Goal: Book appointment/travel/reservation

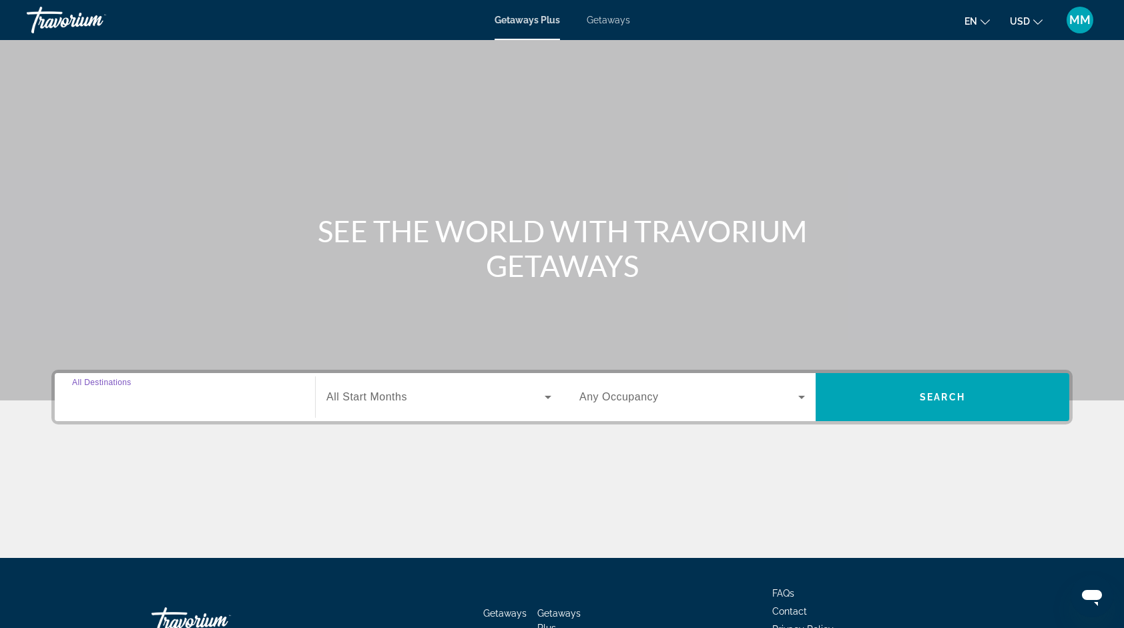
click at [163, 404] on input "Destination All Destinations" at bounding box center [185, 398] width 226 height 16
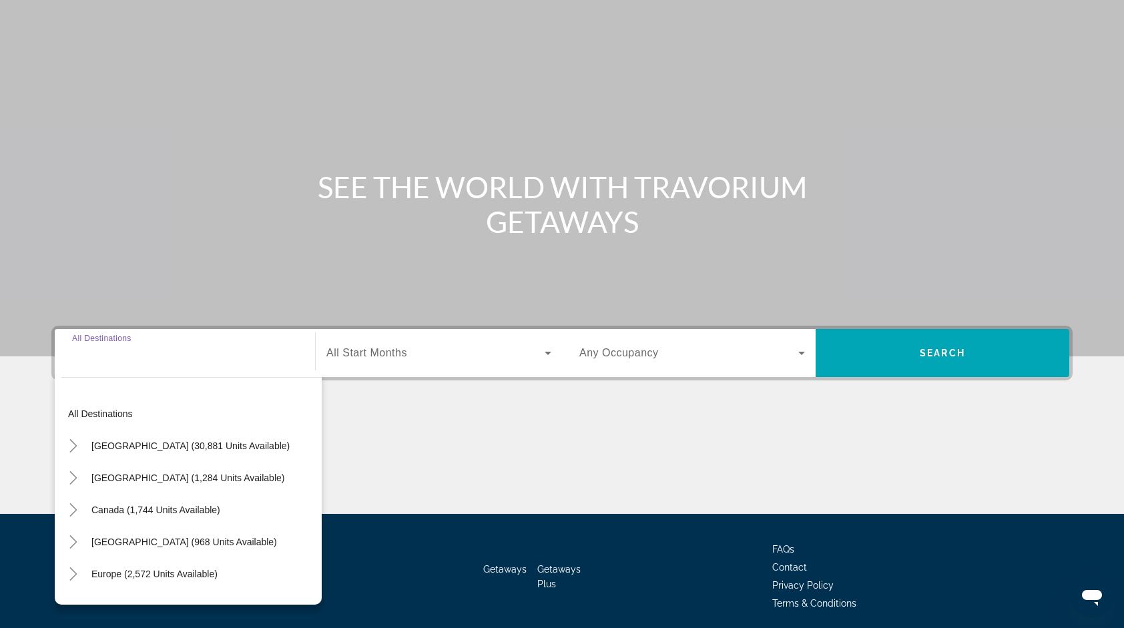
scroll to position [92, 0]
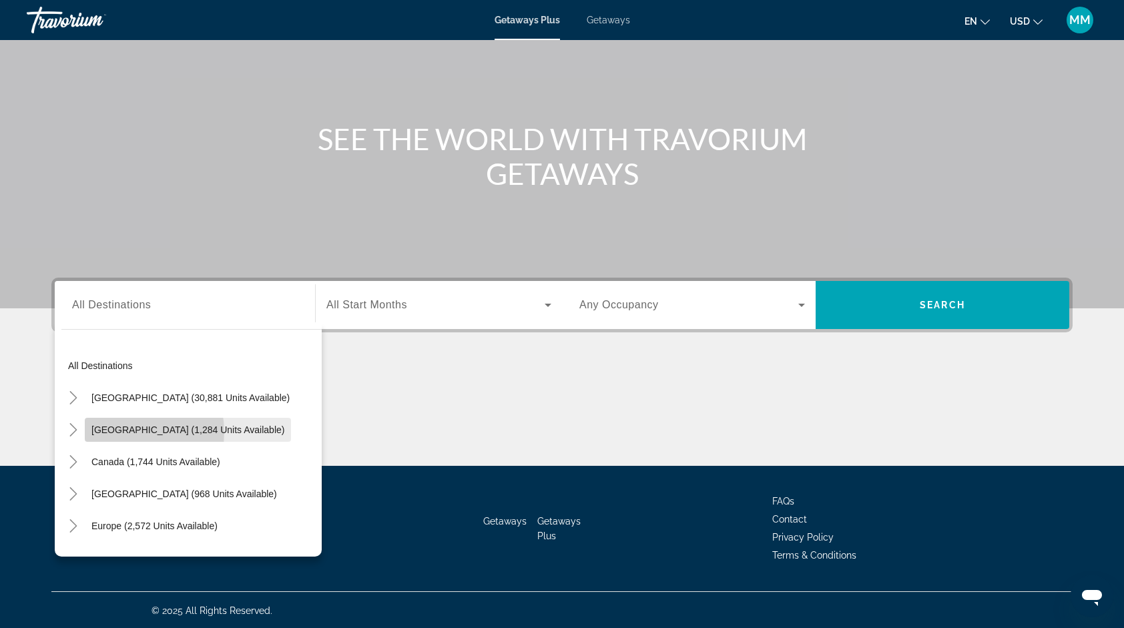
click at [120, 431] on span "[GEOGRAPHIC_DATA] (1,284 units available)" at bounding box center [187, 429] width 193 height 11
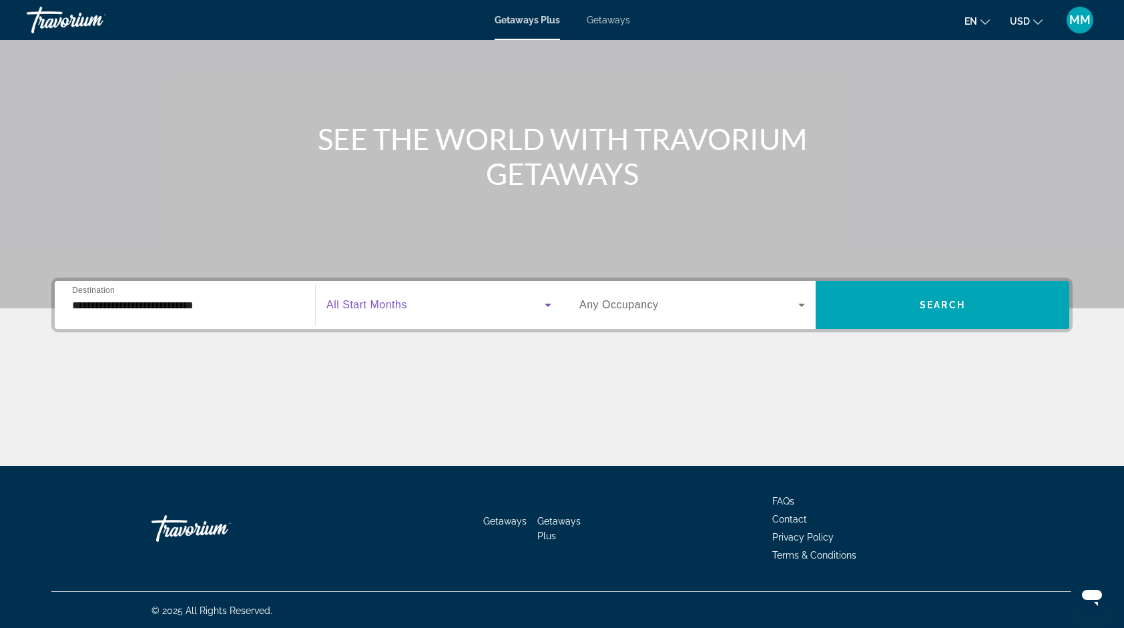
click at [418, 300] on span "Search widget" at bounding box center [435, 305] width 218 height 16
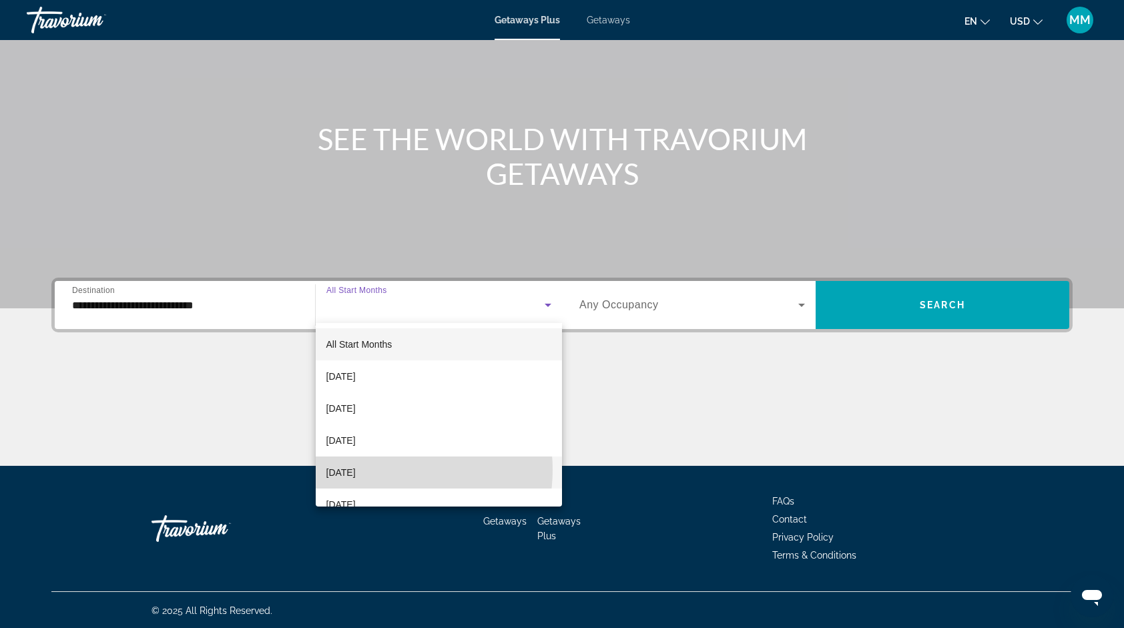
click at [356, 470] on span "[DATE]" at bounding box center [340, 472] width 29 height 16
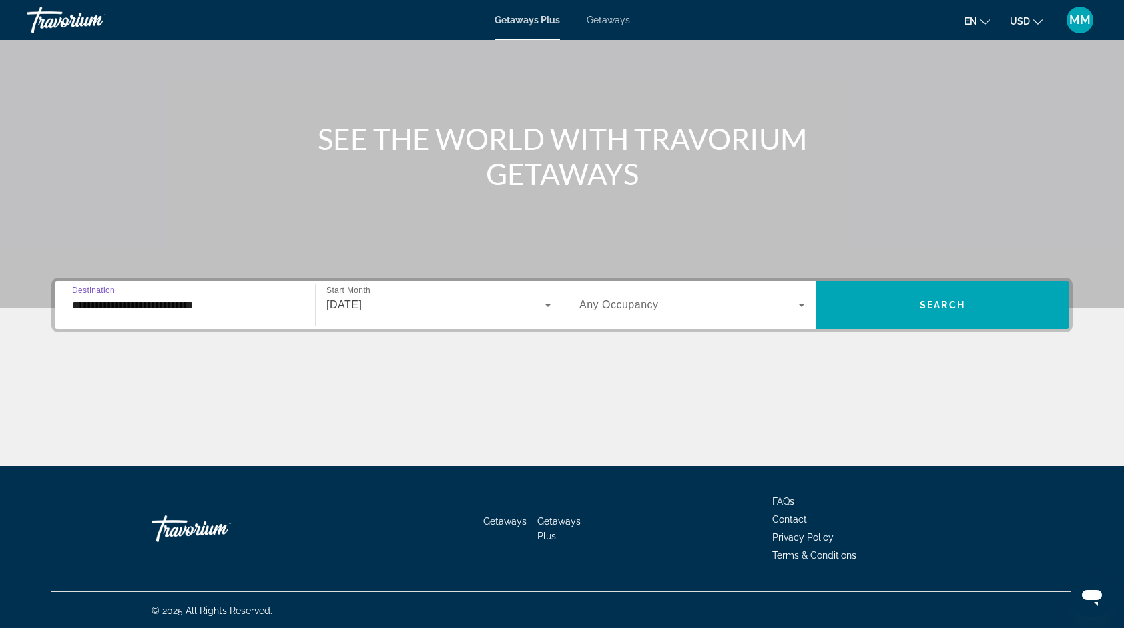
click at [172, 306] on input "**********" at bounding box center [185, 306] width 226 height 16
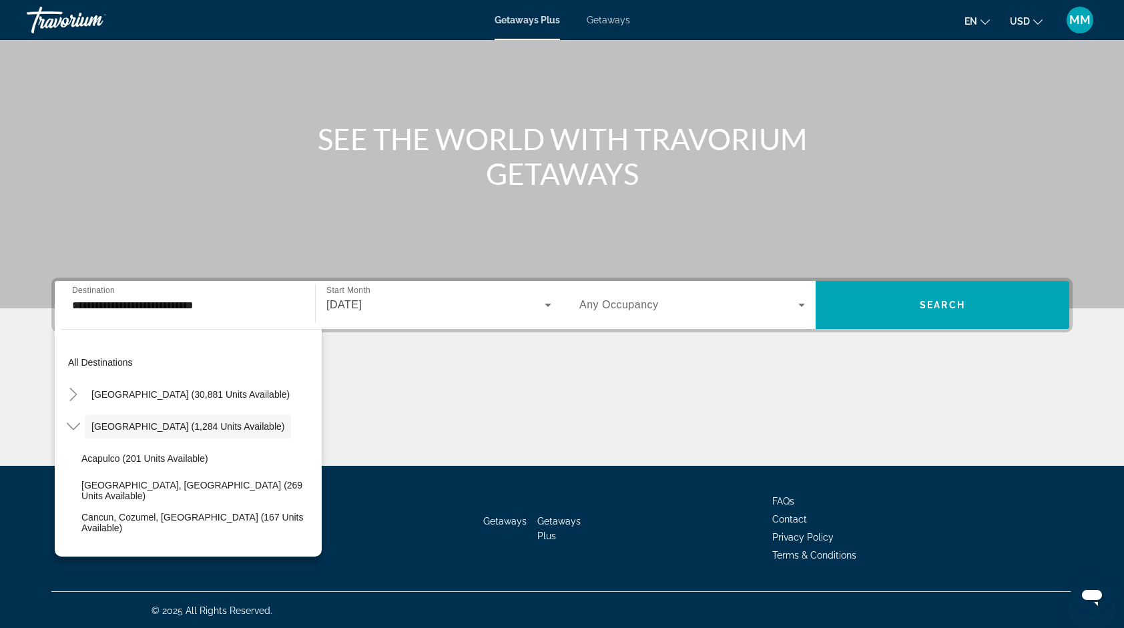
scroll to position [0, 0]
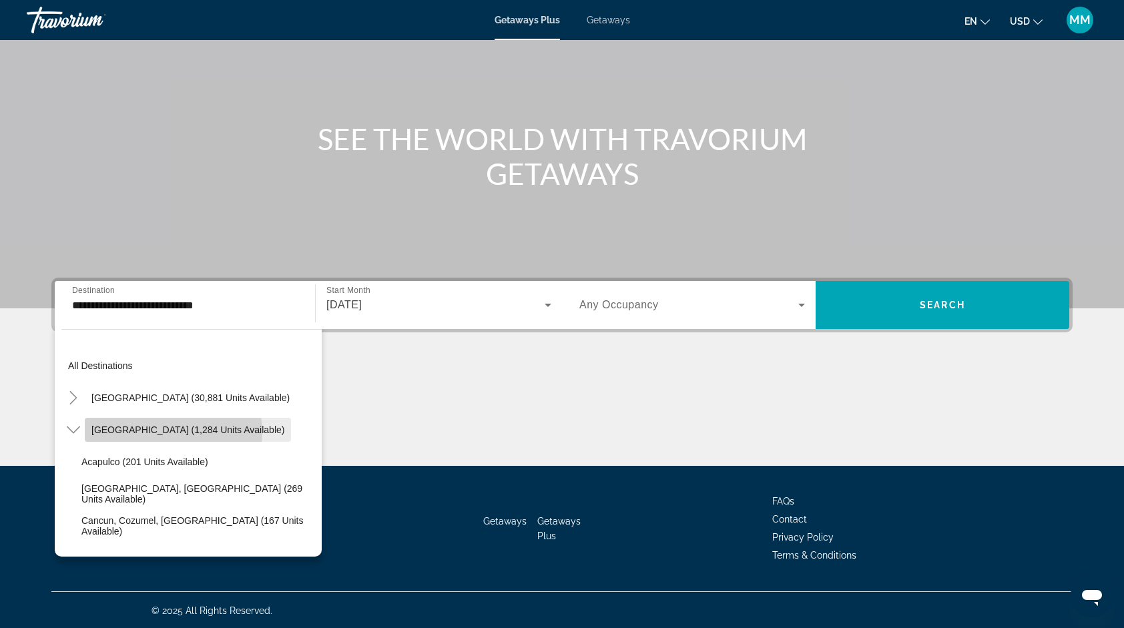
click at [173, 431] on span "[GEOGRAPHIC_DATA] (1,284 units available)" at bounding box center [187, 429] width 193 height 11
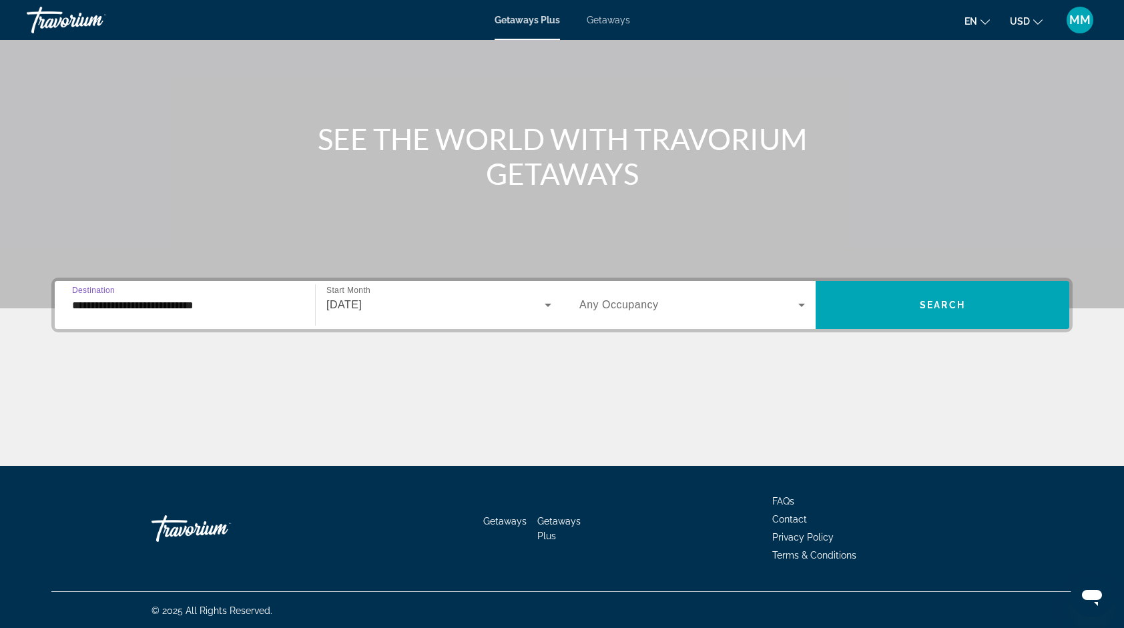
click at [216, 298] on input "**********" at bounding box center [185, 306] width 226 height 16
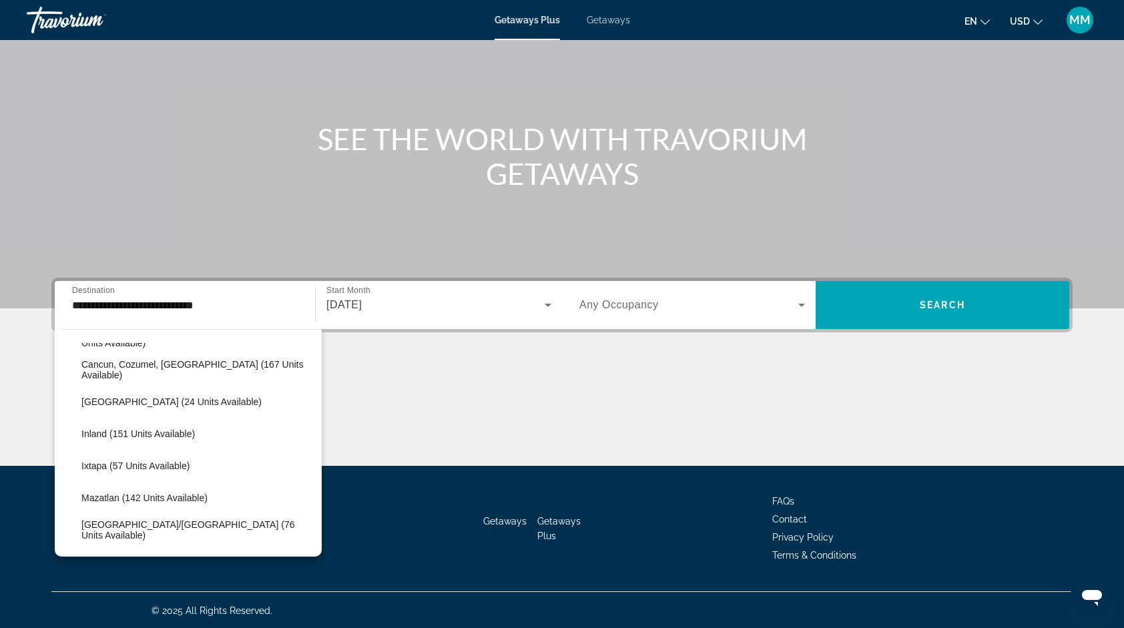
scroll to position [153, 0]
click at [151, 324] on div "All destinations United States (30,881 units available) Mexico (1,284 units ava…" at bounding box center [188, 439] width 267 height 234
click at [135, 312] on div "**********" at bounding box center [185, 305] width 226 height 38
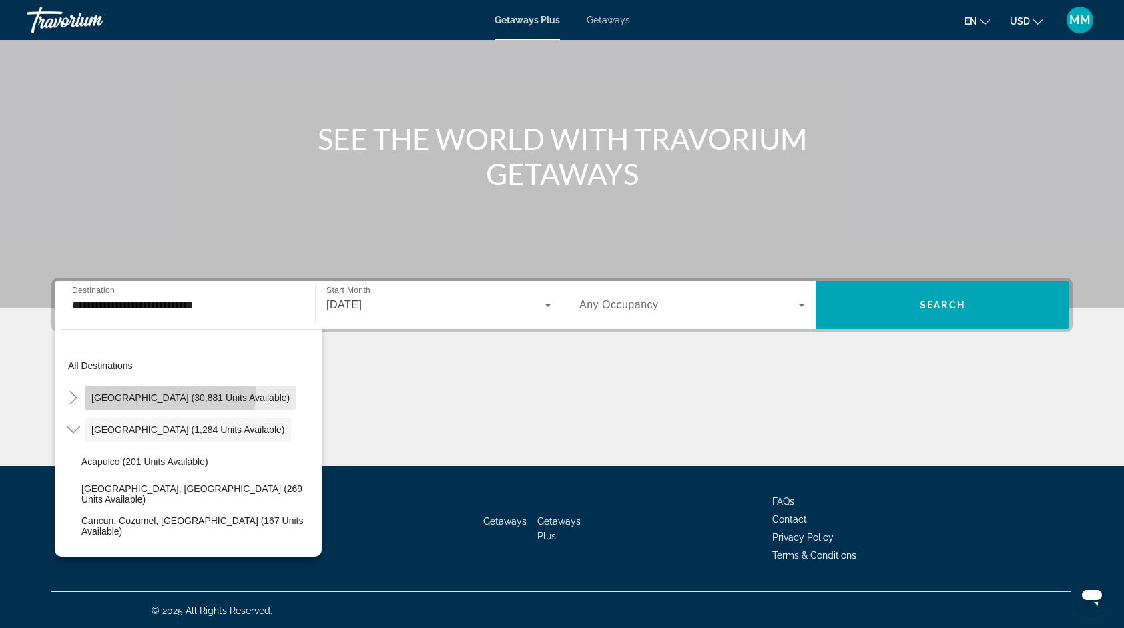
click at [157, 389] on span "Search widget" at bounding box center [191, 398] width 212 height 32
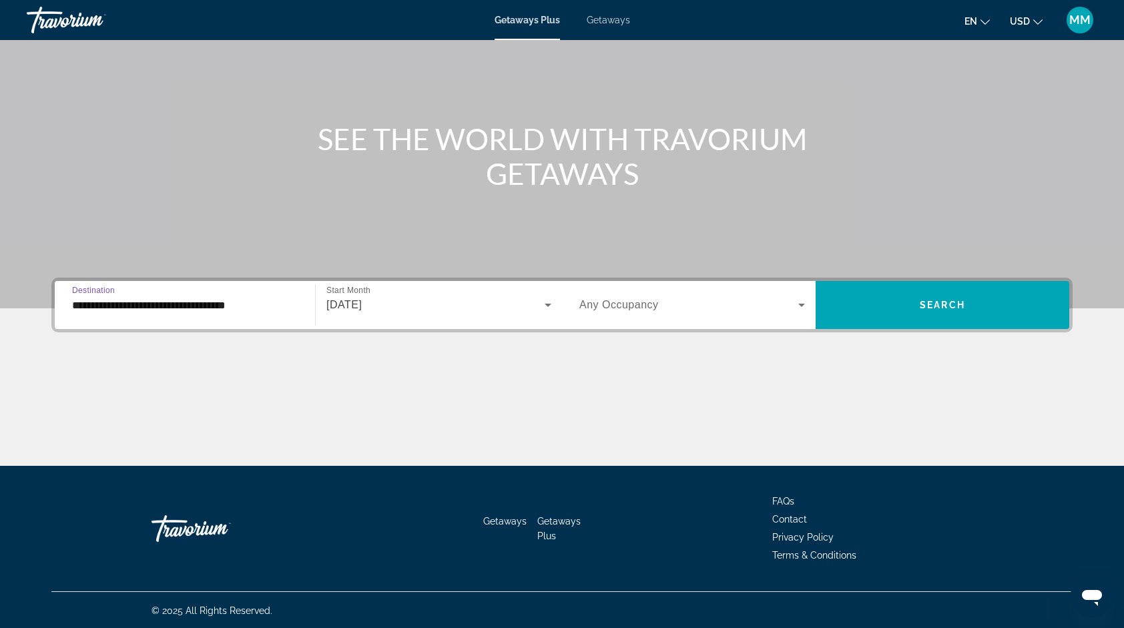
click at [182, 309] on input "**********" at bounding box center [185, 306] width 226 height 16
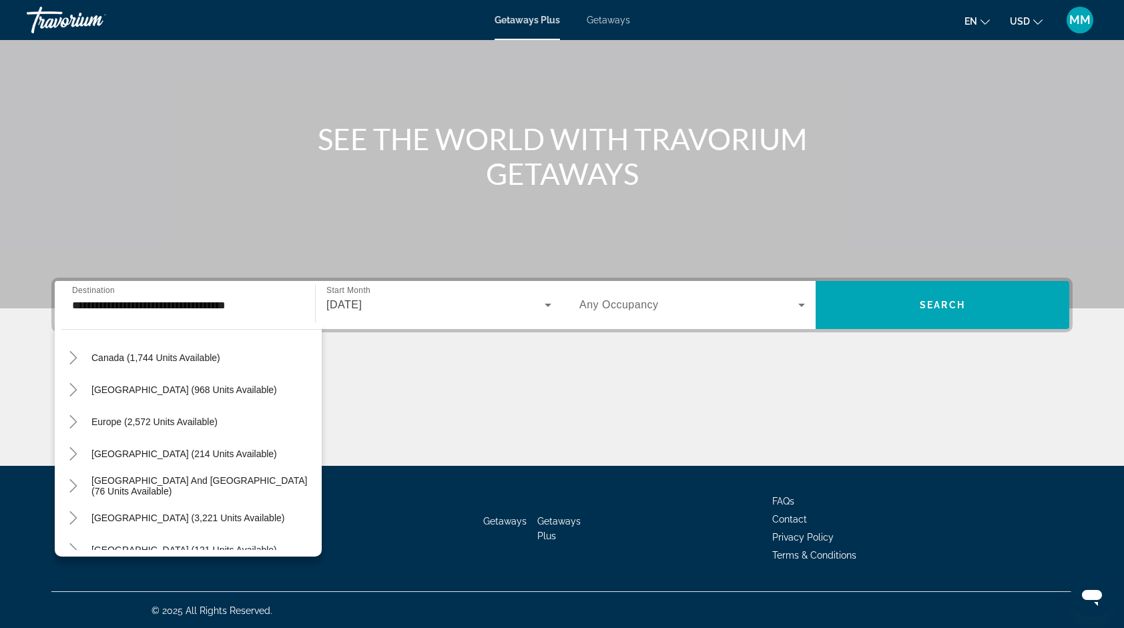
scroll to position [1512, 0]
click at [196, 391] on span "[GEOGRAPHIC_DATA] (968 units available)" at bounding box center [184, 391] width 186 height 11
type input "**********"
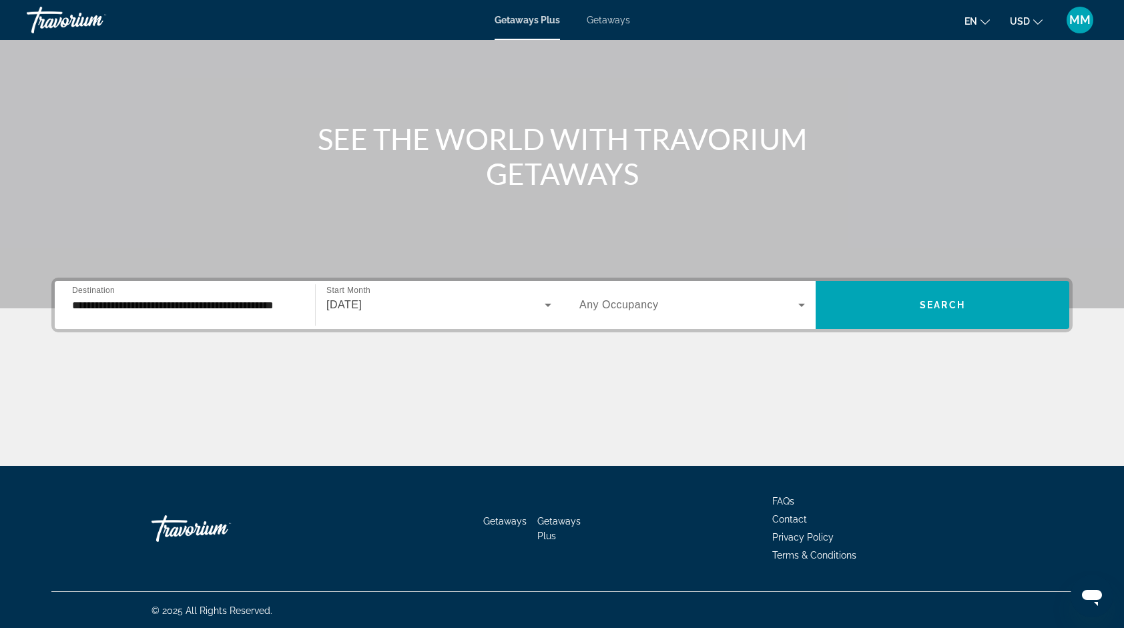
click at [625, 291] on div "Search widget" at bounding box center [692, 304] width 226 height 37
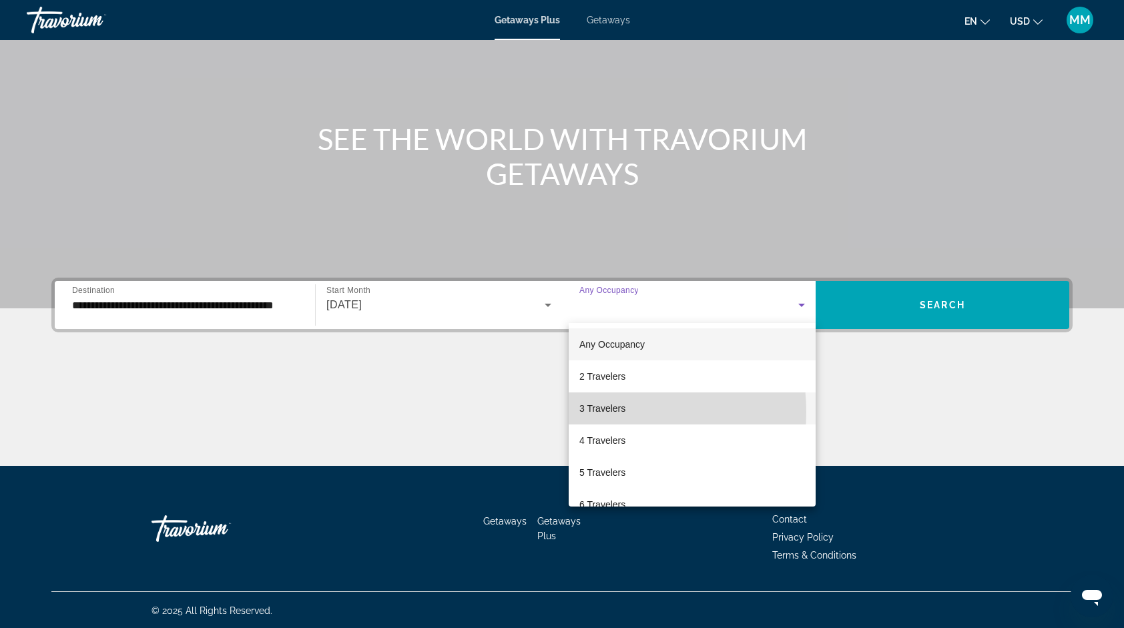
click at [601, 412] on span "3 Travelers" at bounding box center [602, 408] width 46 height 16
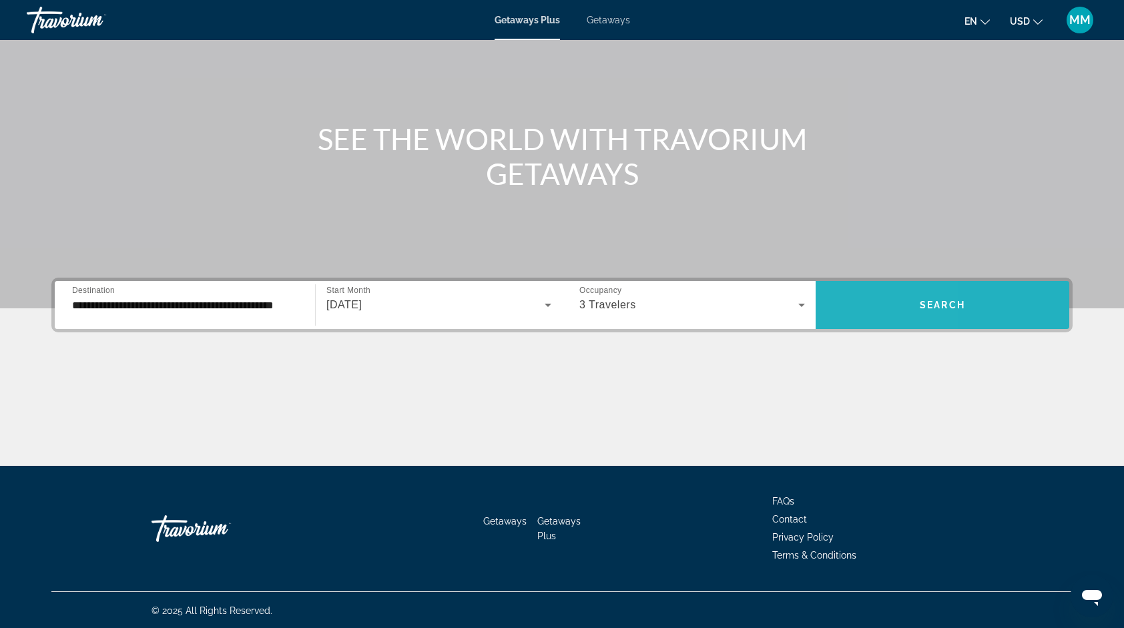
click at [845, 303] on span "Search widget" at bounding box center [942, 305] width 254 height 32
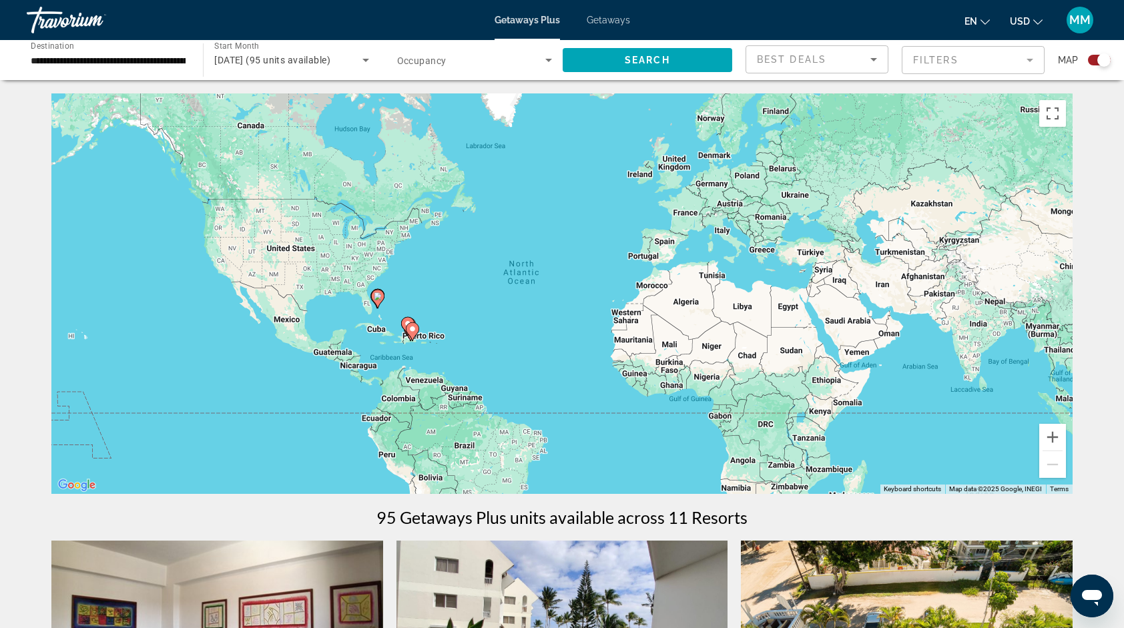
click at [139, 69] on div "**********" at bounding box center [108, 60] width 155 height 38
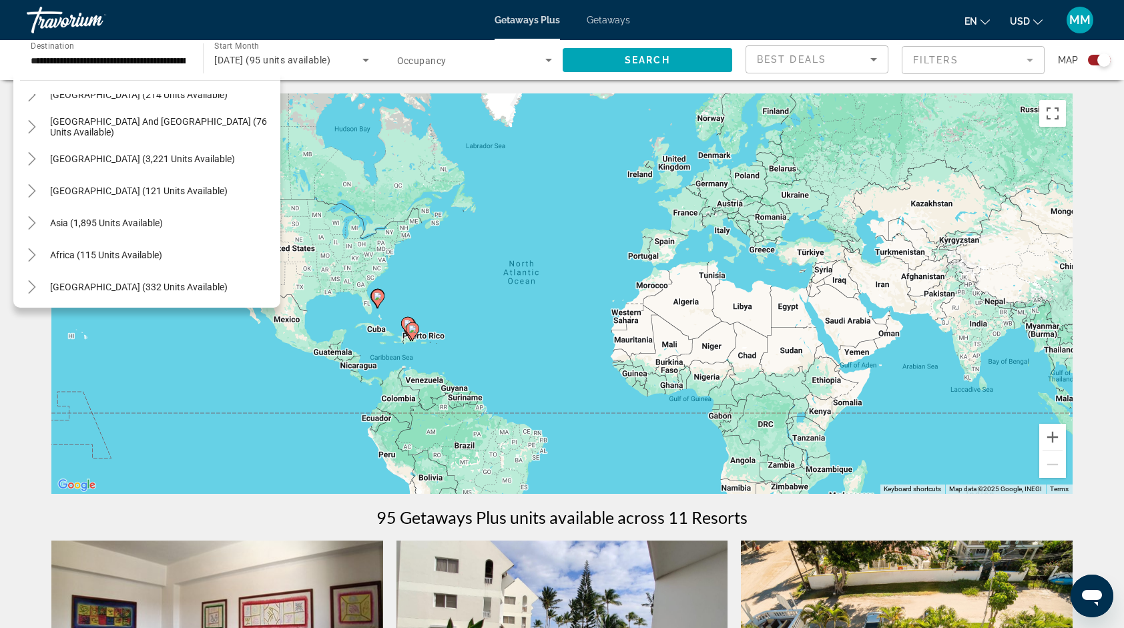
scroll to position [472, 0]
click at [160, 275] on span "Search widget" at bounding box center [138, 285] width 191 height 32
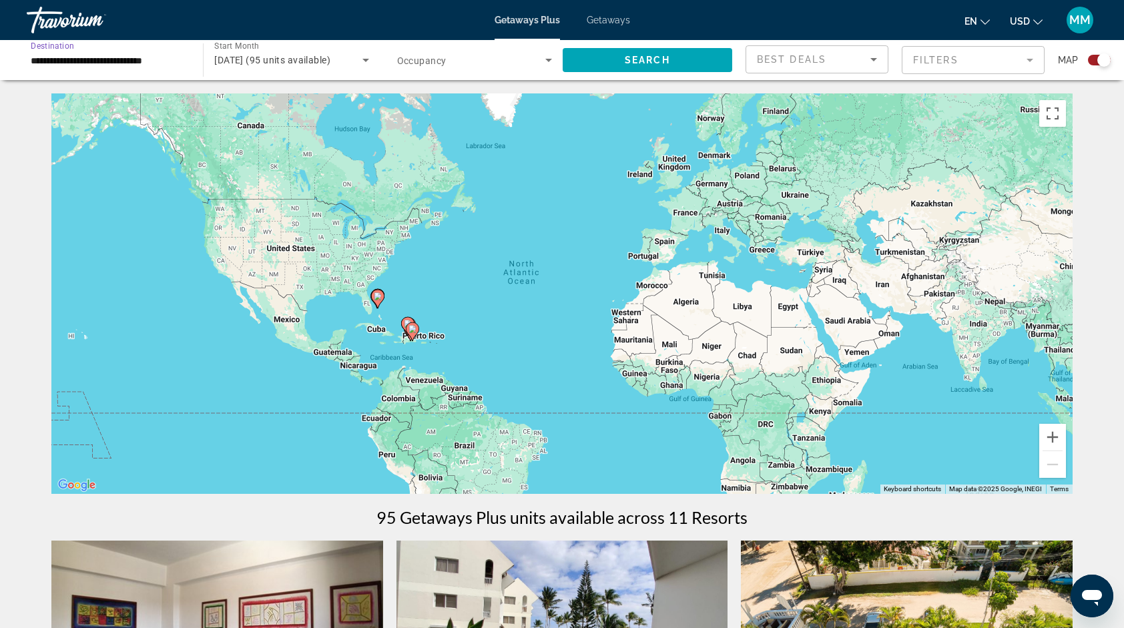
scroll to position [0, 0]
click at [179, 62] on input "**********" at bounding box center [108, 61] width 155 height 16
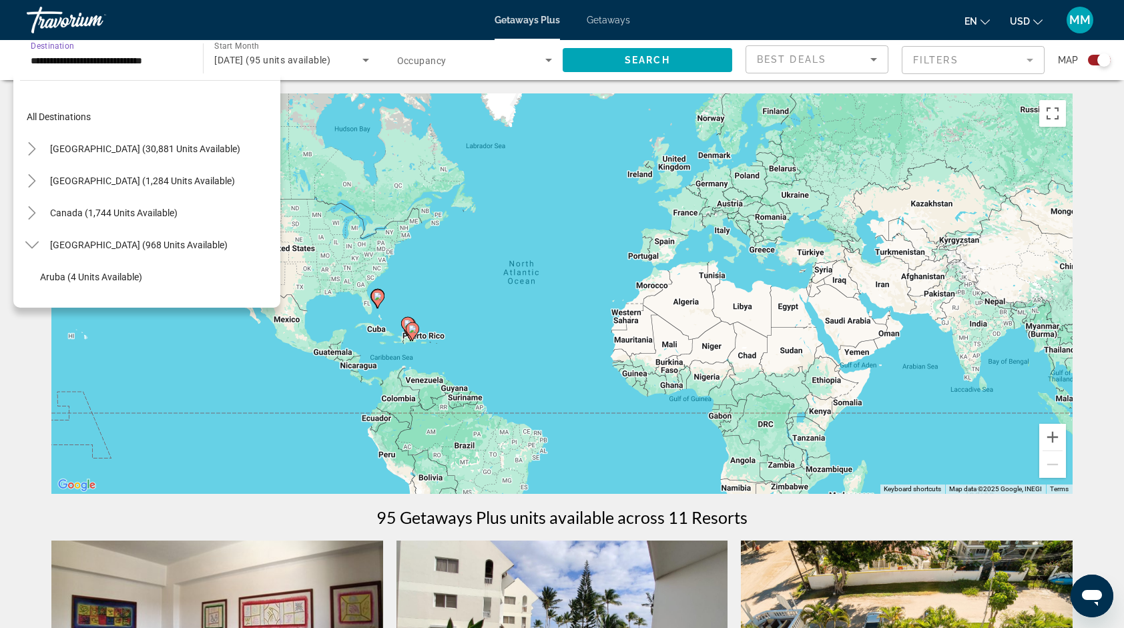
scroll to position [560, 0]
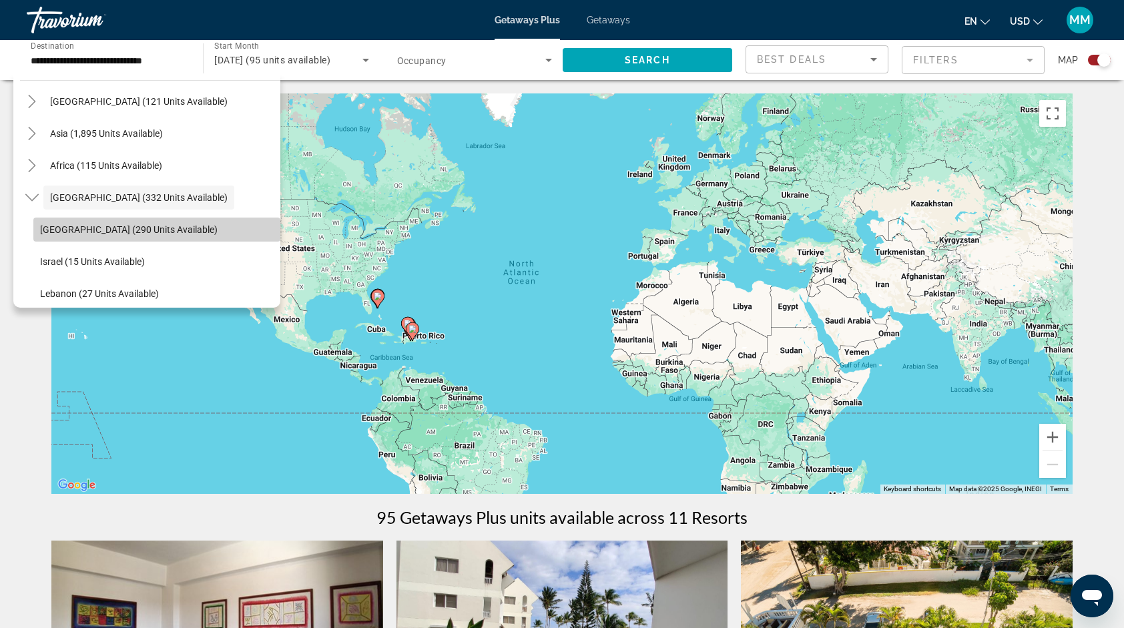
click at [166, 222] on span "Search widget" at bounding box center [156, 230] width 247 height 32
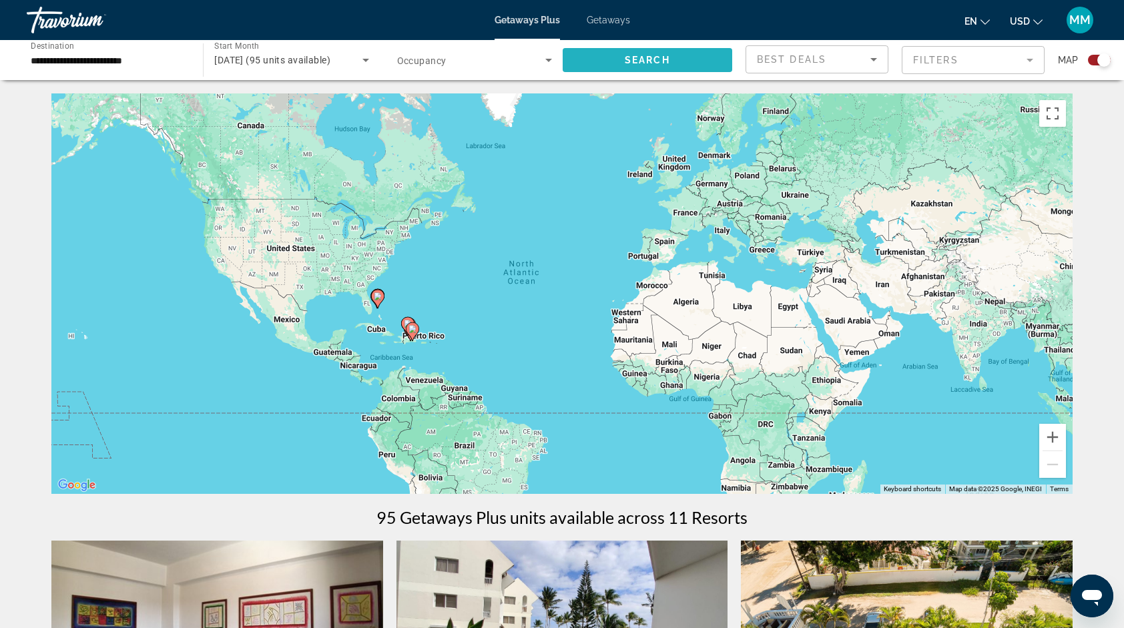
click at [597, 53] on span "Search widget" at bounding box center [648, 60] width 170 height 32
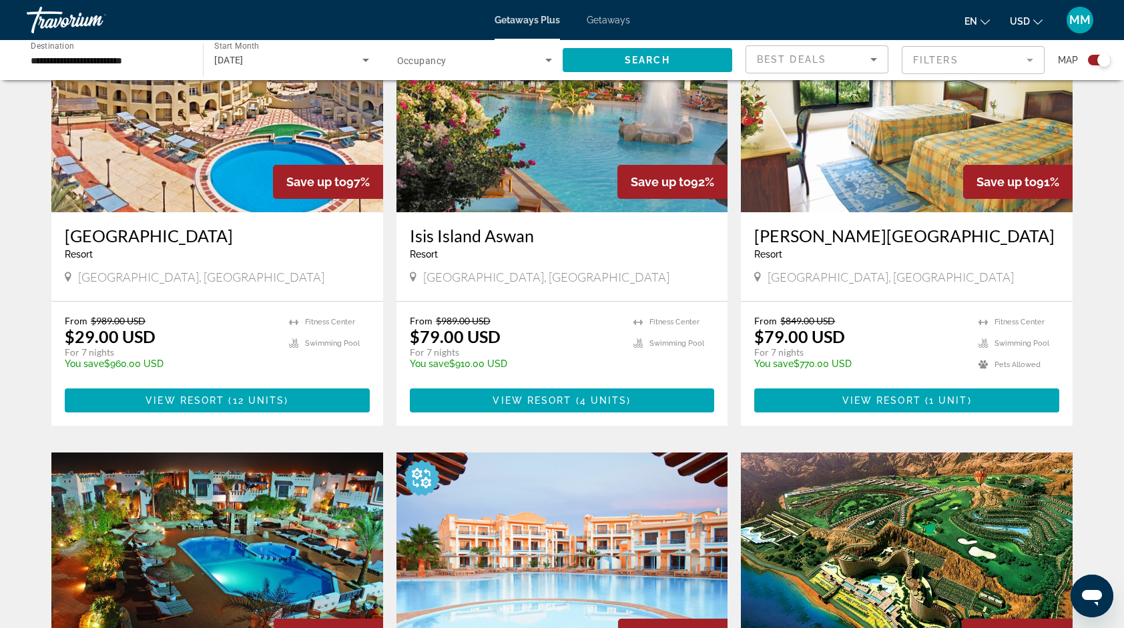
scroll to position [1005, 0]
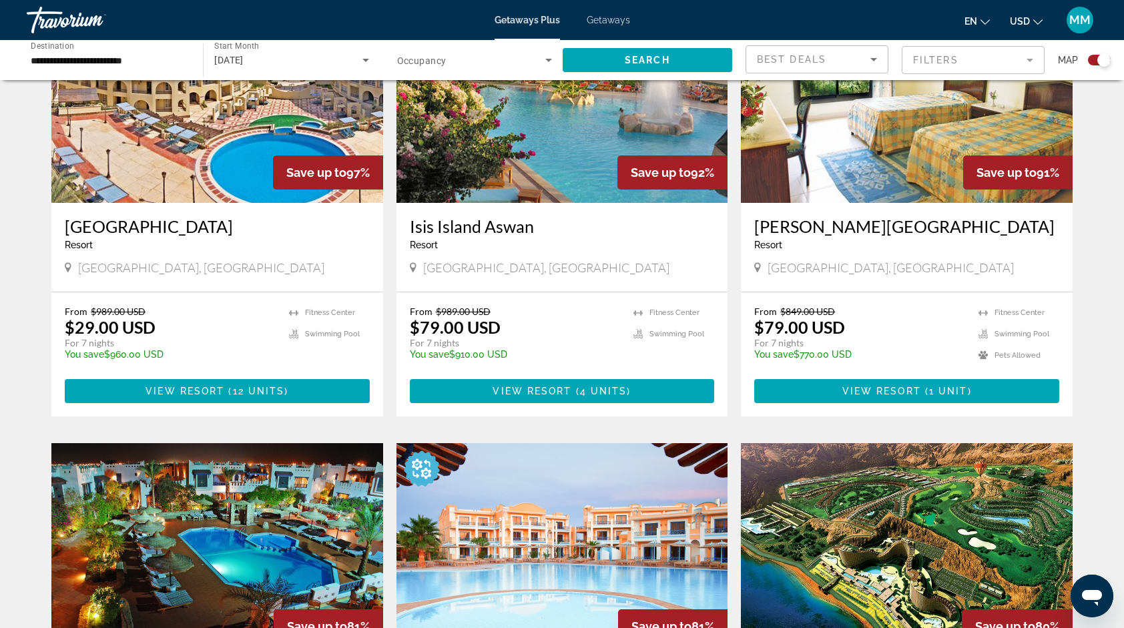
click at [157, 63] on input "**********" at bounding box center [108, 61] width 155 height 16
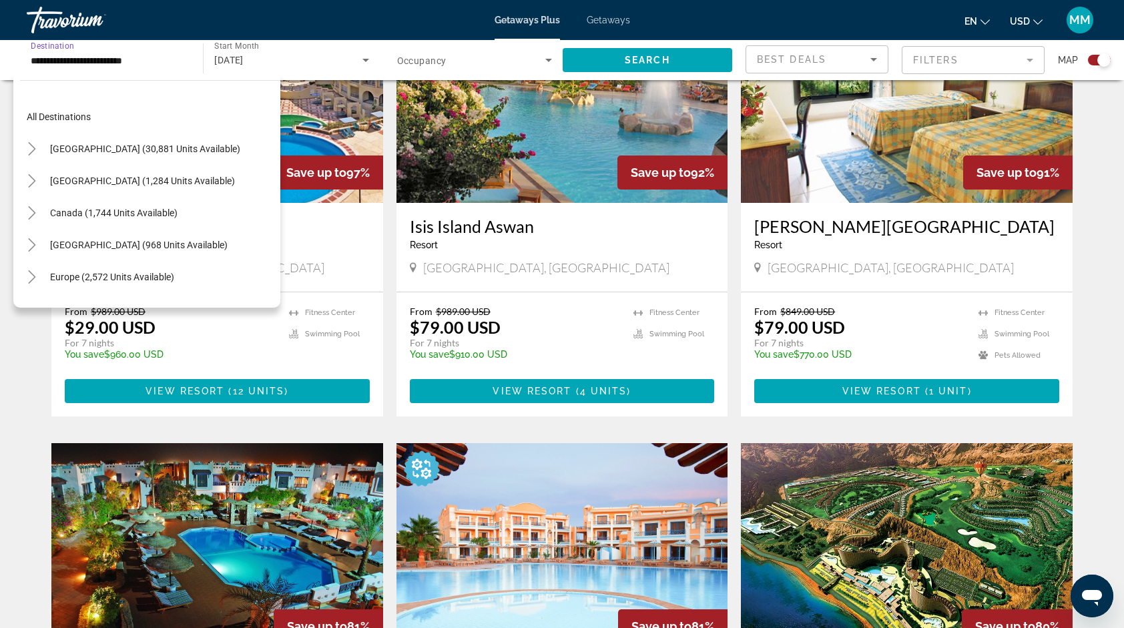
scroll to position [312, 0]
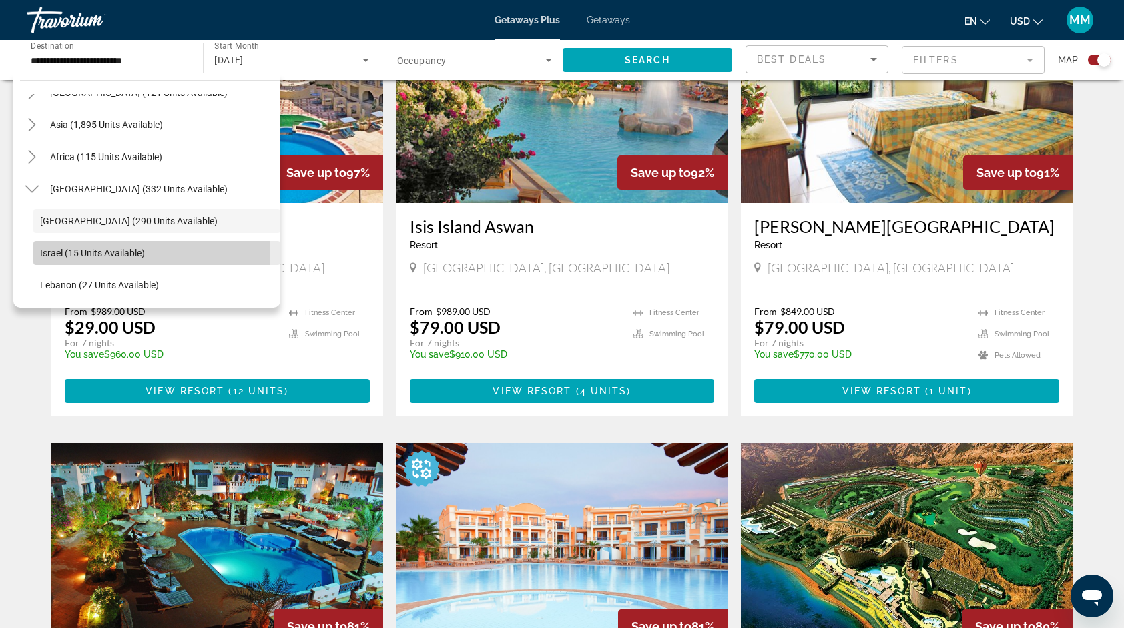
click at [88, 254] on span "Israel (15 units available)" at bounding box center [92, 253] width 105 height 11
type input "**********"
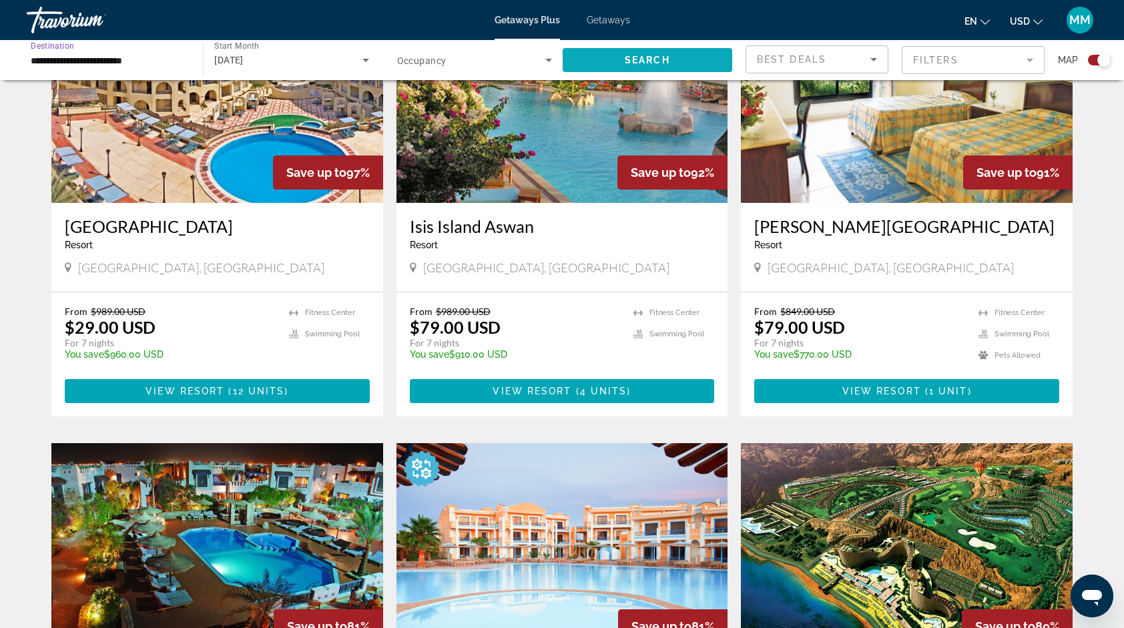
click at [575, 67] on span "Search widget" at bounding box center [648, 60] width 170 height 32
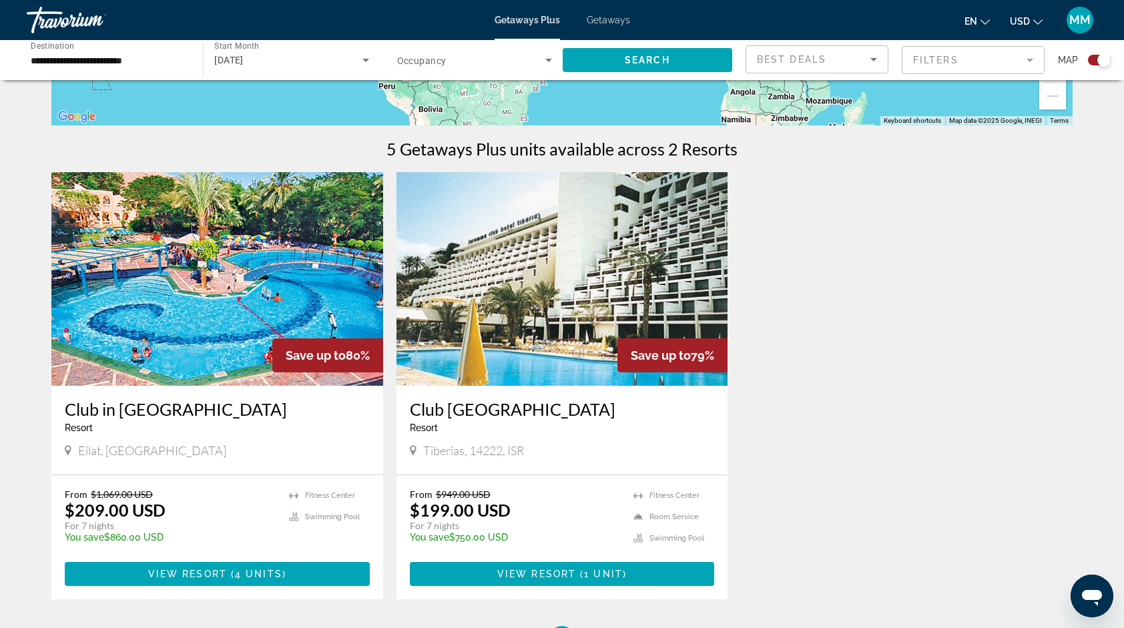
scroll to position [400, 0]
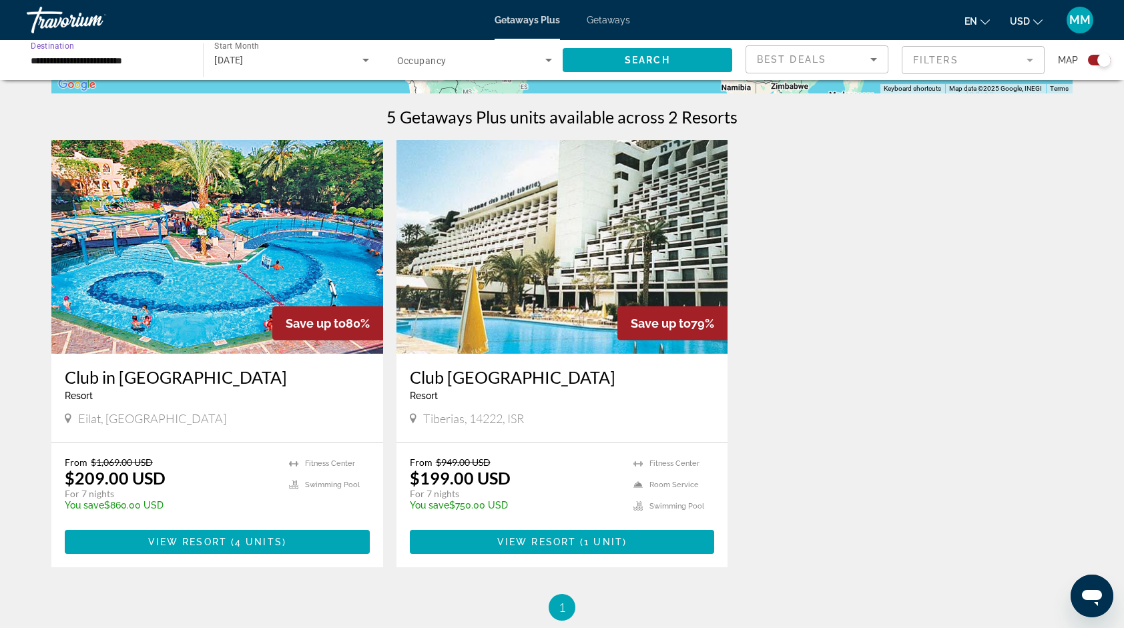
click at [104, 64] on input "**********" at bounding box center [108, 61] width 155 height 16
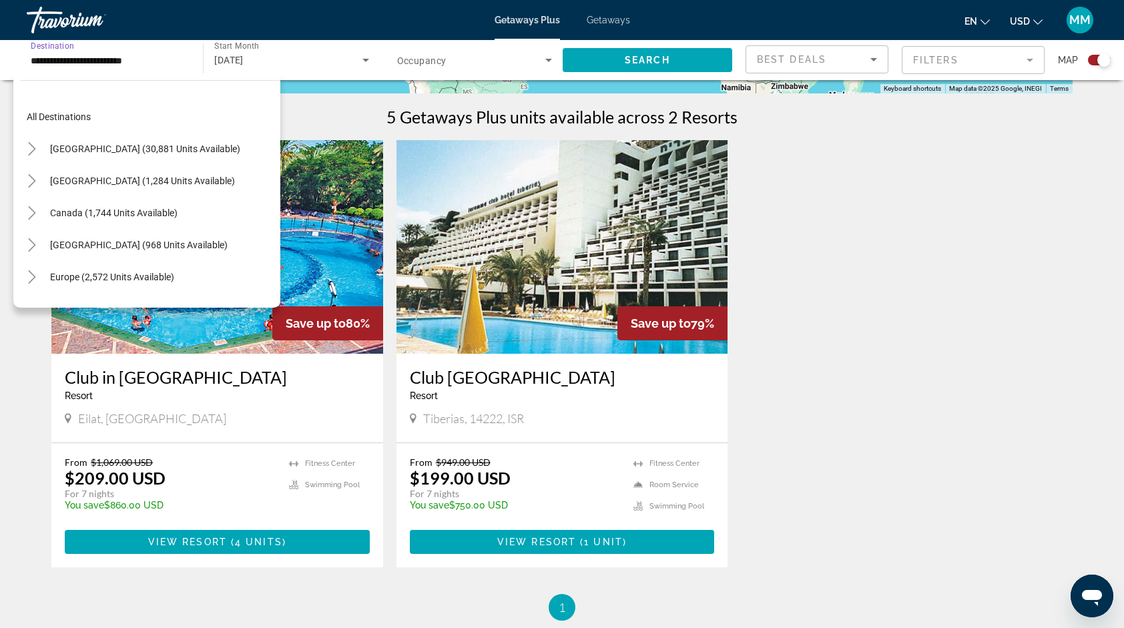
scroll to position [312, 0]
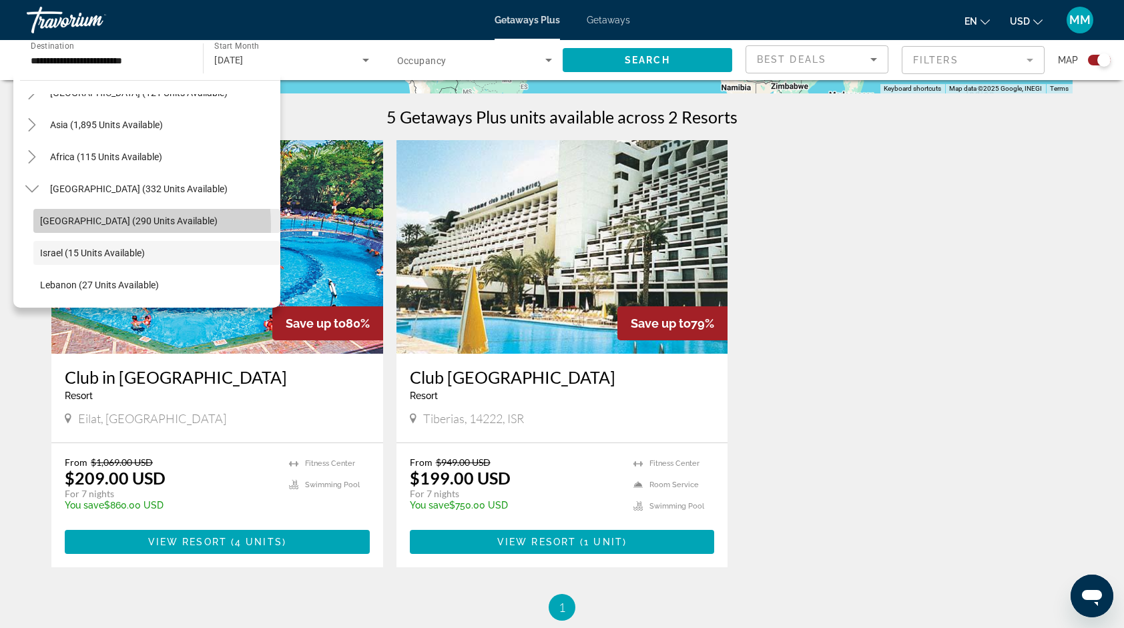
click at [99, 226] on span "Search widget" at bounding box center [156, 221] width 247 height 32
type input "**********"
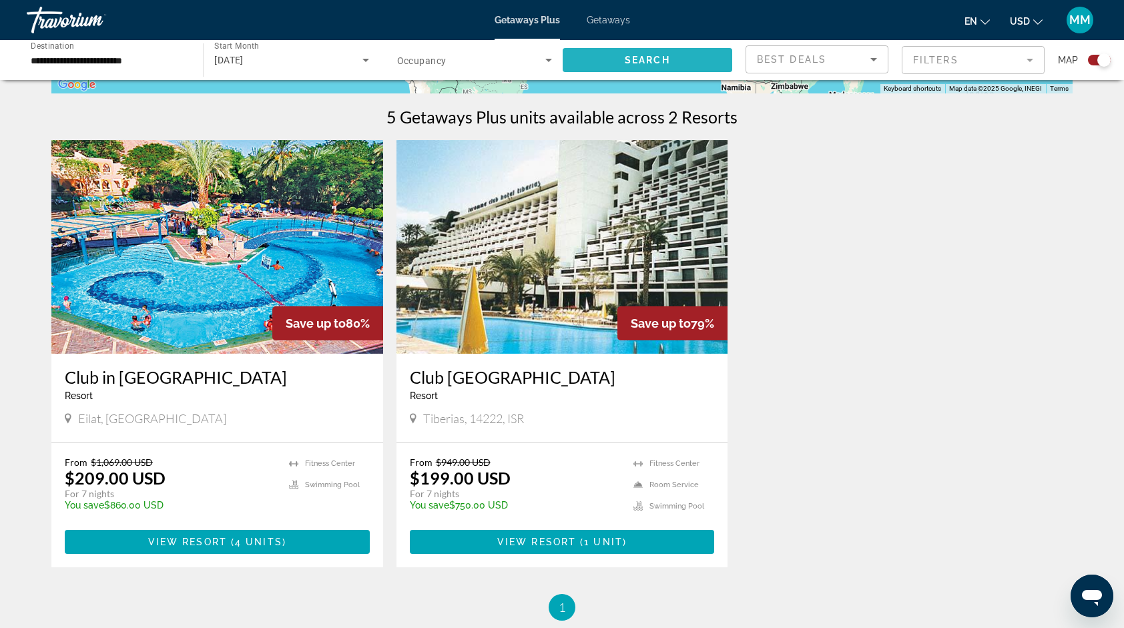
click at [603, 70] on span "Search widget" at bounding box center [648, 60] width 170 height 32
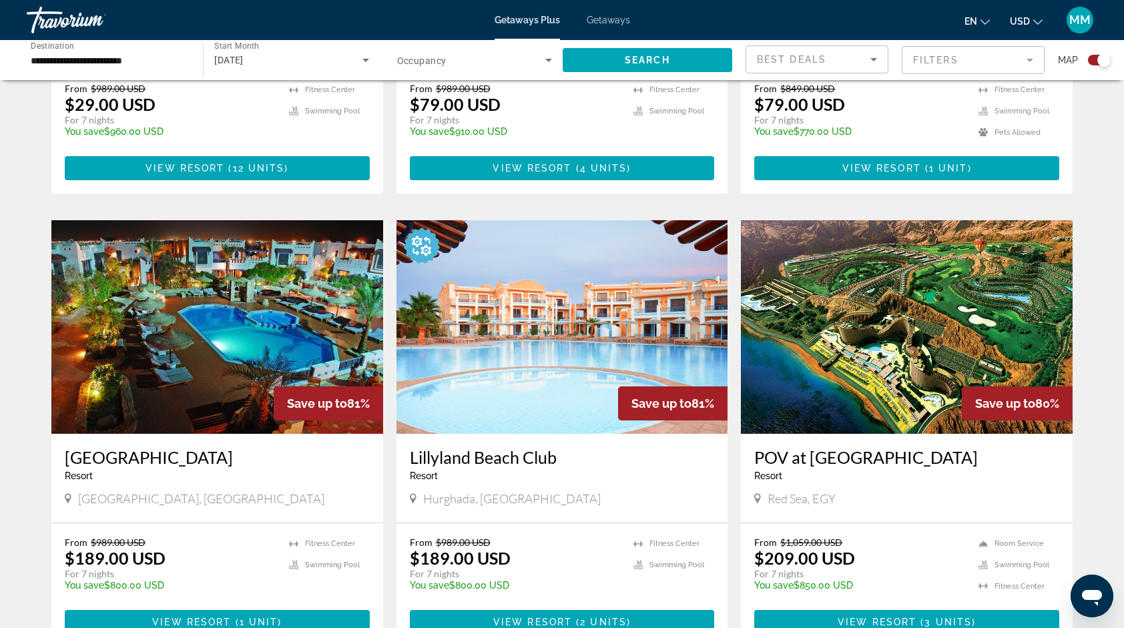
scroll to position [1255, 0]
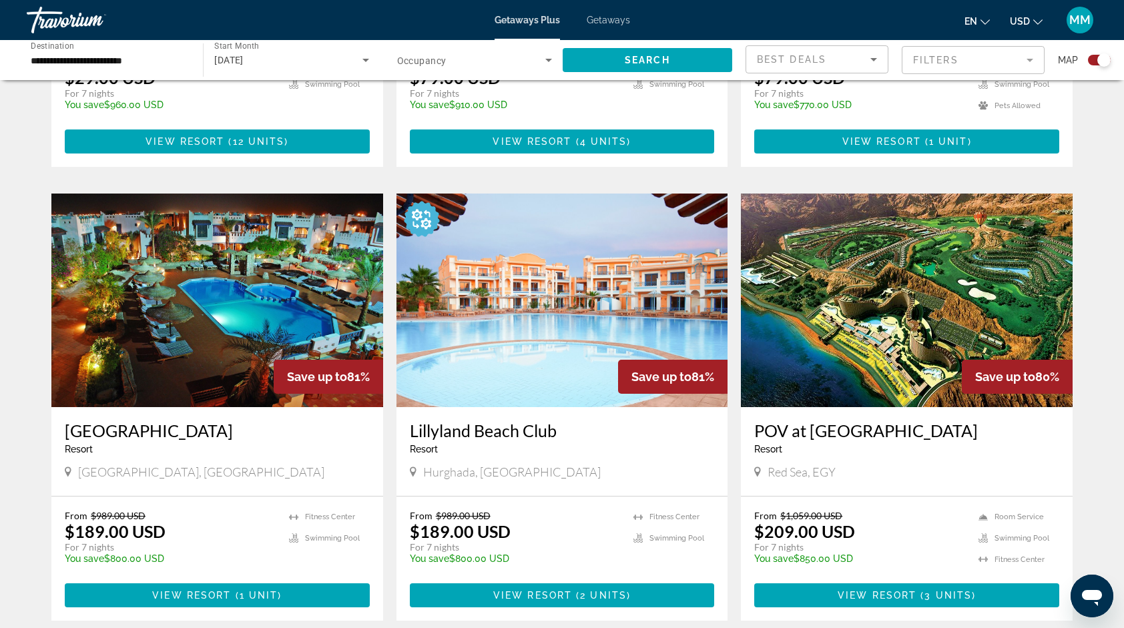
click at [924, 54] on mat-form-field "Filters" at bounding box center [973, 60] width 143 height 28
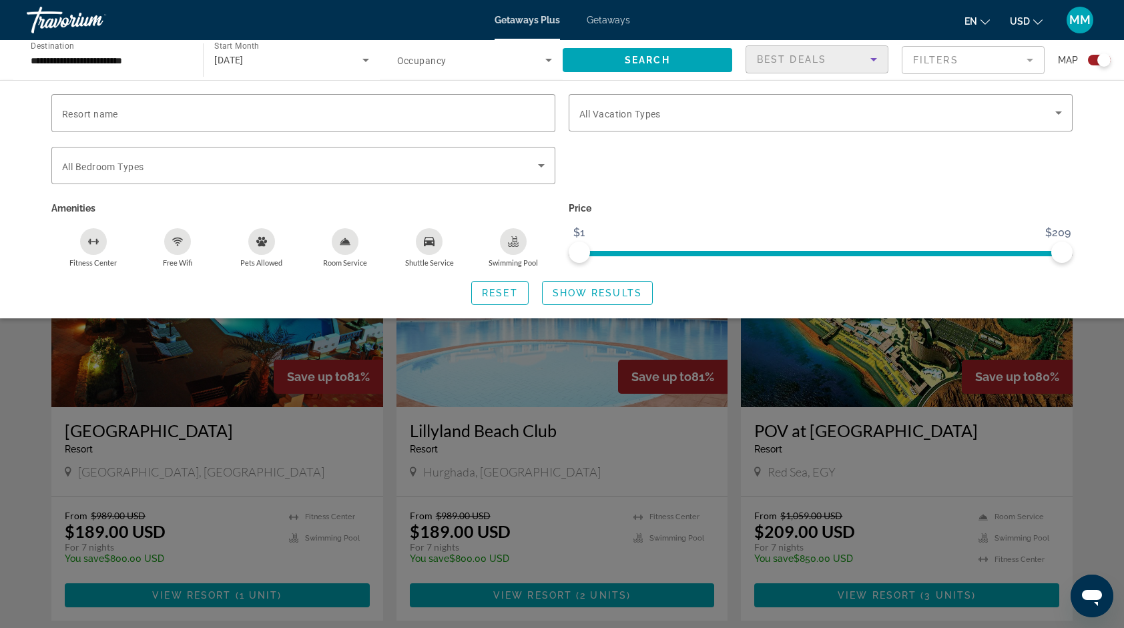
click at [781, 54] on span "Best Deals" at bounding box center [791, 59] width 69 height 11
click at [781, 54] on div at bounding box center [562, 314] width 1124 height 628
click at [574, 290] on span "Show Results" at bounding box center [597, 293] width 89 height 11
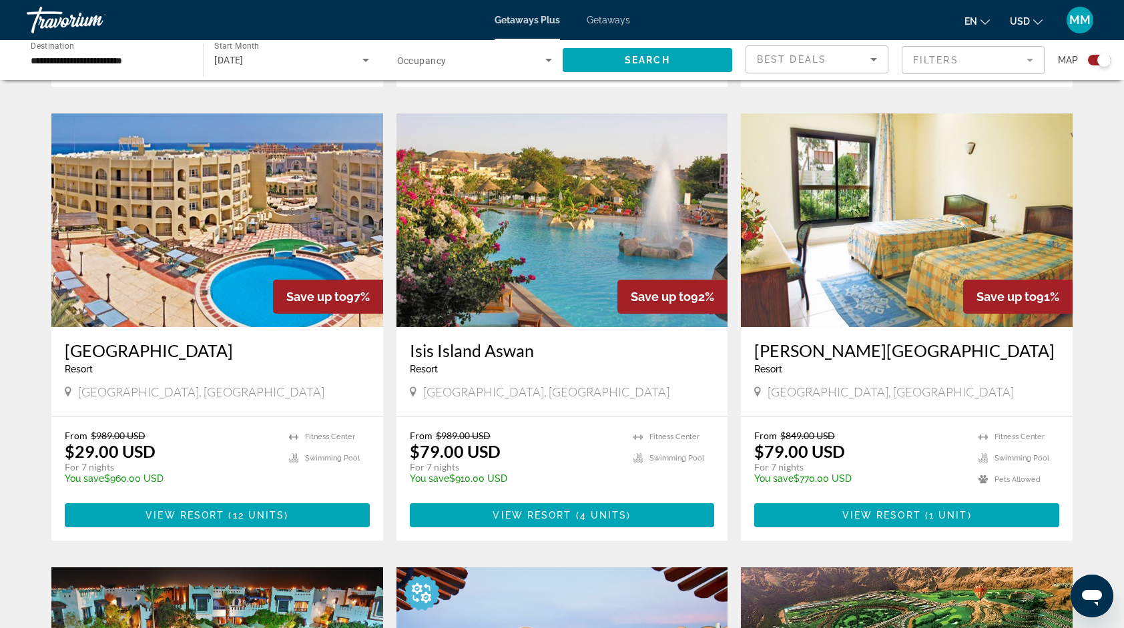
scroll to position [908, 0]
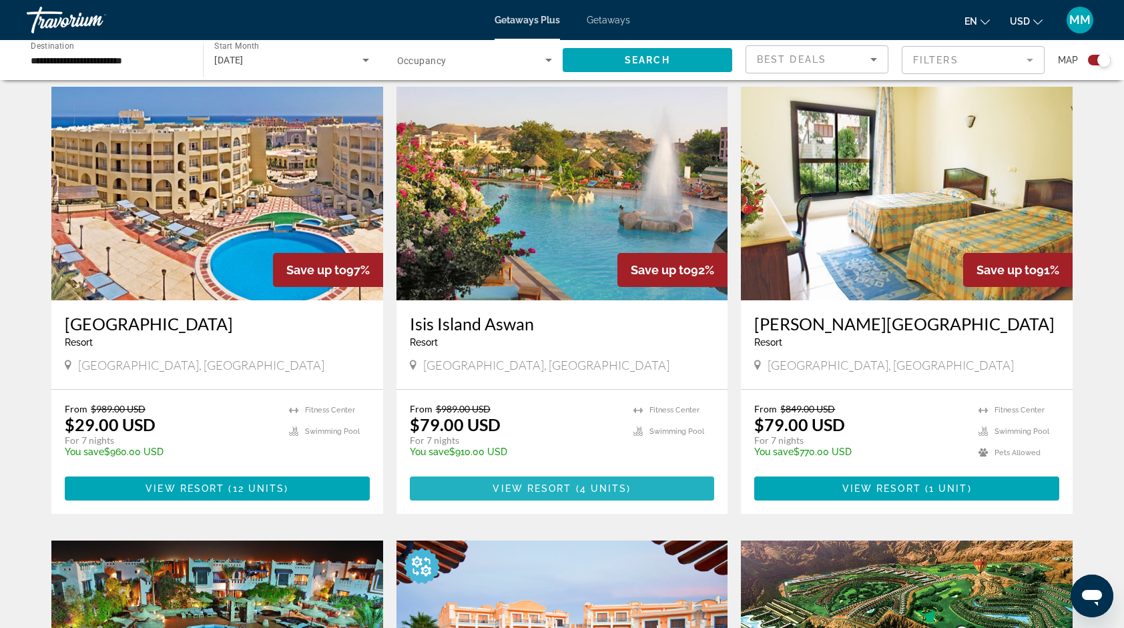
click at [558, 479] on span "Main content" at bounding box center [562, 488] width 305 height 32
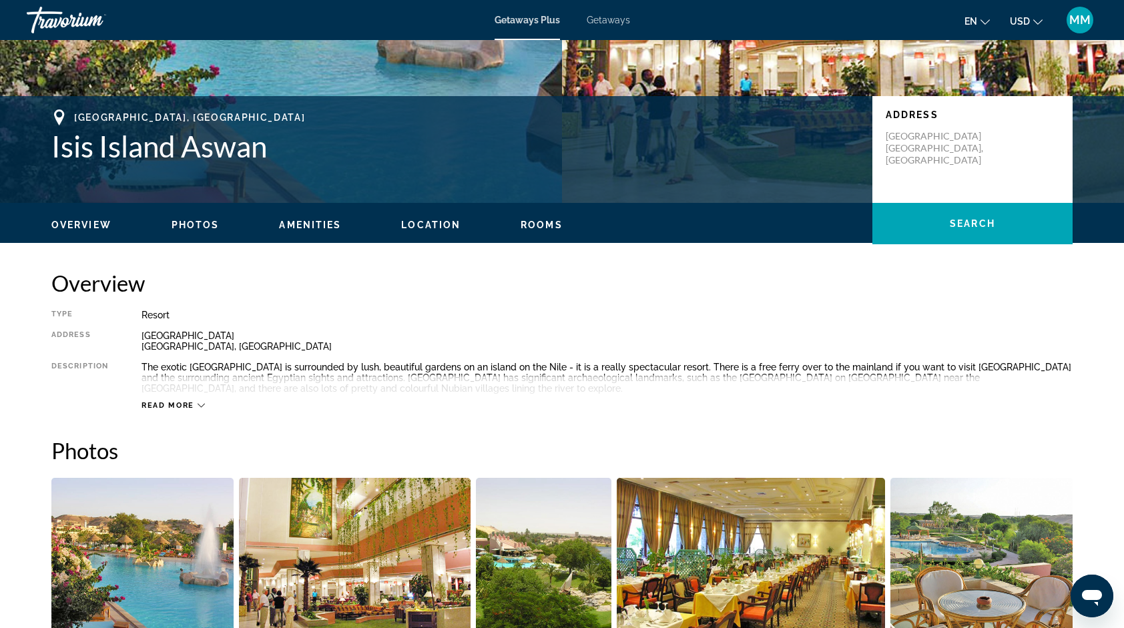
scroll to position [240, 0]
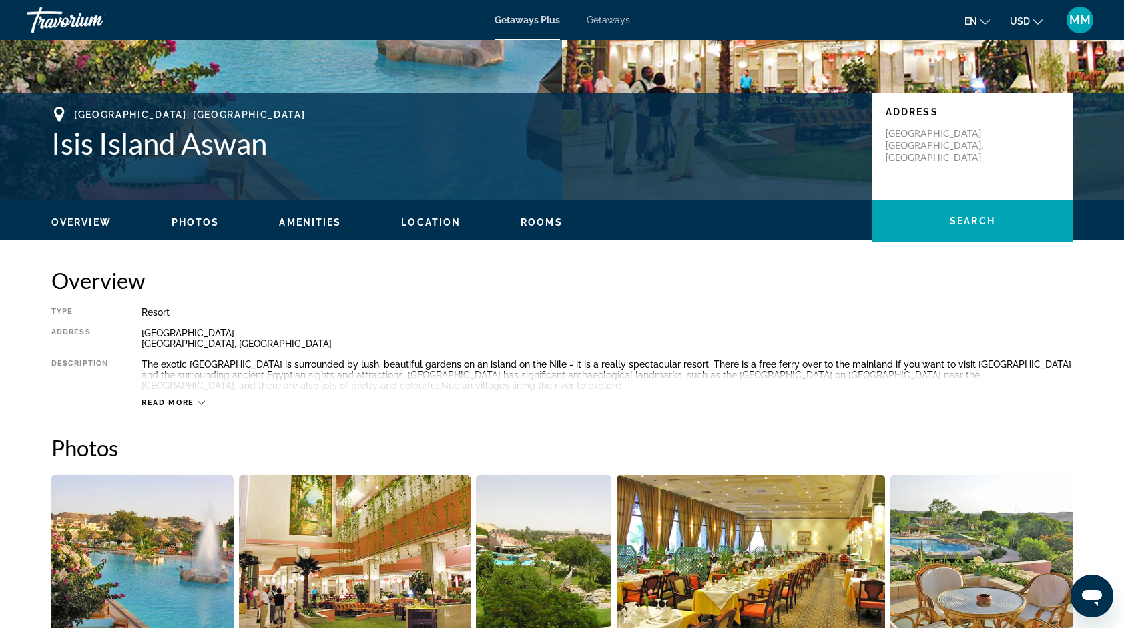
click at [176, 406] on span "Read more" at bounding box center [167, 402] width 53 height 9
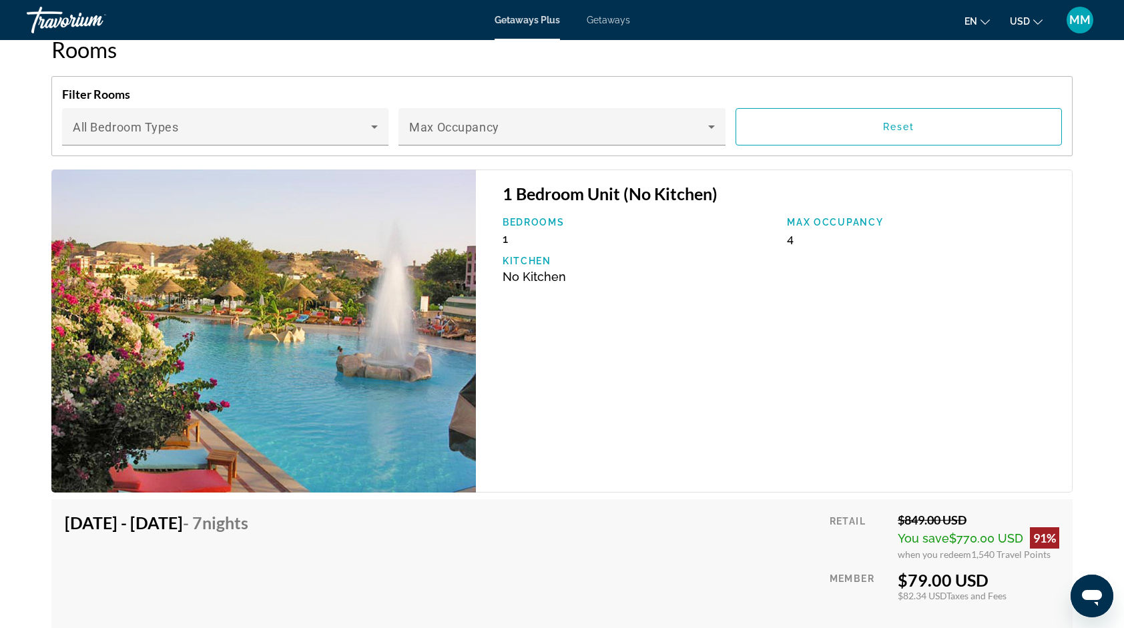
scroll to position [2349, 0]
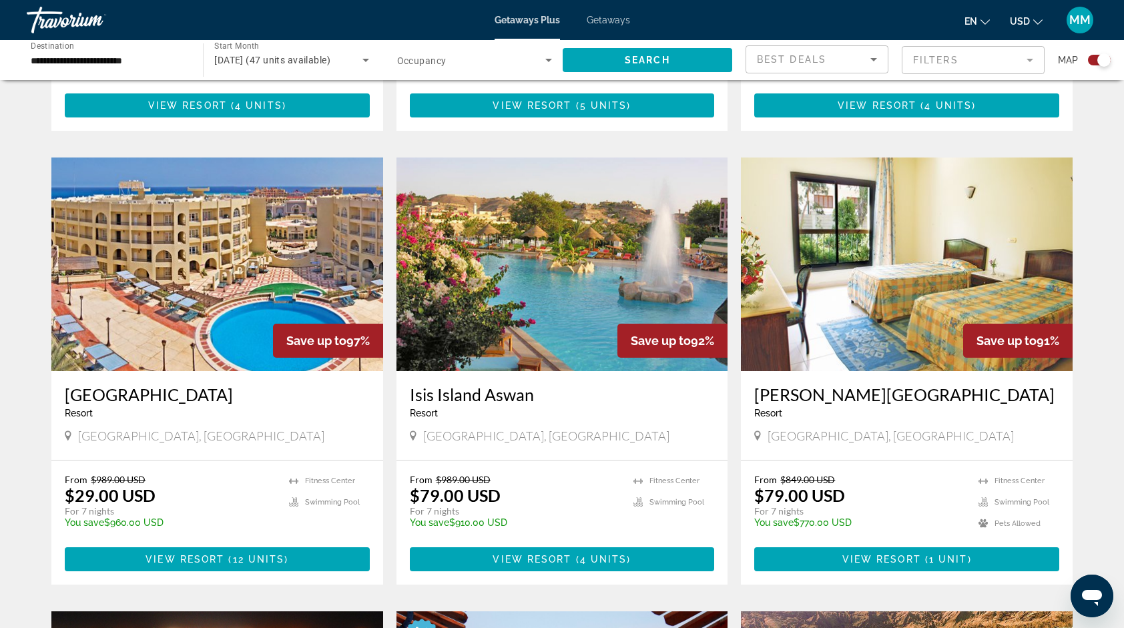
scroll to position [854, 0]
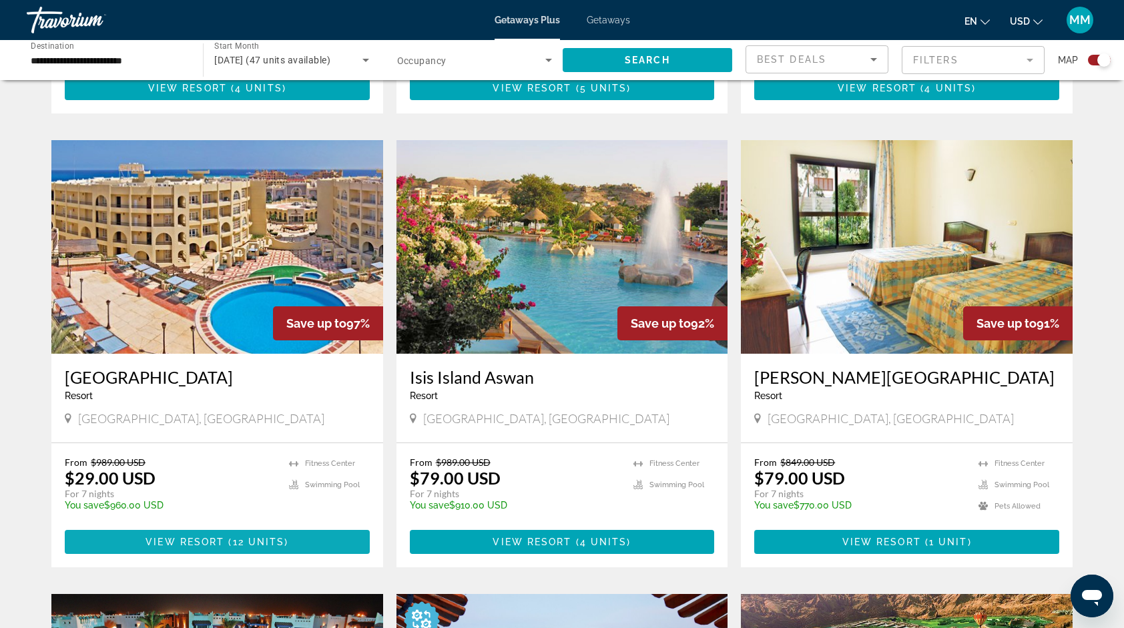
click at [200, 546] on span "View Resort" at bounding box center [184, 542] width 79 height 11
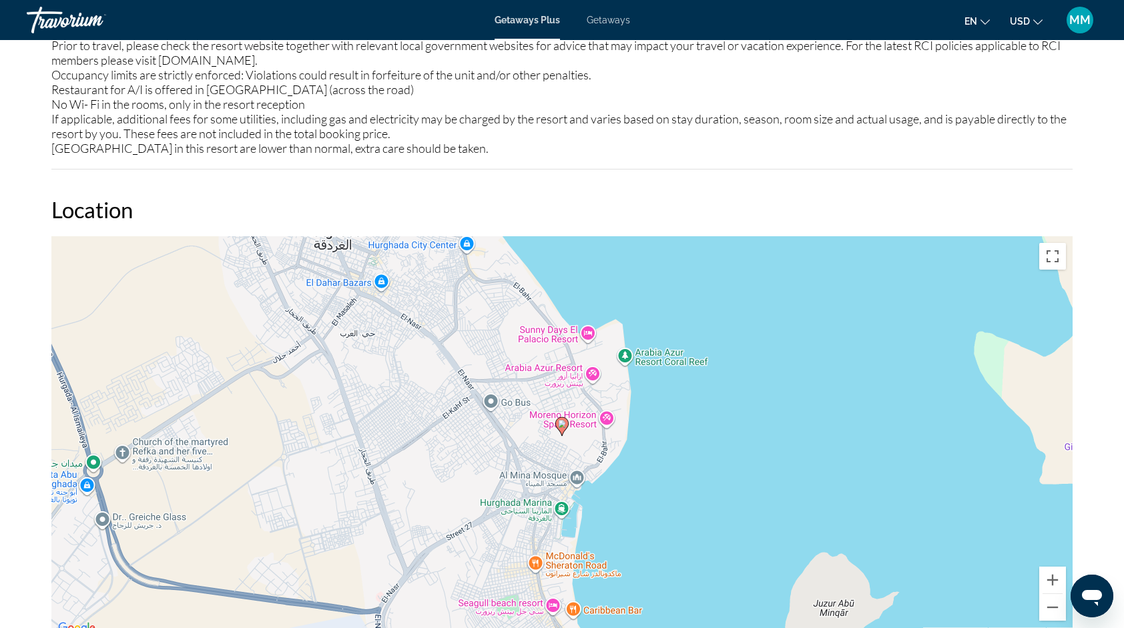
scroll to position [1468, 0]
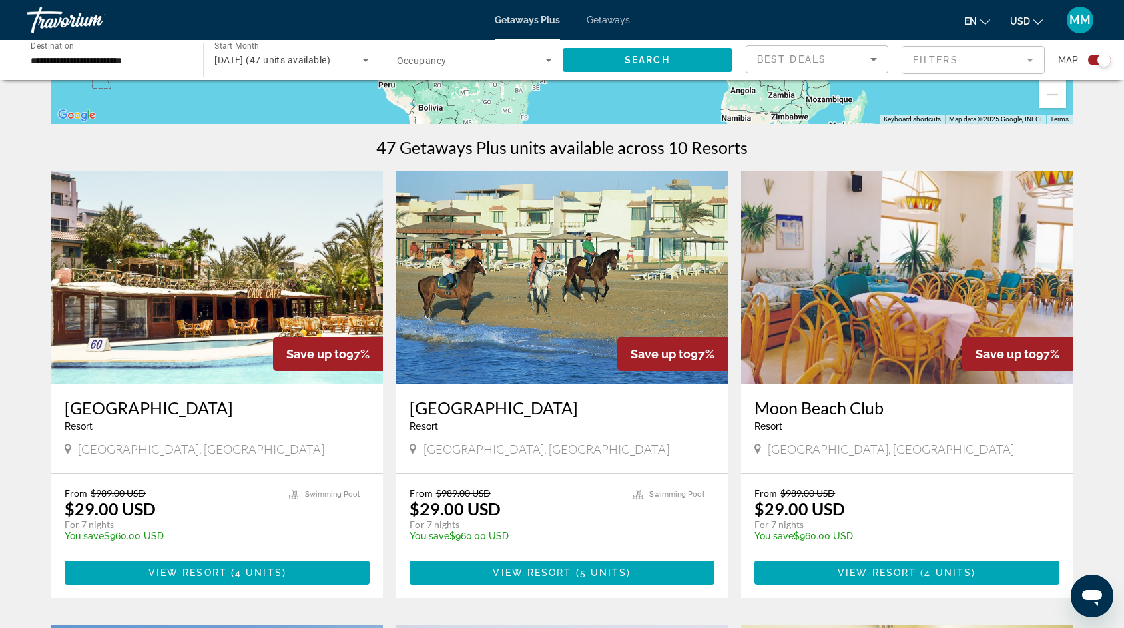
scroll to position [374, 0]
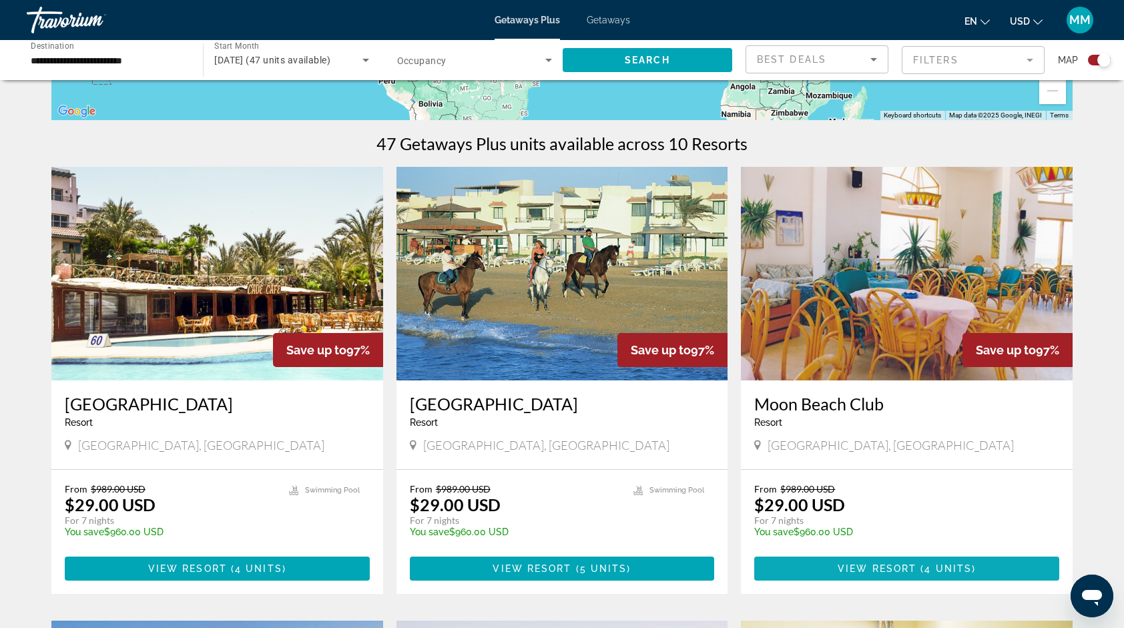
click at [785, 558] on span "Main content" at bounding box center [906, 569] width 305 height 32
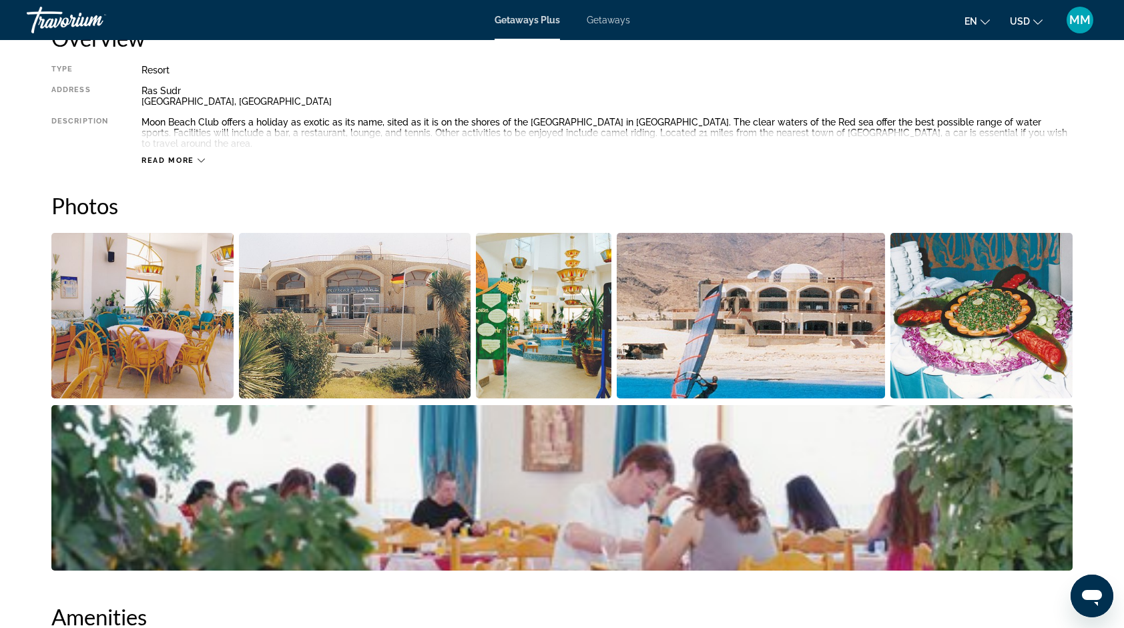
scroll to position [480, 0]
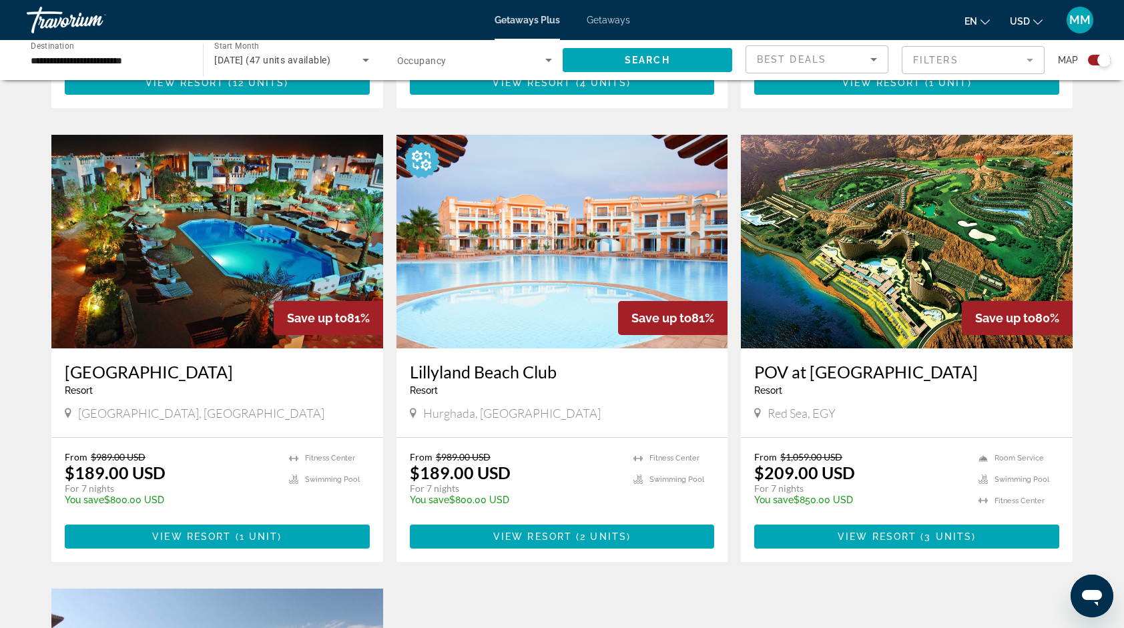
scroll to position [1335, 0]
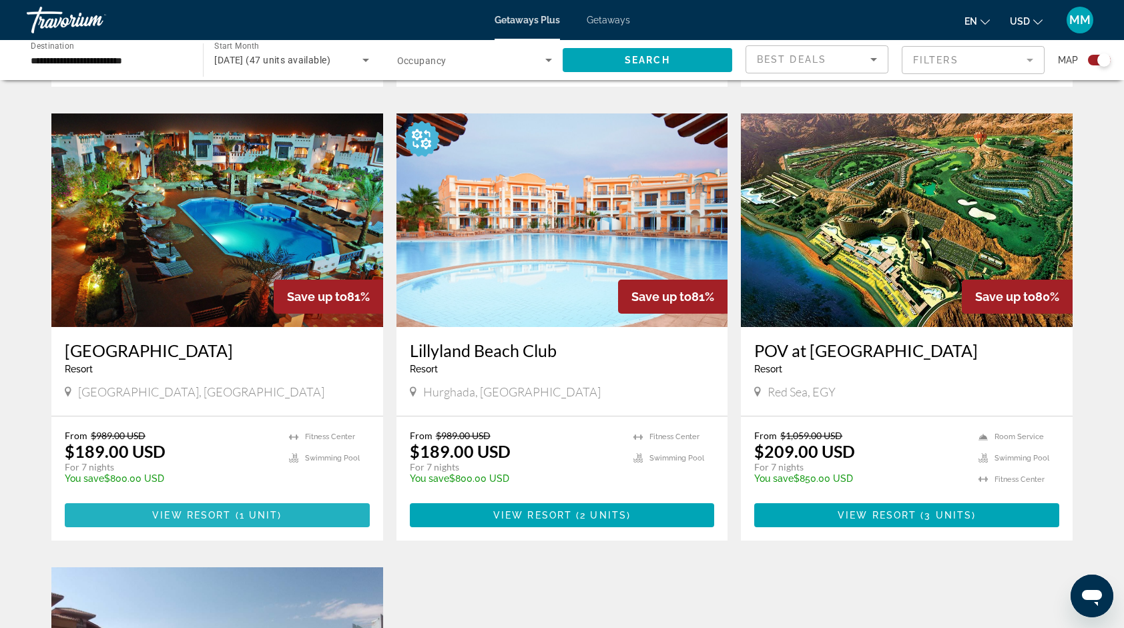
click at [198, 507] on span "Main content" at bounding box center [217, 515] width 305 height 32
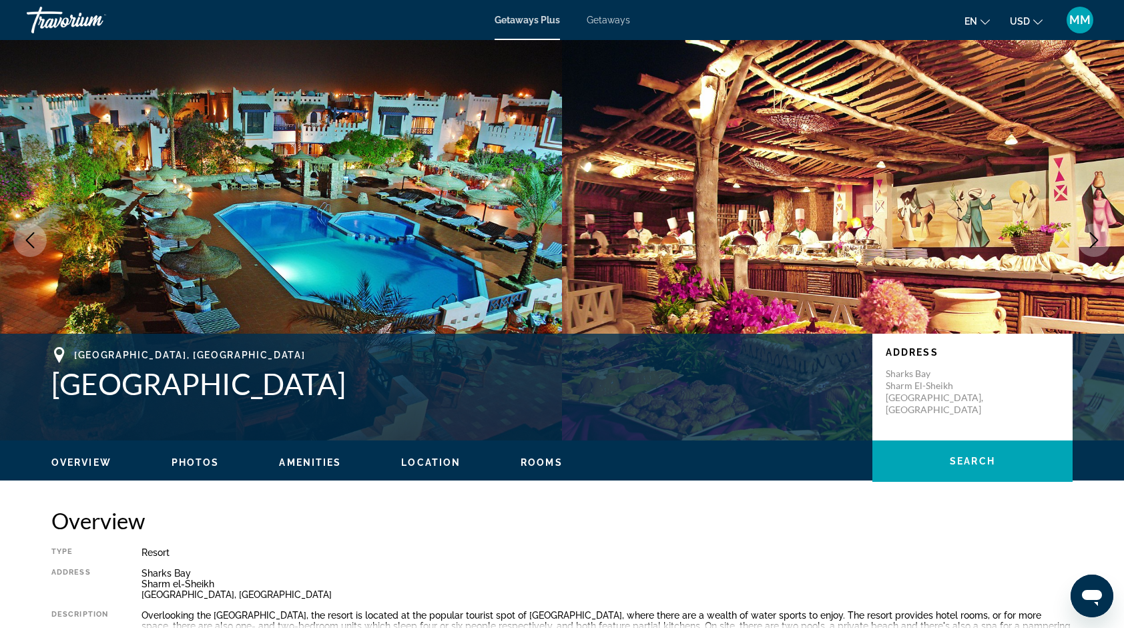
click at [1094, 234] on icon "Next image" at bounding box center [1094, 240] width 16 height 16
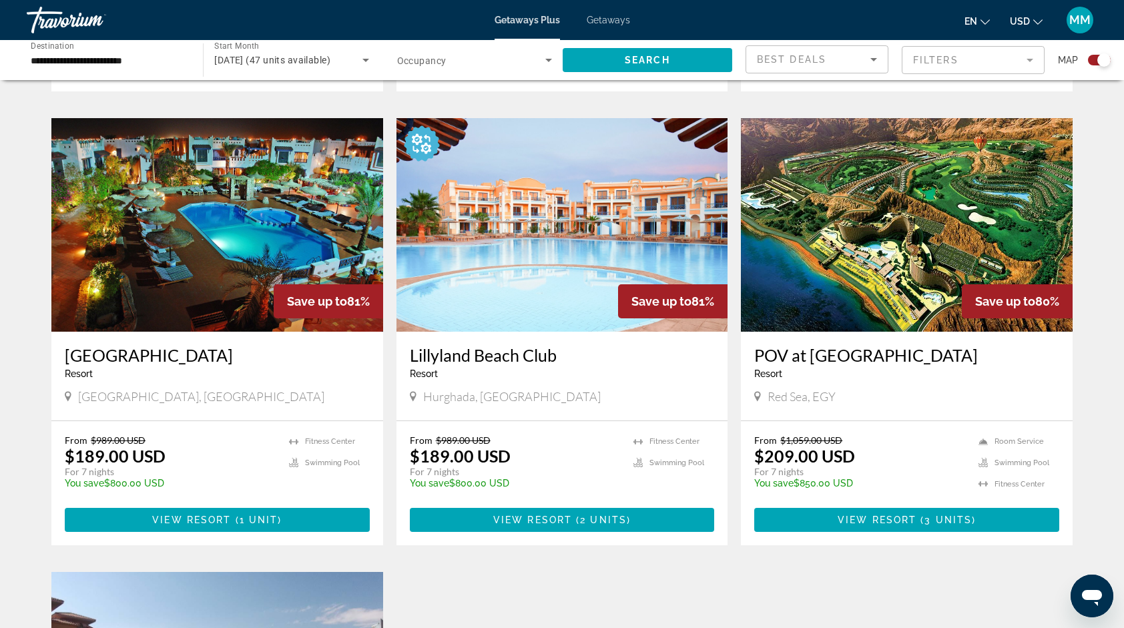
scroll to position [1377, 0]
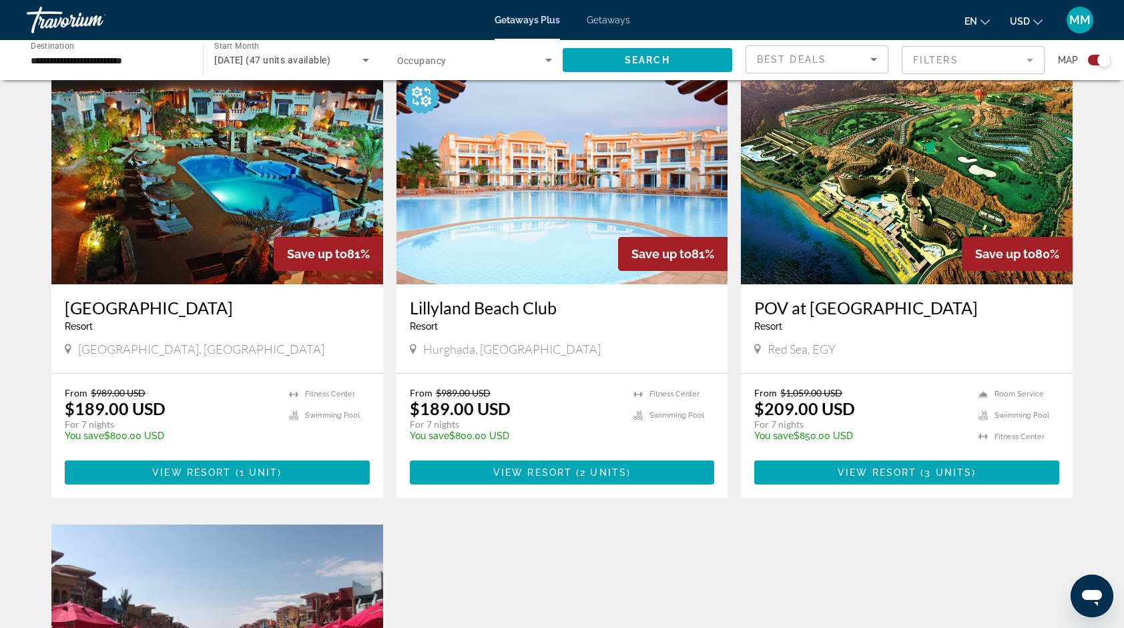
click at [591, 196] on img "Main content" at bounding box center [562, 178] width 332 height 214
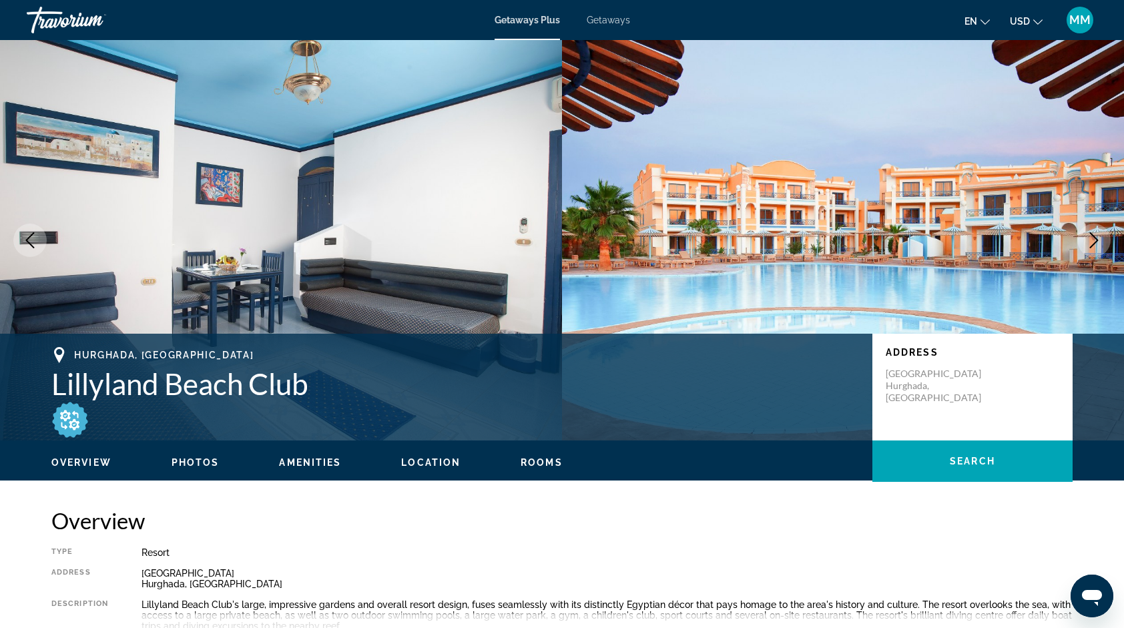
click at [1100, 238] on icon "Next image" at bounding box center [1094, 240] width 16 height 16
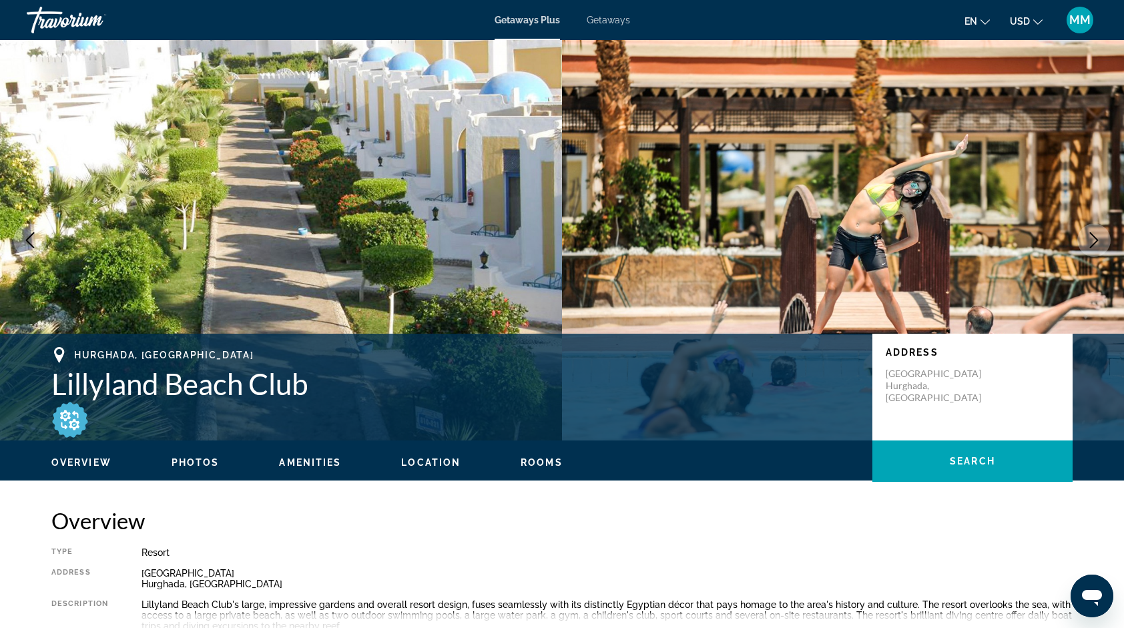
click at [1100, 238] on icon "Next image" at bounding box center [1094, 240] width 16 height 16
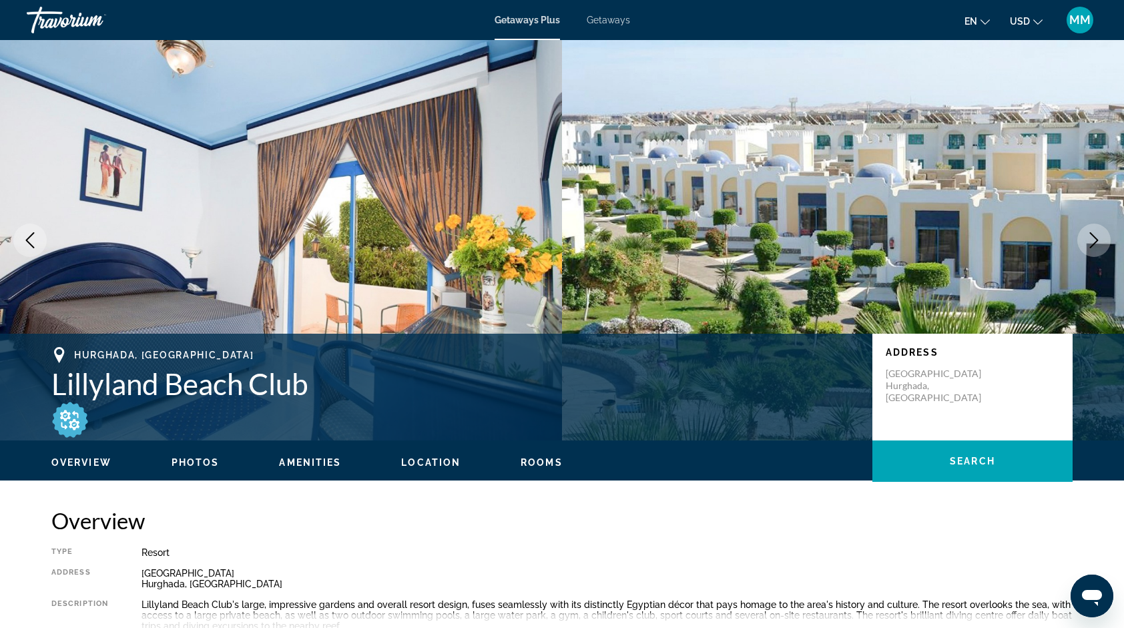
click at [1100, 238] on icon "Next image" at bounding box center [1094, 240] width 16 height 16
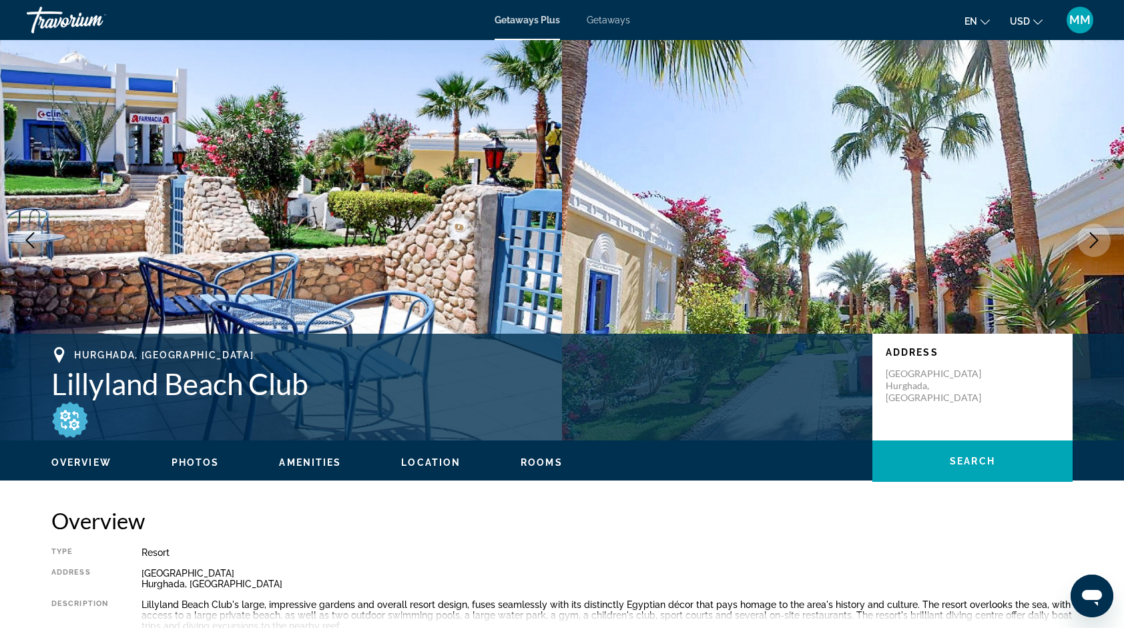
click at [1100, 238] on icon "Next image" at bounding box center [1094, 240] width 16 height 16
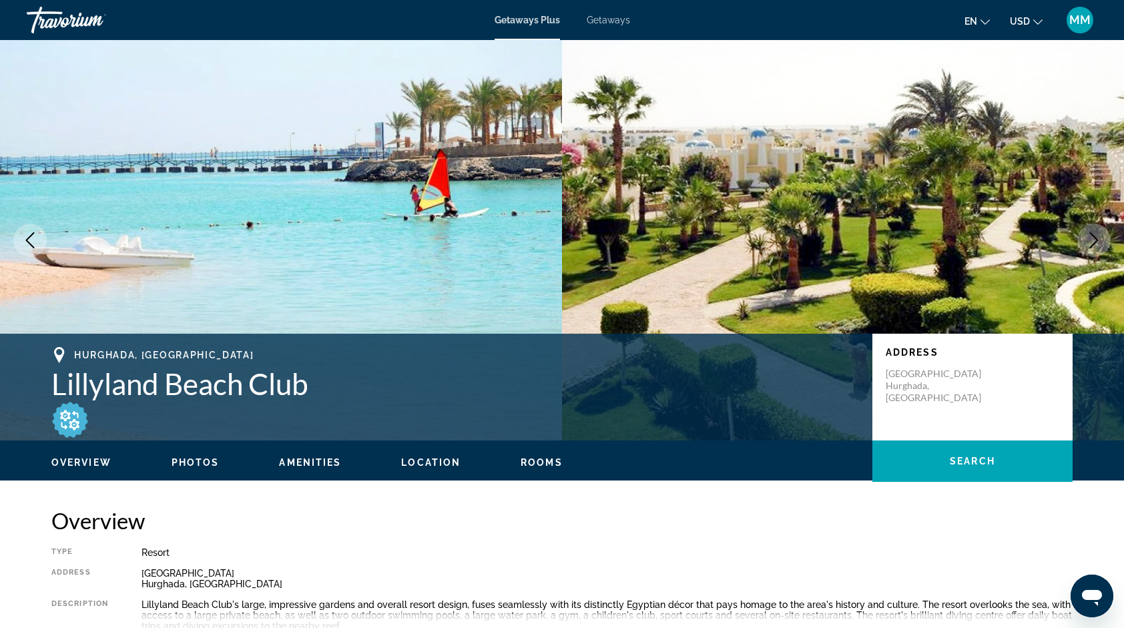
click at [1100, 238] on icon "Next image" at bounding box center [1094, 240] width 16 height 16
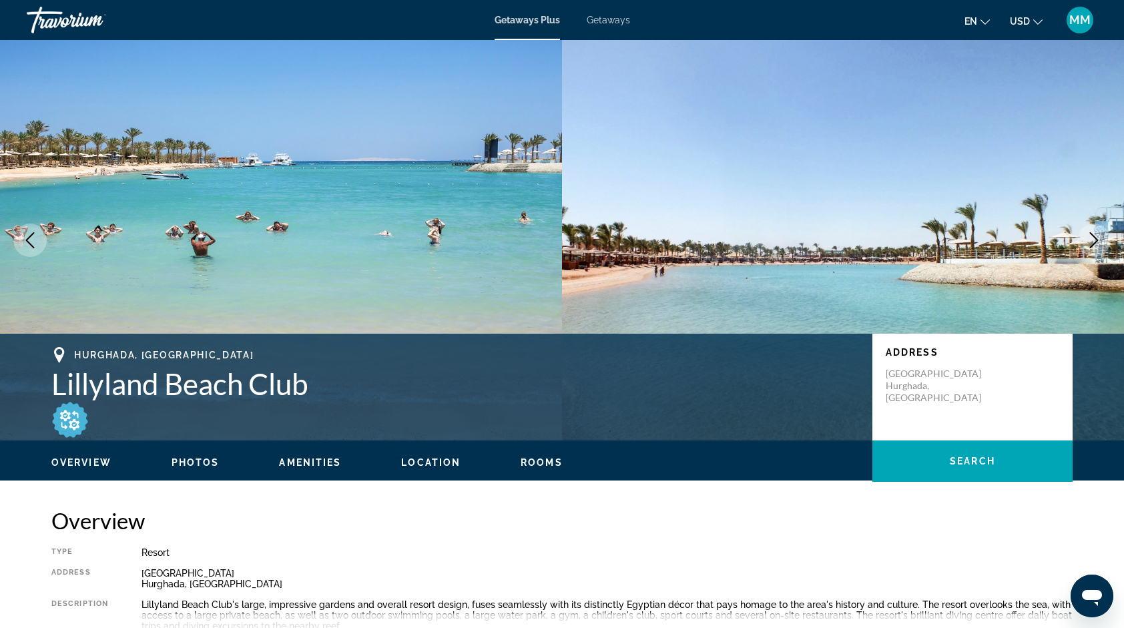
click at [1100, 238] on icon "Next image" at bounding box center [1094, 240] width 16 height 16
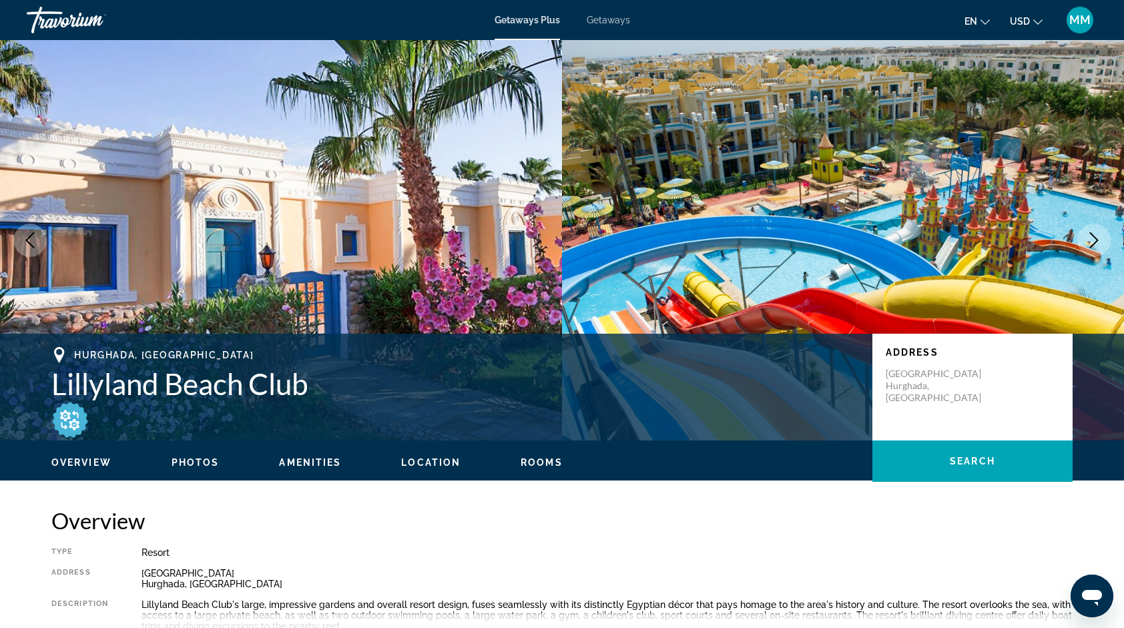
click at [1094, 238] on icon "Next image" at bounding box center [1094, 240] width 9 height 16
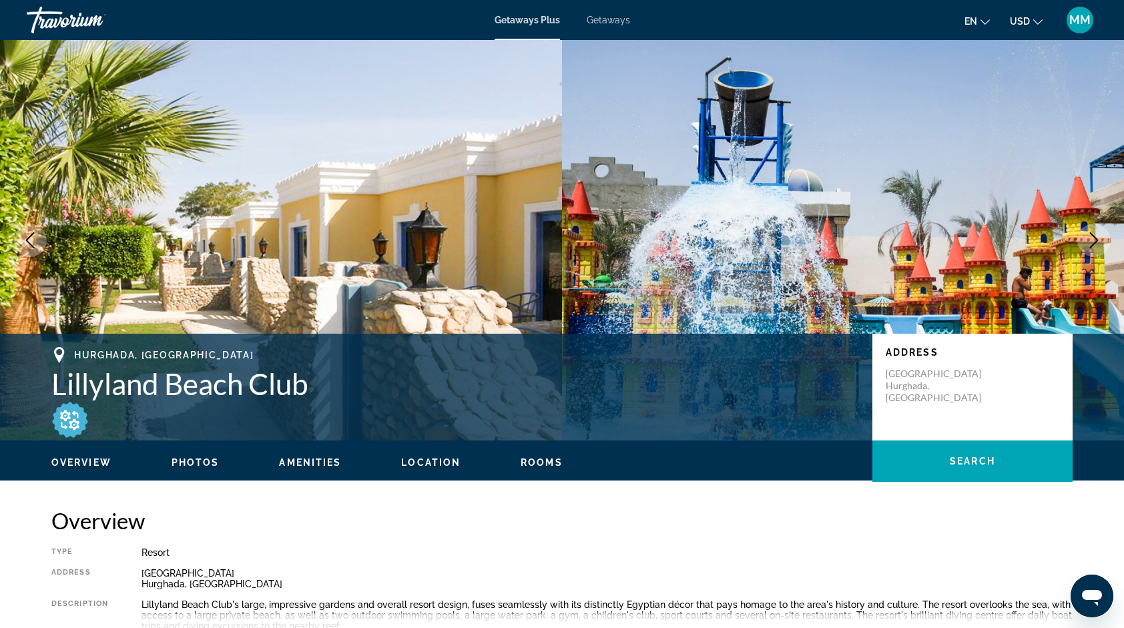
click at [1094, 238] on icon "Next image" at bounding box center [1094, 240] width 9 height 16
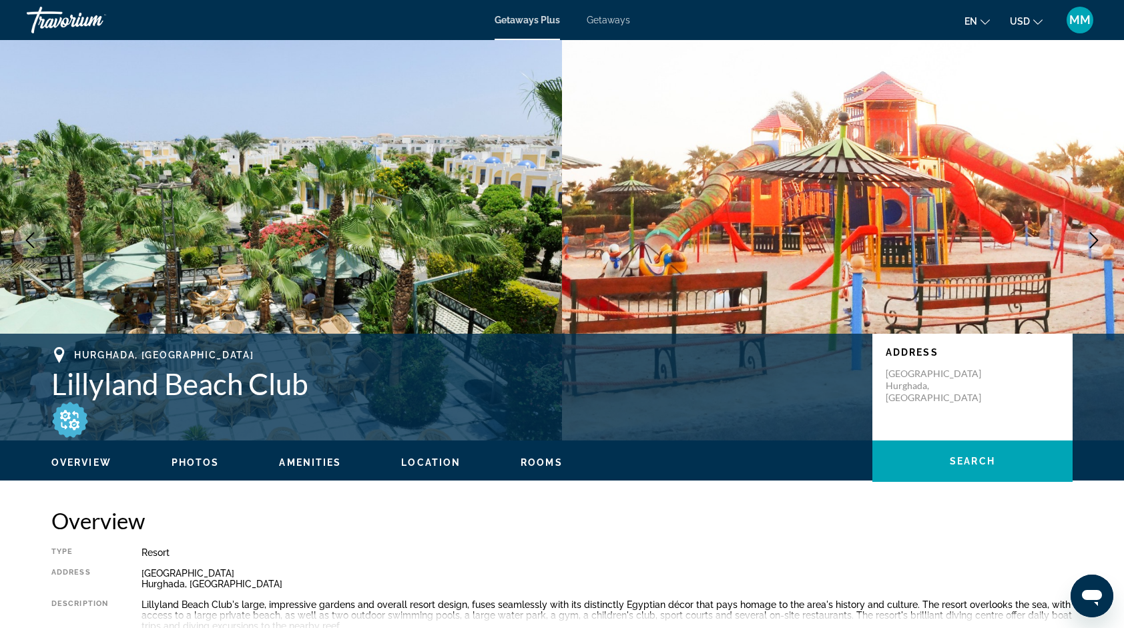
click at [1094, 238] on icon "Next image" at bounding box center [1094, 240] width 9 height 16
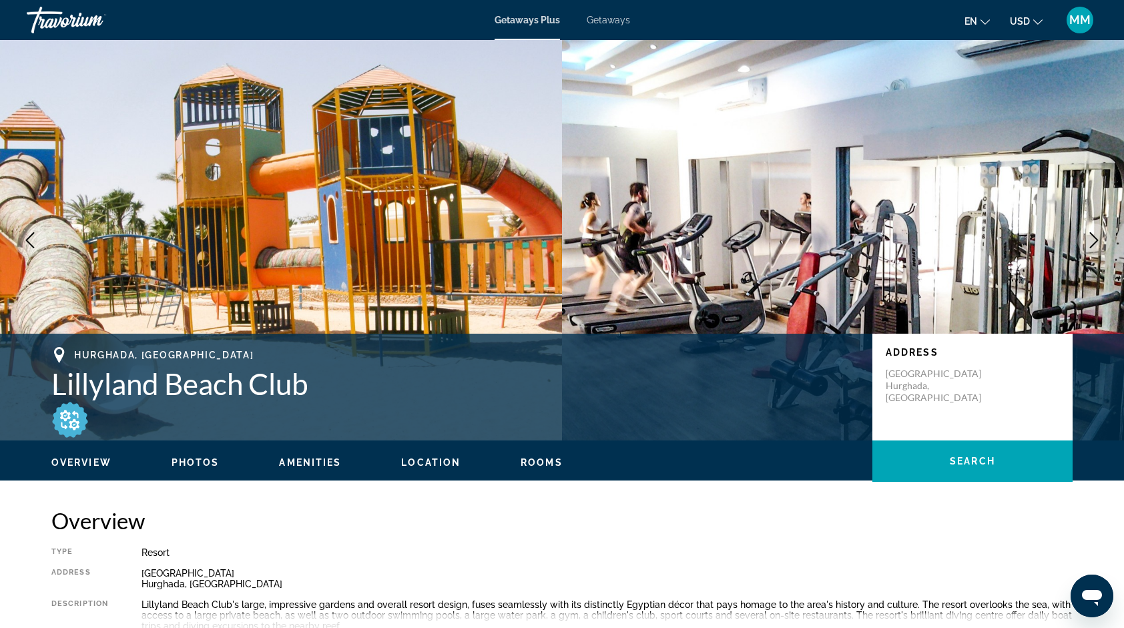
click at [1094, 238] on icon "Next image" at bounding box center [1094, 240] width 9 height 16
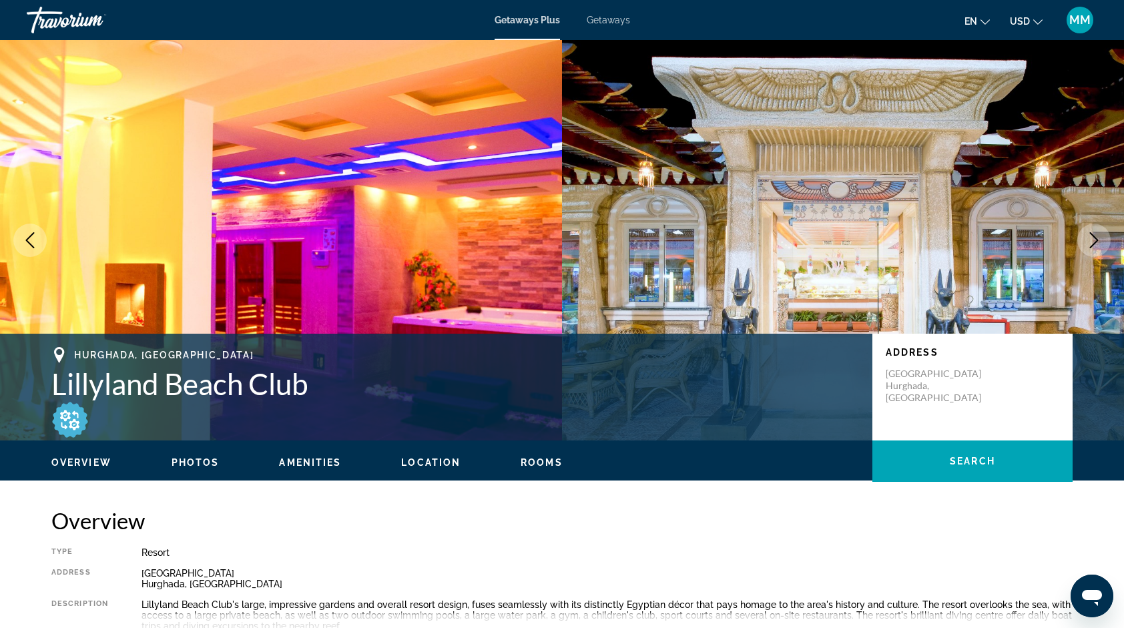
click at [1094, 238] on icon "Next image" at bounding box center [1094, 240] width 9 height 16
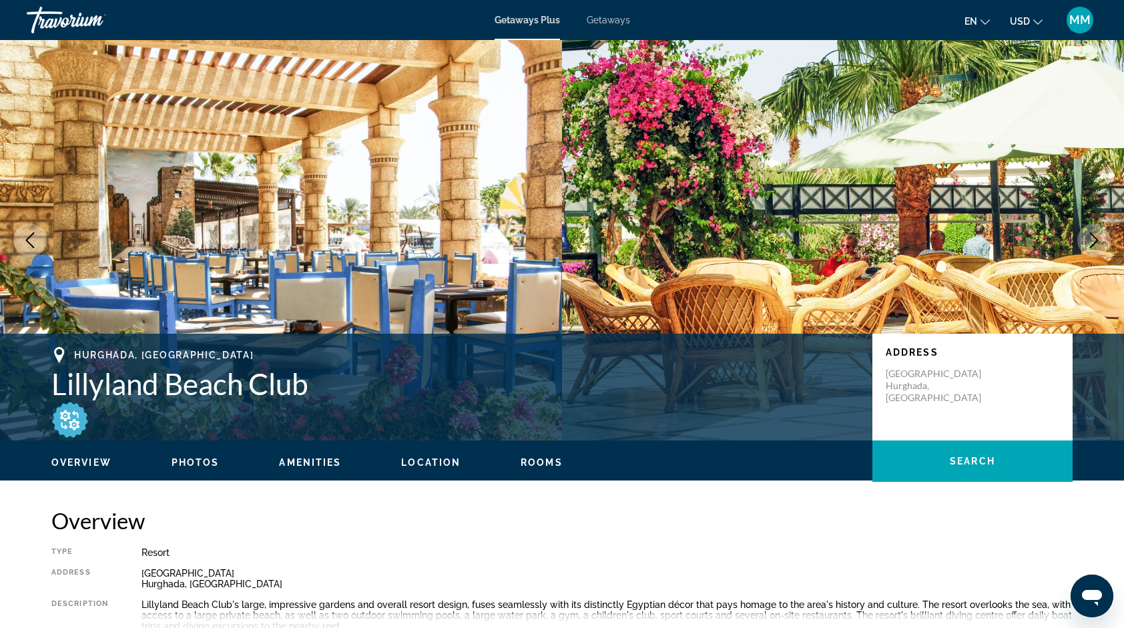
click at [1097, 240] on icon "Next image" at bounding box center [1094, 240] width 9 height 16
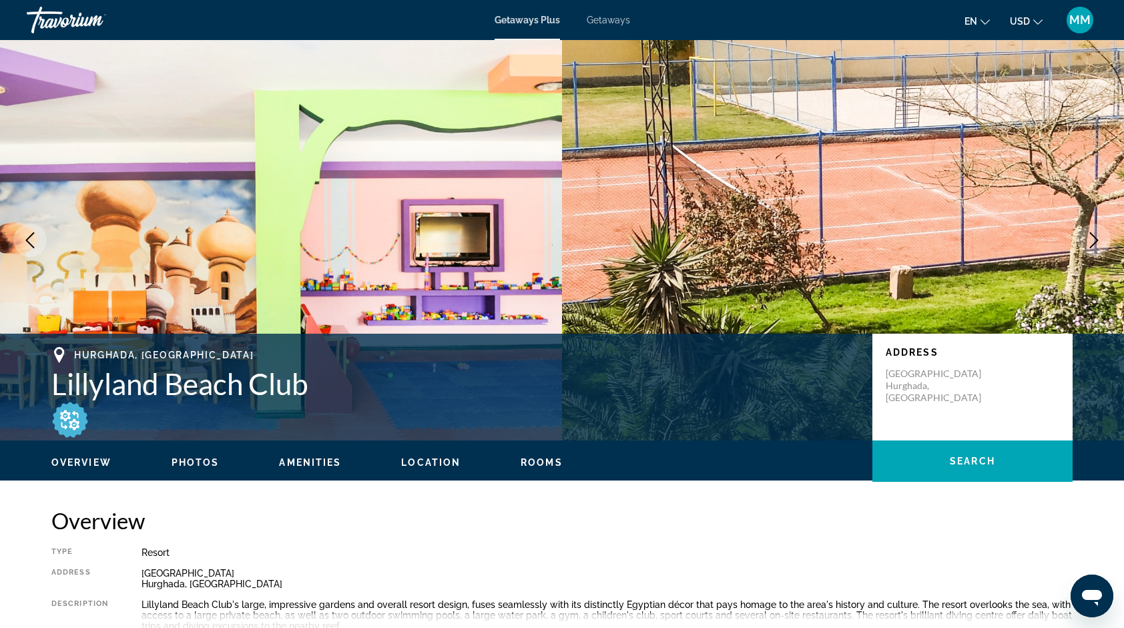
click at [1097, 240] on icon "Next image" at bounding box center [1094, 240] width 9 height 16
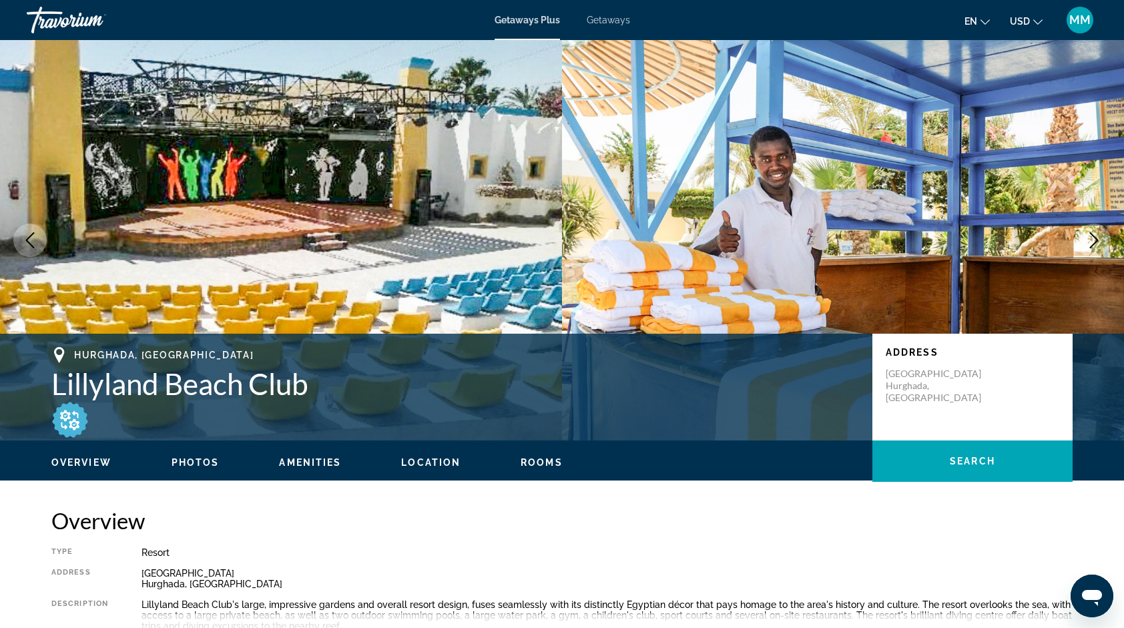
click at [1097, 240] on icon "Next image" at bounding box center [1094, 240] width 9 height 16
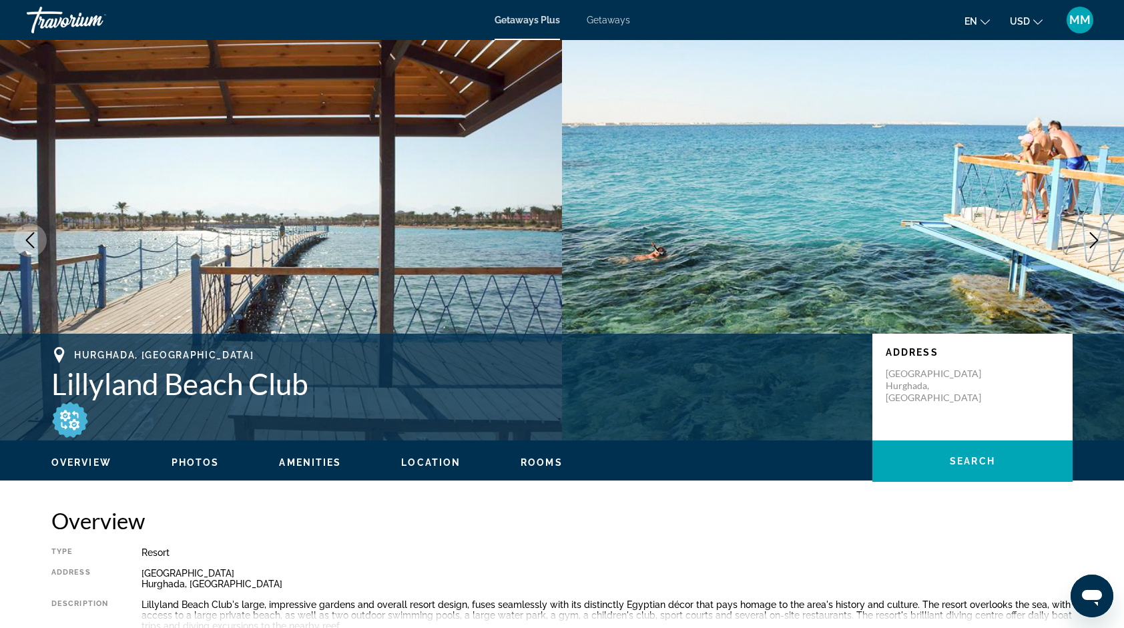
click at [1097, 240] on icon "Next image" at bounding box center [1094, 240] width 9 height 16
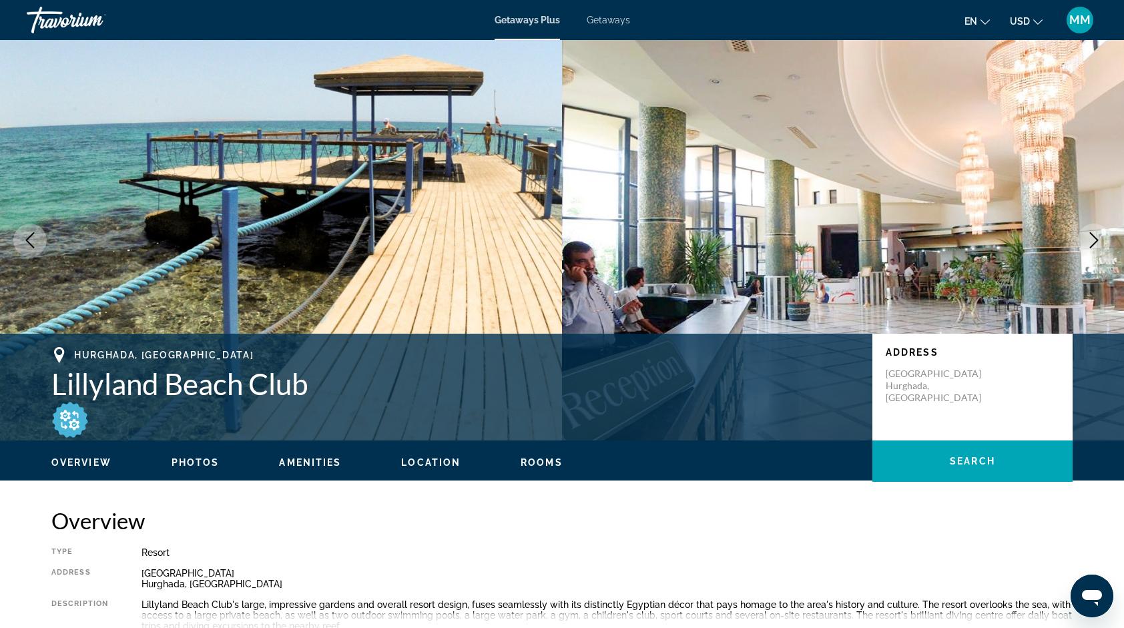
click at [1097, 240] on icon "Next image" at bounding box center [1094, 240] width 9 height 16
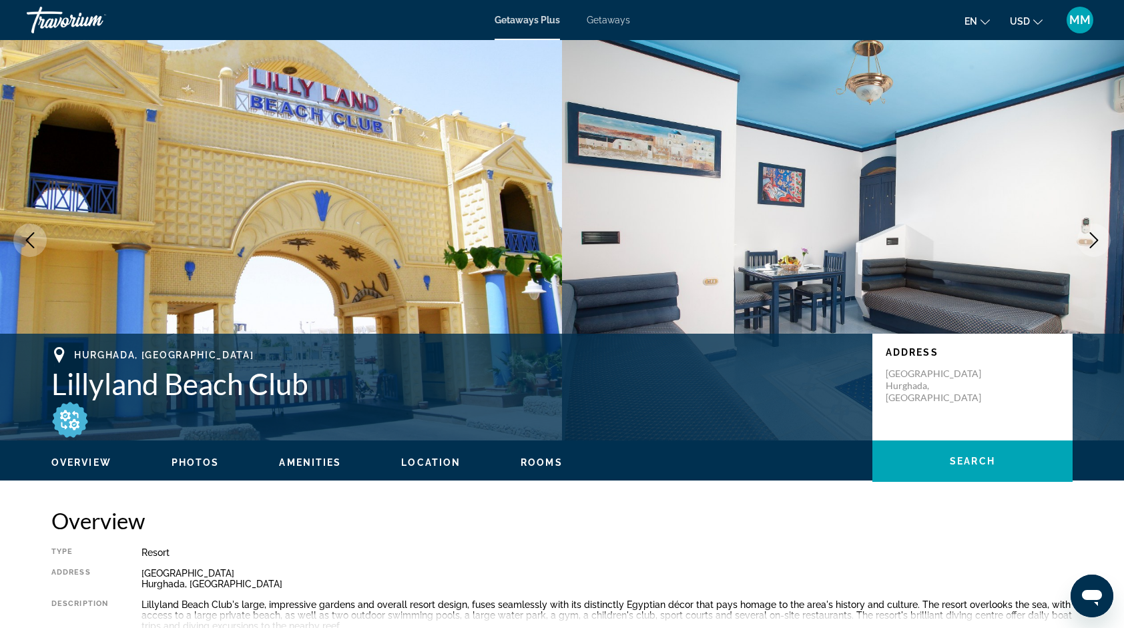
click at [1097, 240] on icon "Next image" at bounding box center [1094, 240] width 9 height 16
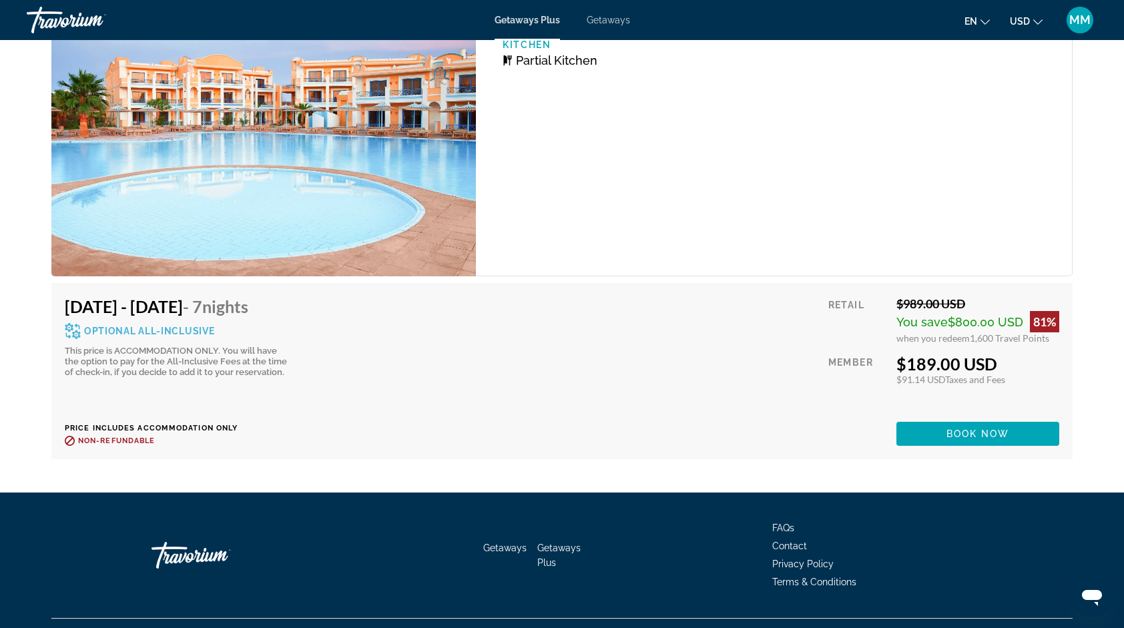
scroll to position [3061, 0]
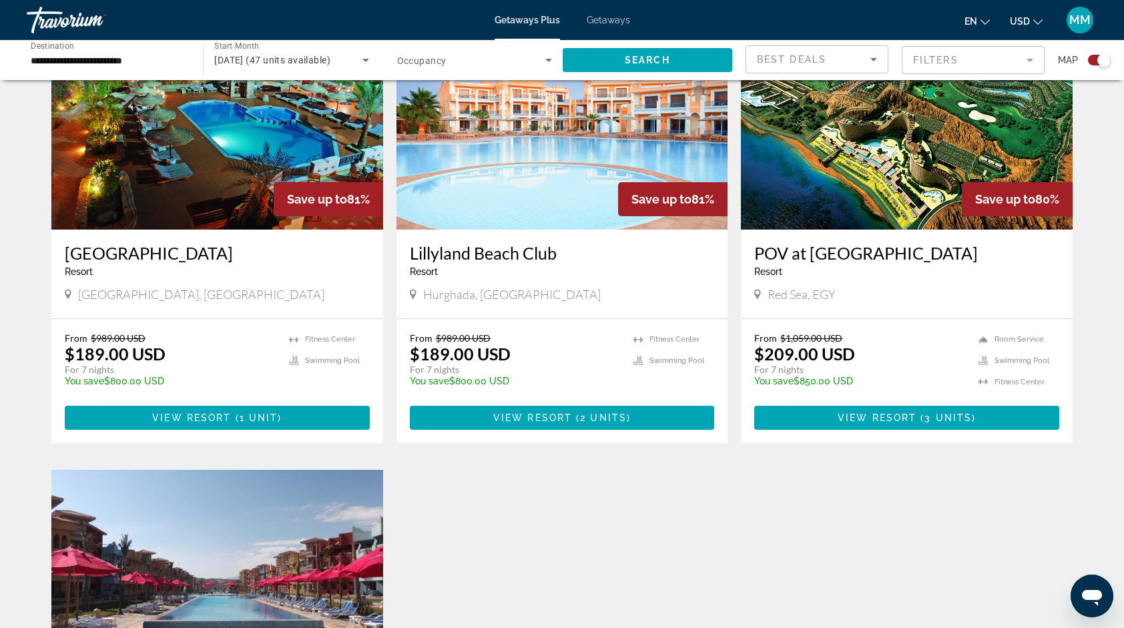
scroll to position [1433, 0]
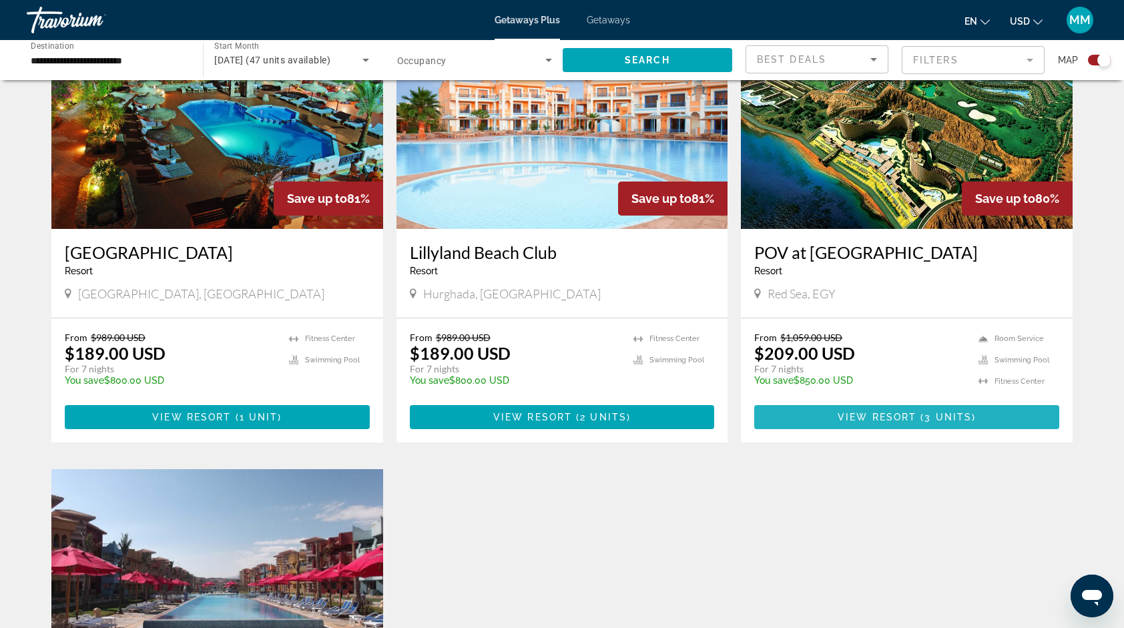
click at [905, 418] on span "View Resort" at bounding box center [876, 417] width 79 height 11
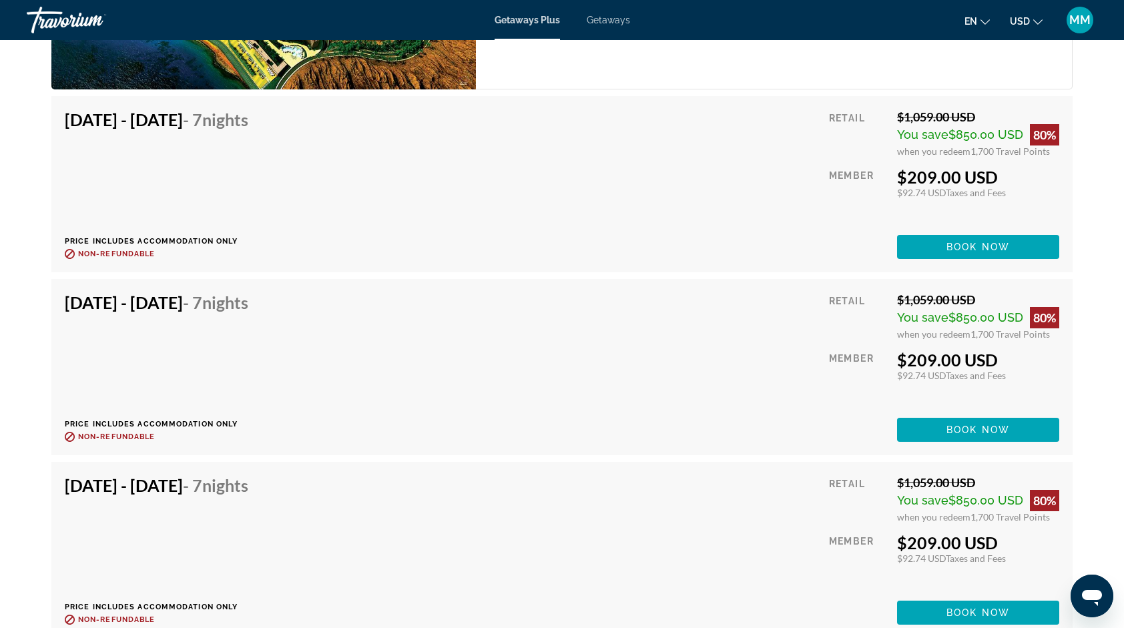
scroll to position [1956, 0]
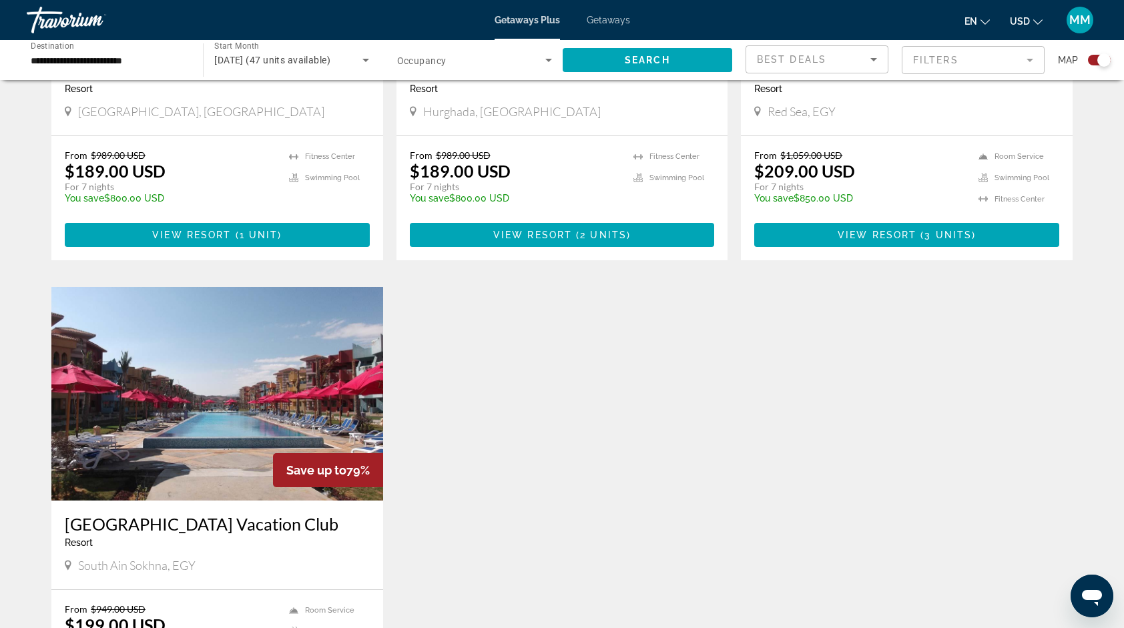
scroll to position [1682, 0]
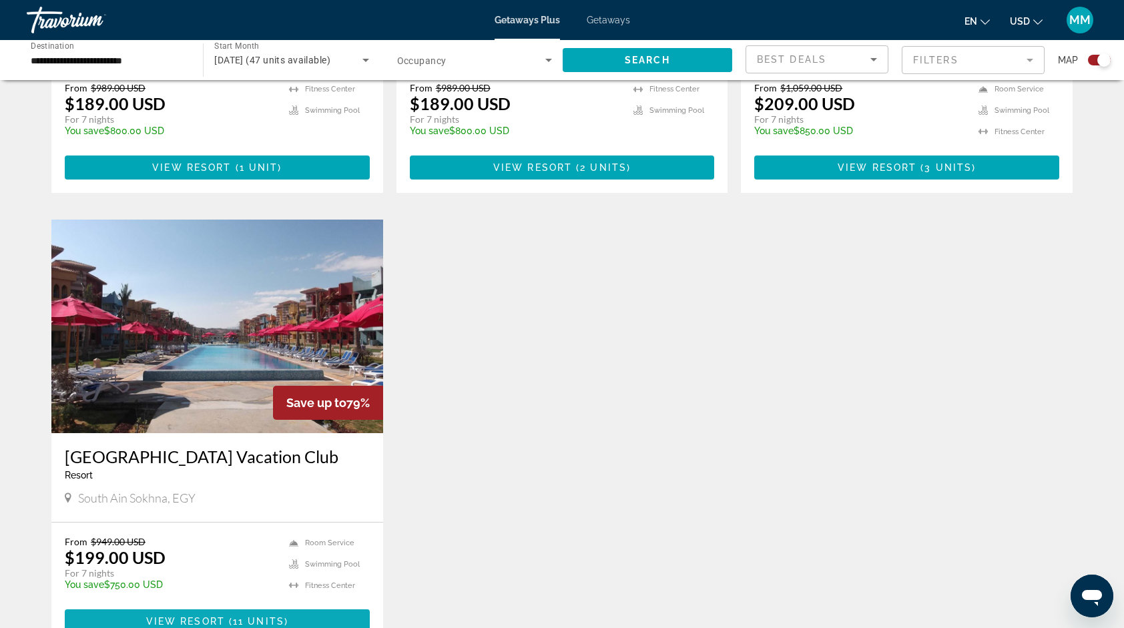
click at [223, 616] on span "View Resort" at bounding box center [185, 621] width 79 height 11
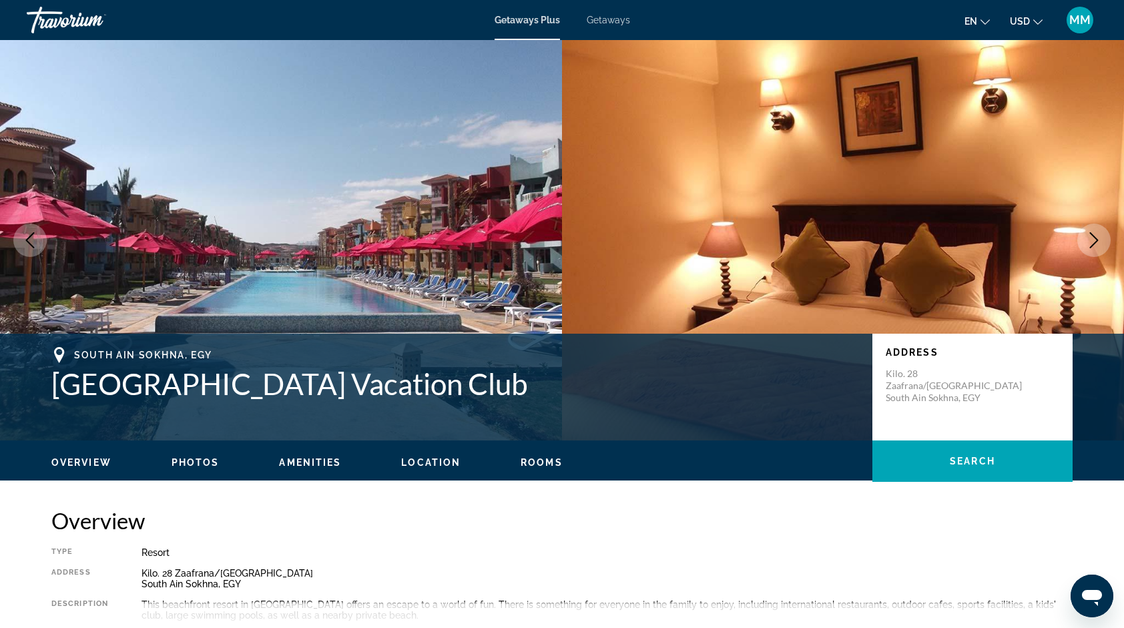
click at [1095, 244] on icon "Next image" at bounding box center [1094, 240] width 16 height 16
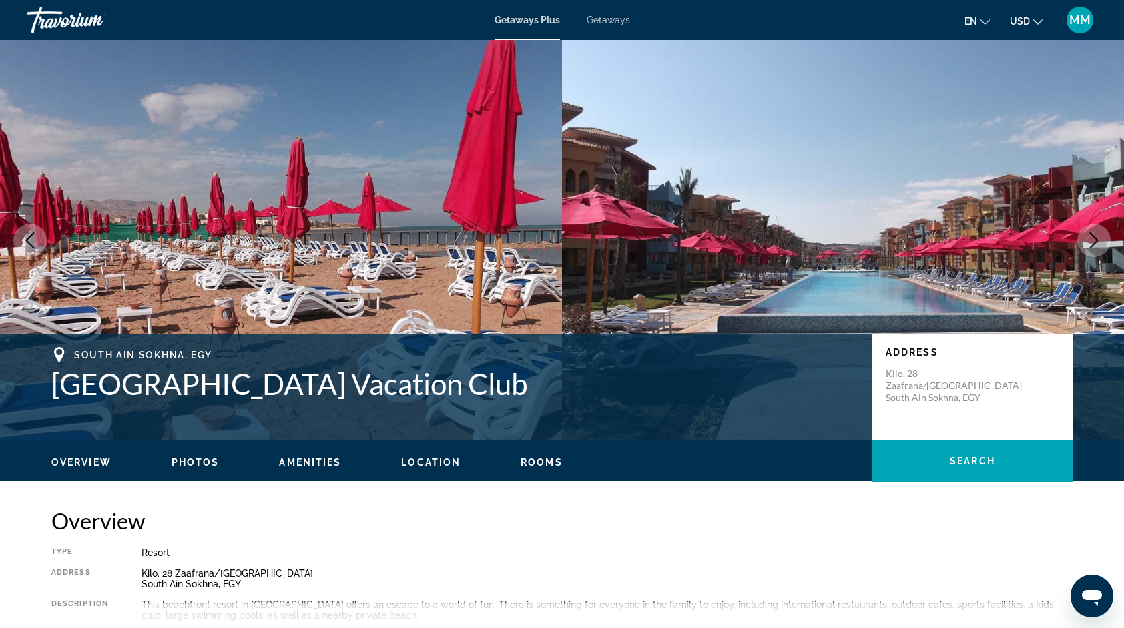
click at [1095, 244] on icon "Next image" at bounding box center [1094, 240] width 16 height 16
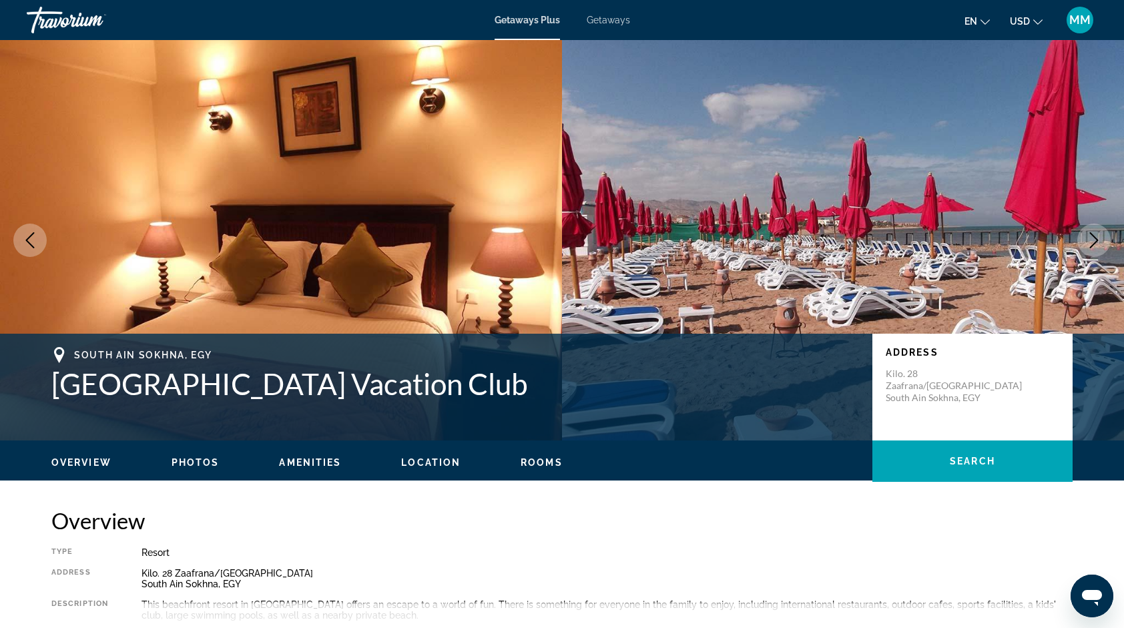
click at [1095, 244] on icon "Next image" at bounding box center [1094, 240] width 16 height 16
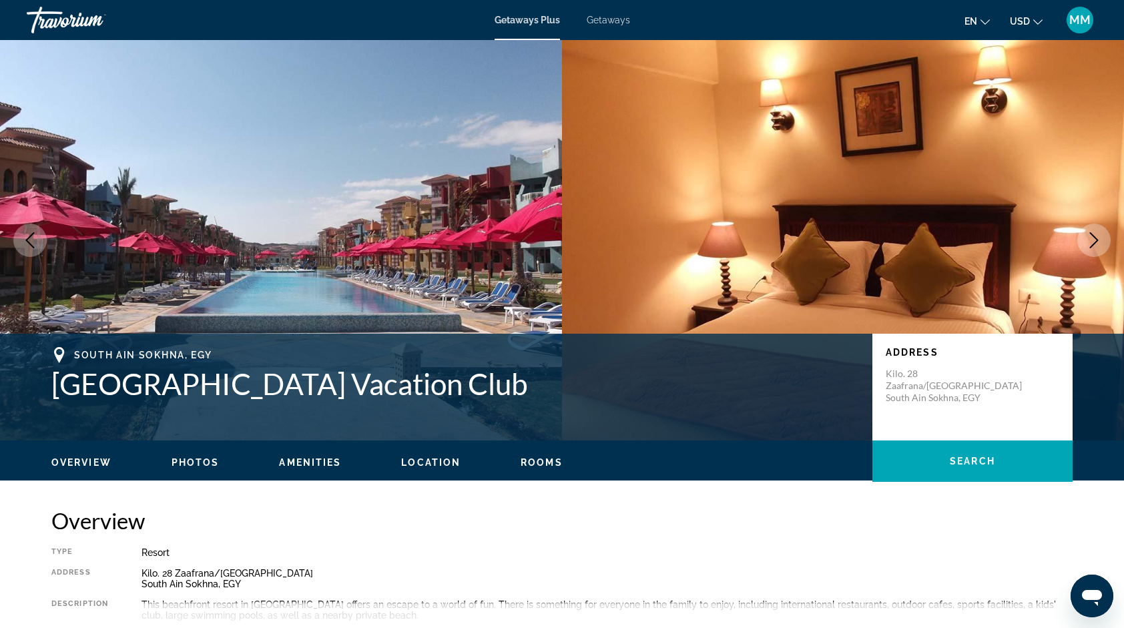
click at [1095, 244] on icon "Next image" at bounding box center [1094, 240] width 16 height 16
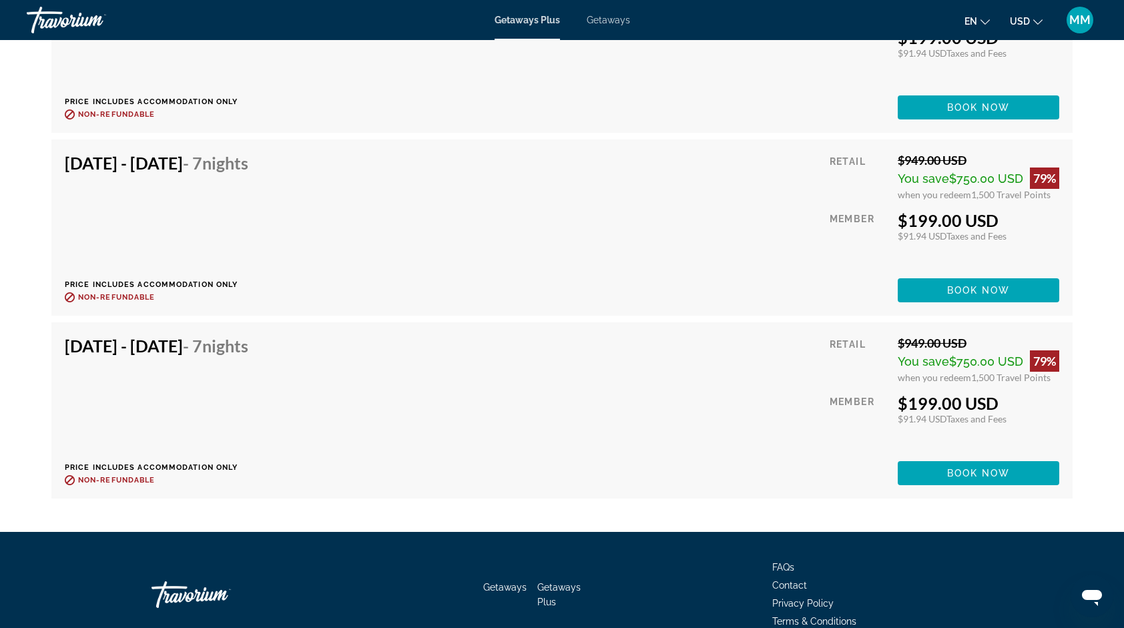
scroll to position [2028, 0]
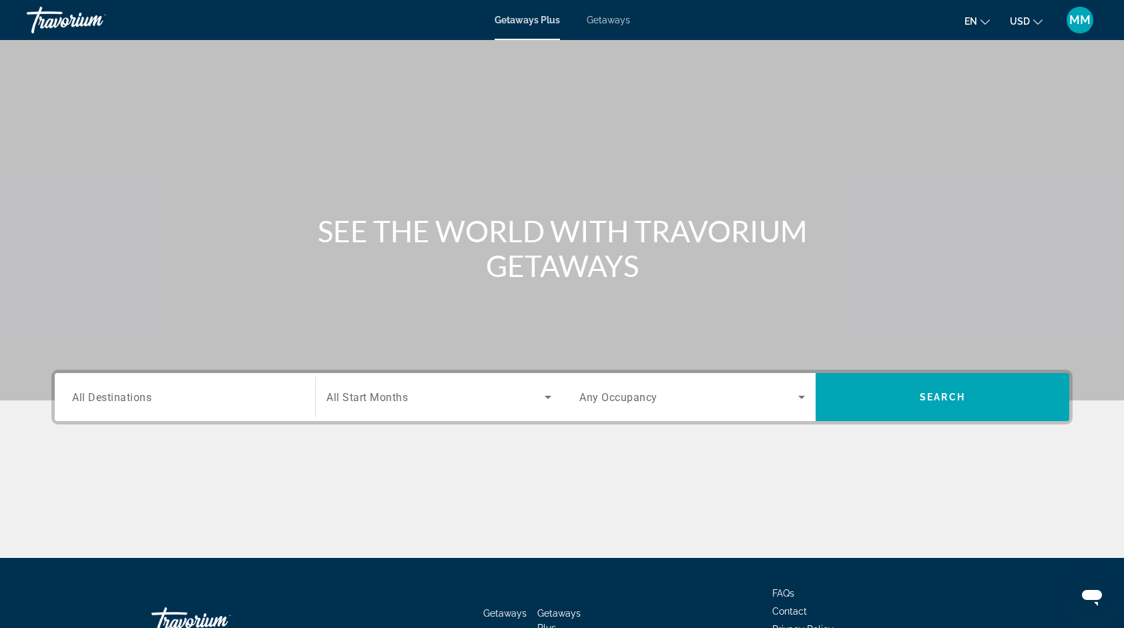
click at [214, 384] on div "Search widget" at bounding box center [185, 397] width 226 height 38
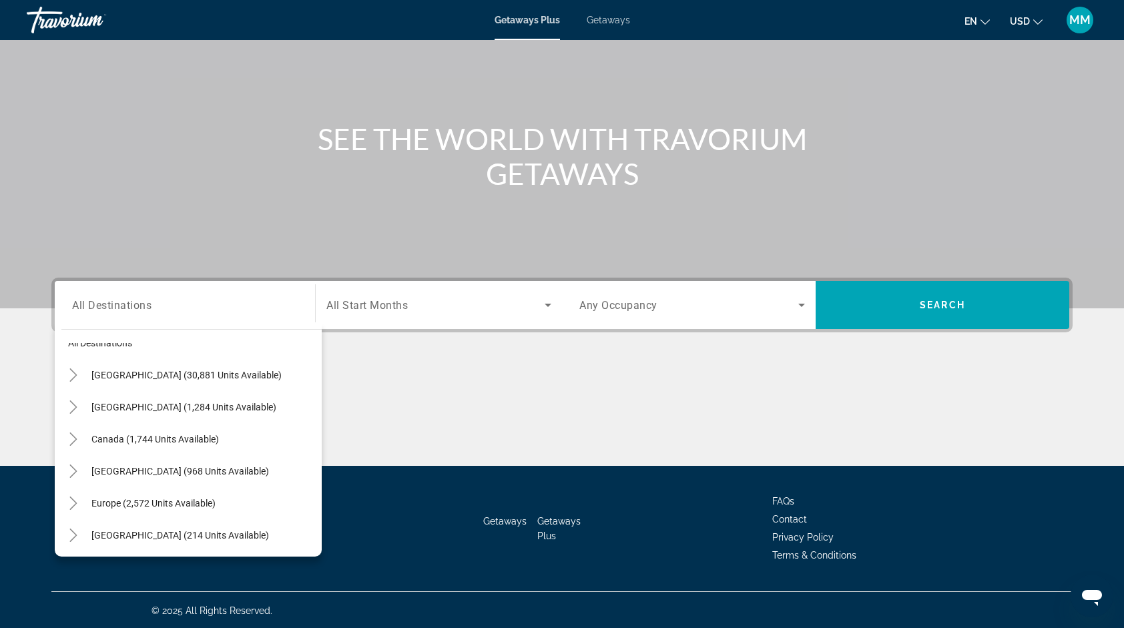
scroll to position [29, 0]
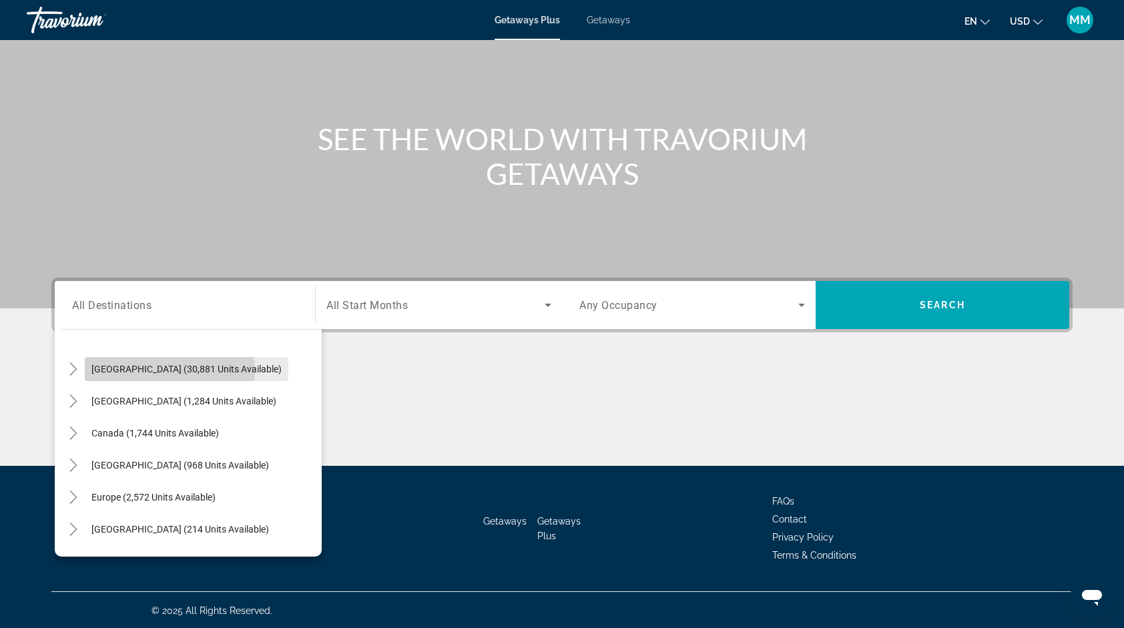
click at [144, 371] on span "[GEOGRAPHIC_DATA] (30,881 units available)" at bounding box center [186, 369] width 190 height 11
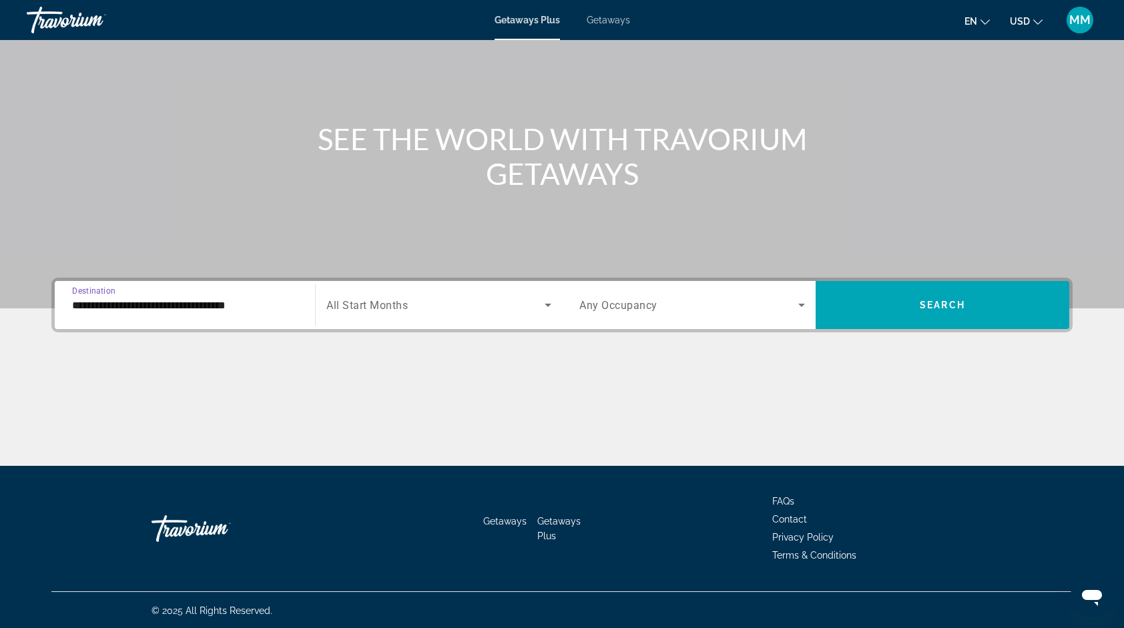
click at [228, 305] on input "**********" at bounding box center [185, 306] width 226 height 16
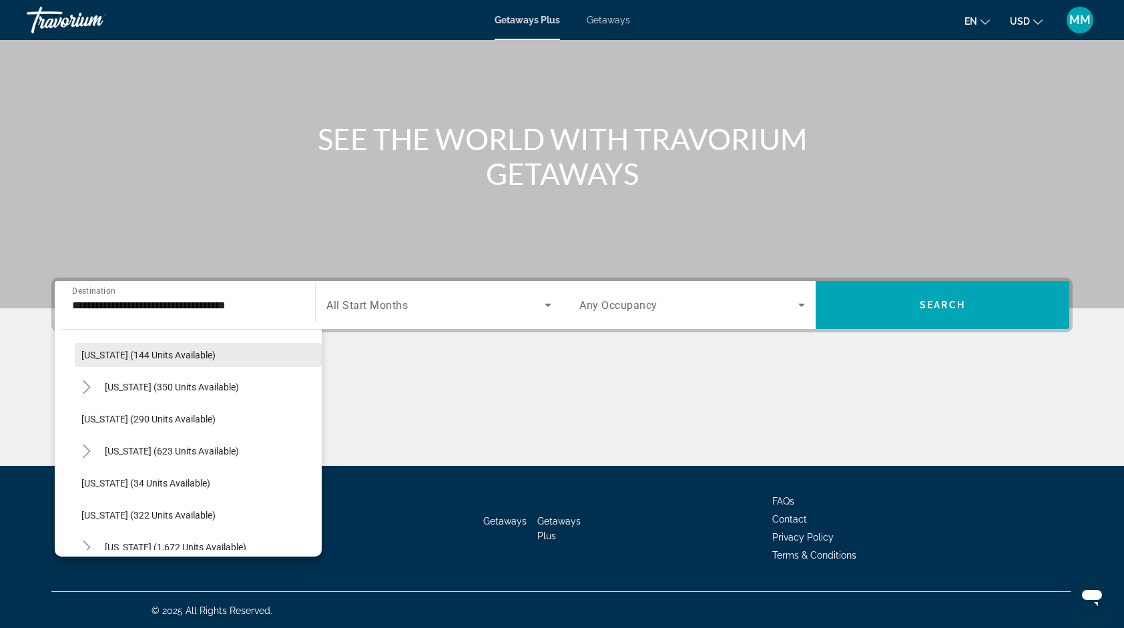
scroll to position [351, 0]
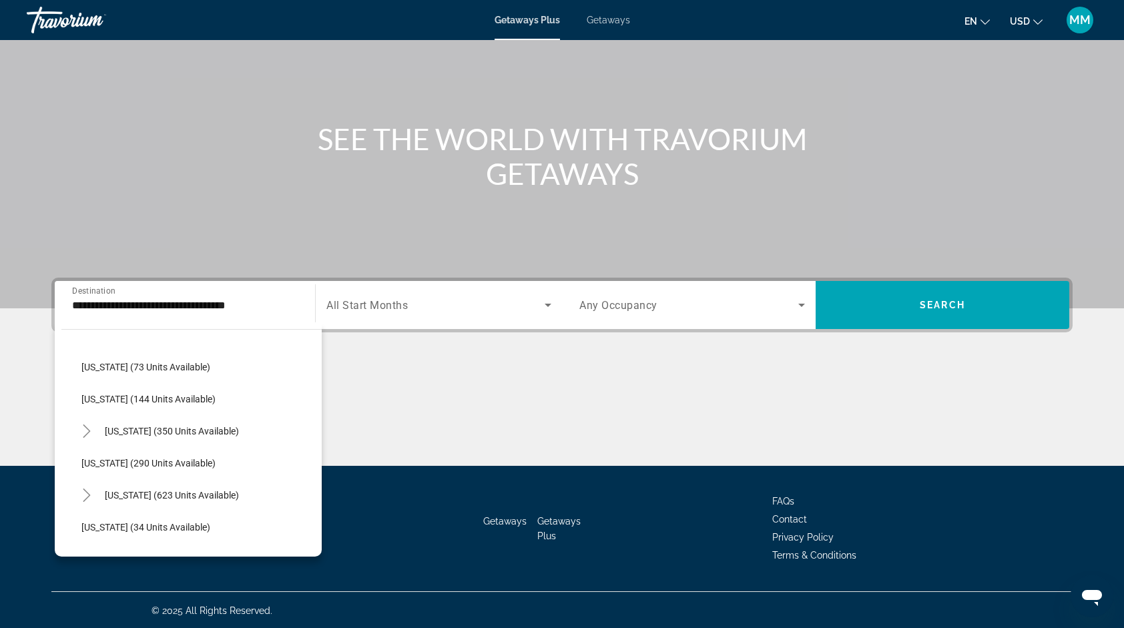
click at [207, 198] on div "Main content" at bounding box center [562, 108] width 1124 height 400
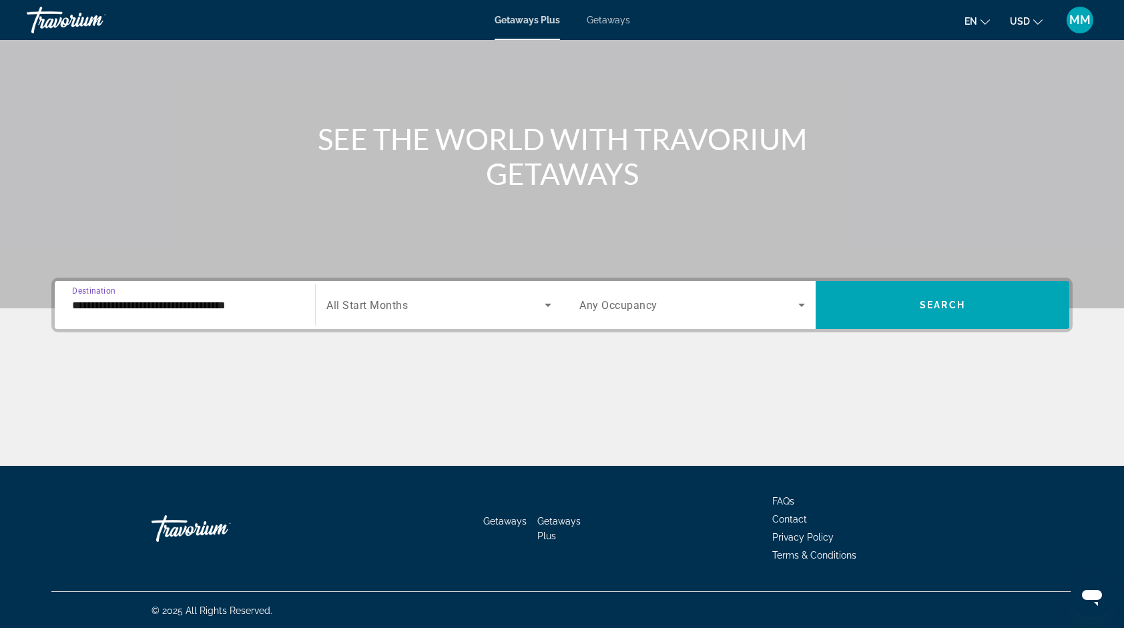
click at [256, 302] on input "**********" at bounding box center [185, 306] width 226 height 16
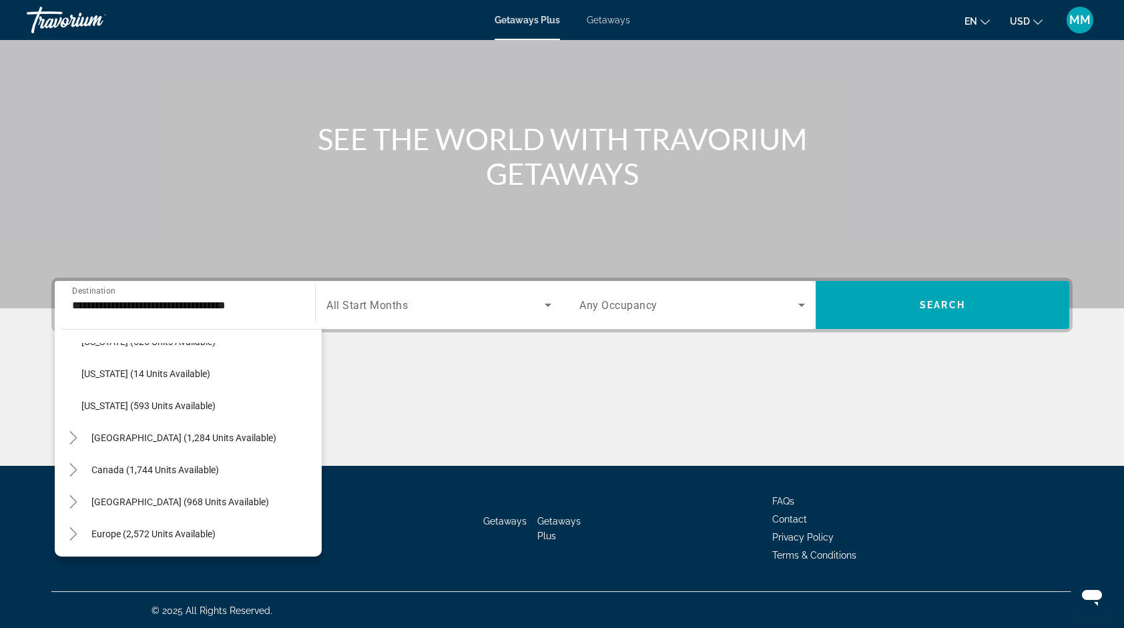
scroll to position [1149, 0]
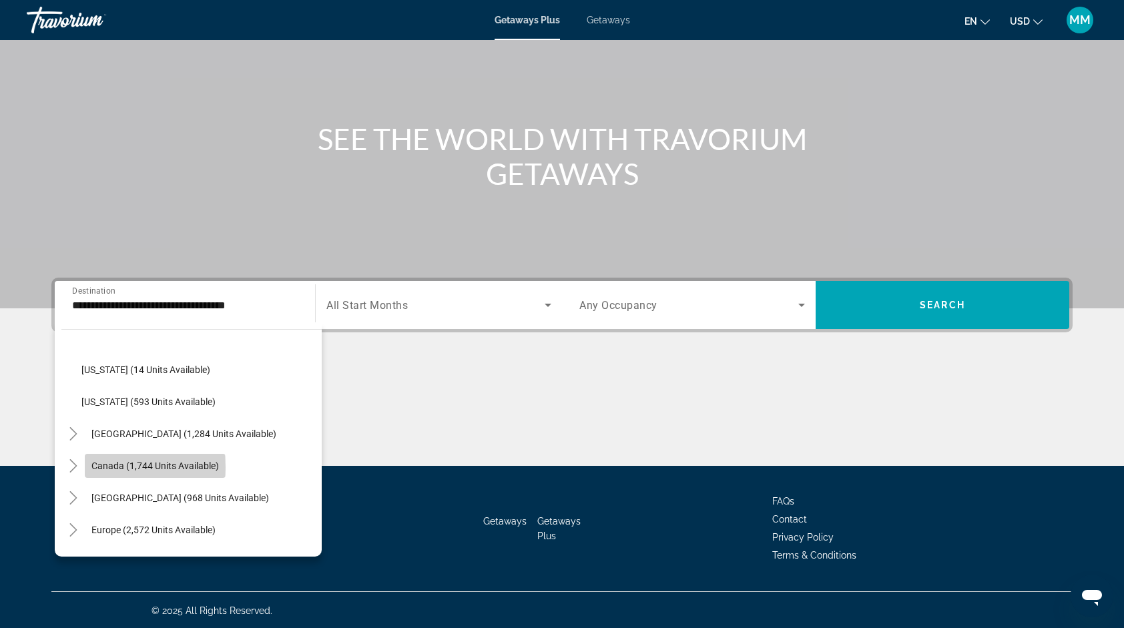
click at [105, 466] on span "Canada (1,744 units available)" at bounding box center [154, 465] width 127 height 11
type input "**********"
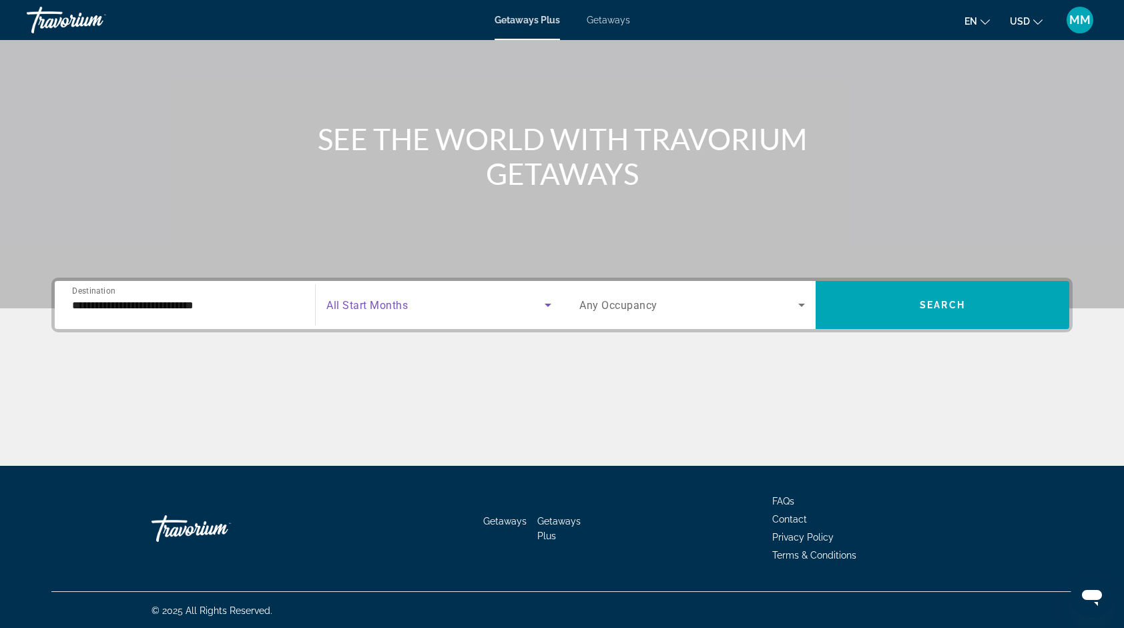
click at [484, 299] on span "Search widget" at bounding box center [435, 305] width 218 height 16
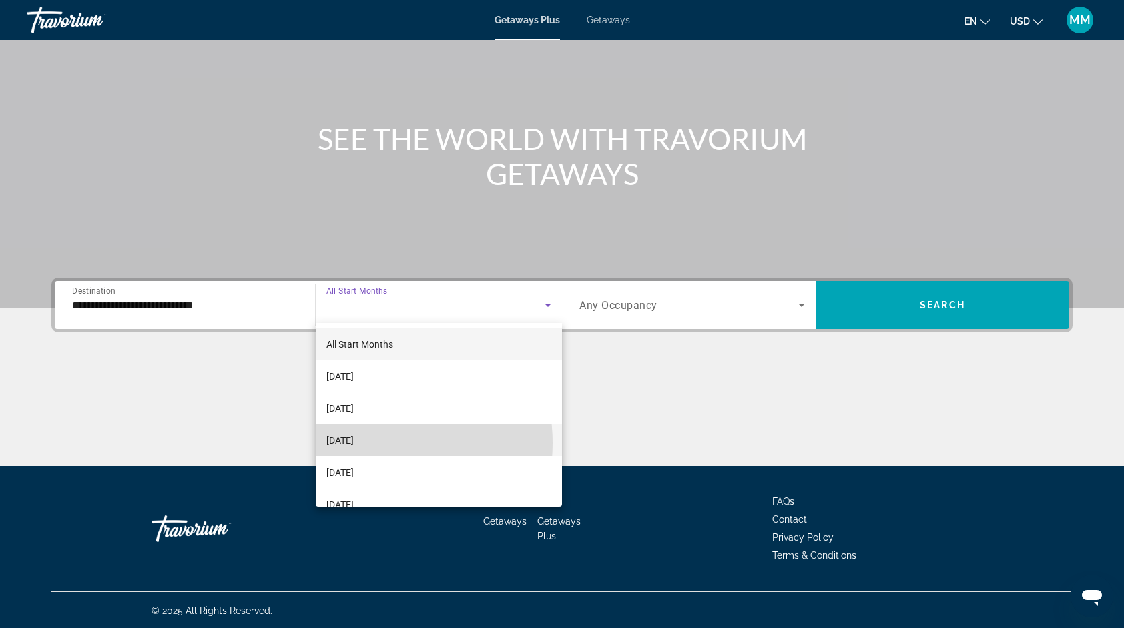
click at [354, 443] on span "[DATE]" at bounding box center [339, 440] width 27 height 16
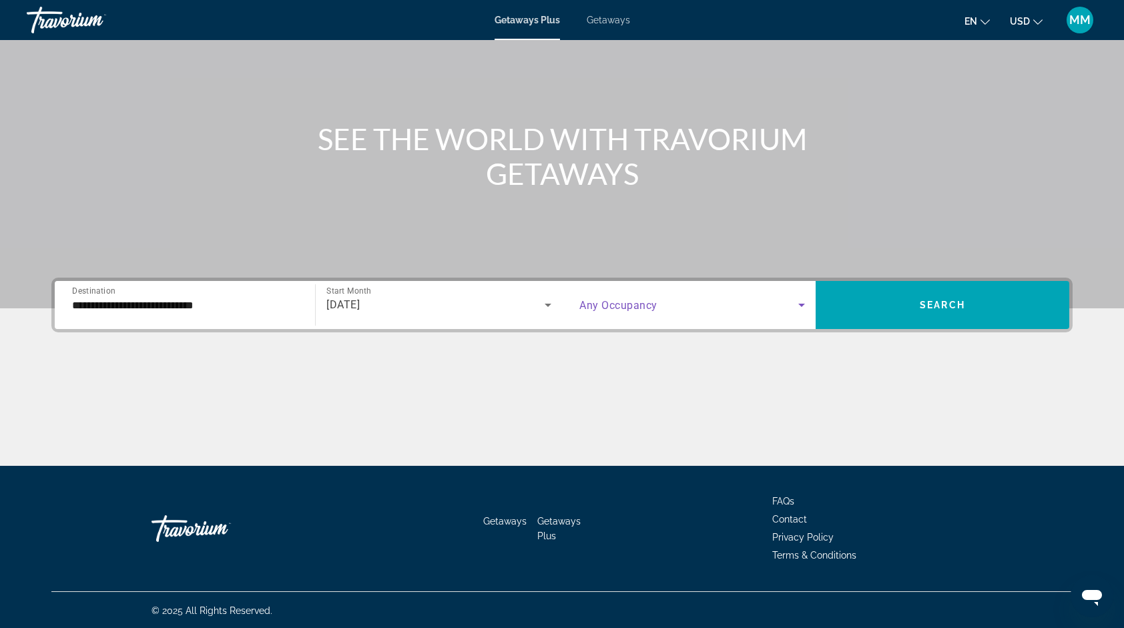
click at [776, 310] on span "Search widget" at bounding box center [688, 305] width 219 height 16
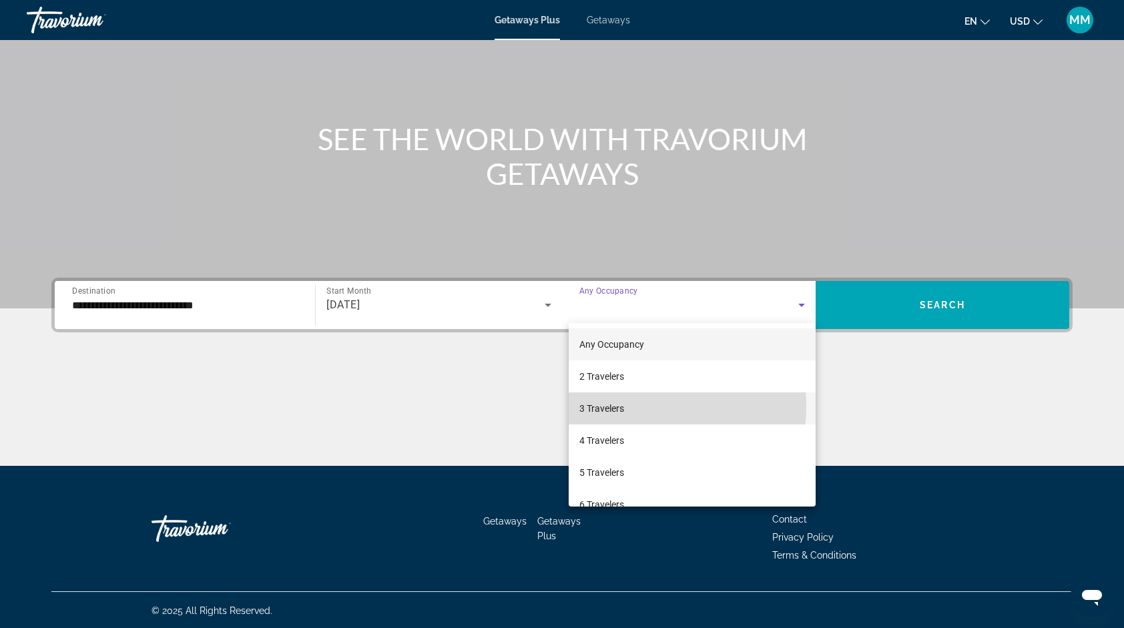
click at [621, 406] on span "3 Travelers" at bounding box center [601, 408] width 45 height 16
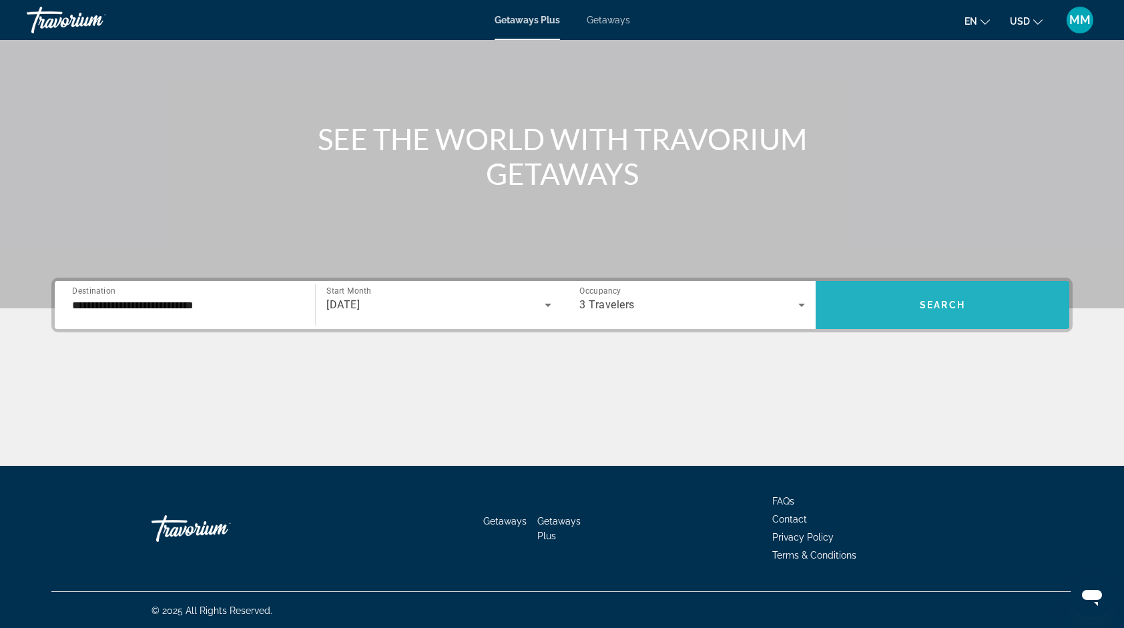
click at [898, 315] on span "Search widget" at bounding box center [942, 305] width 254 height 32
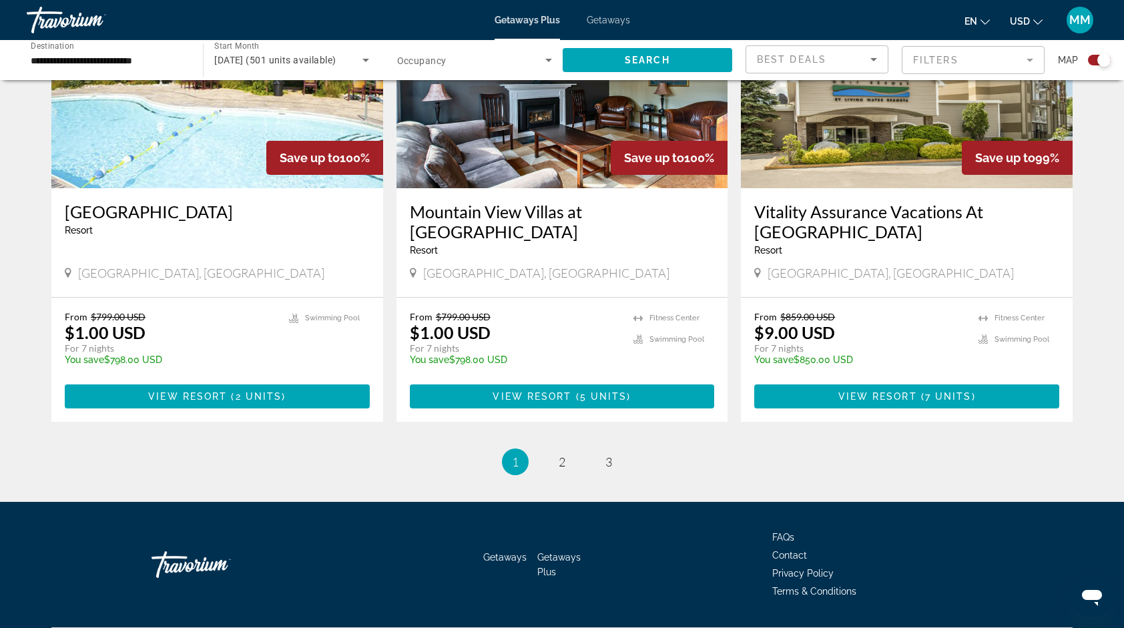
scroll to position [1963, 0]
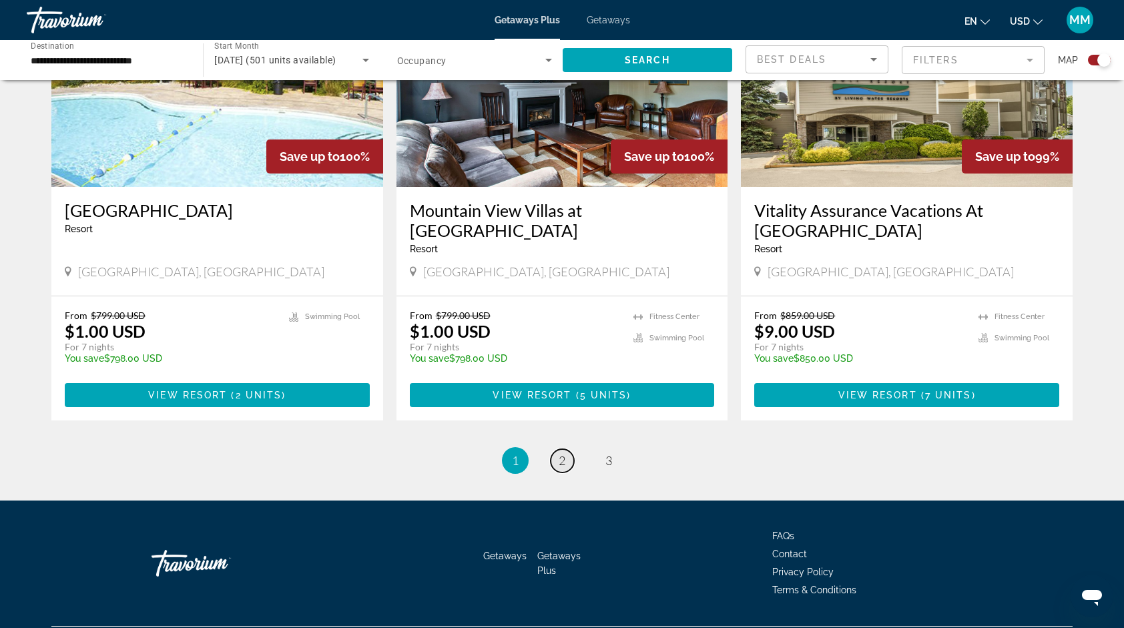
click at [563, 449] on link "page 2" at bounding box center [562, 460] width 23 height 23
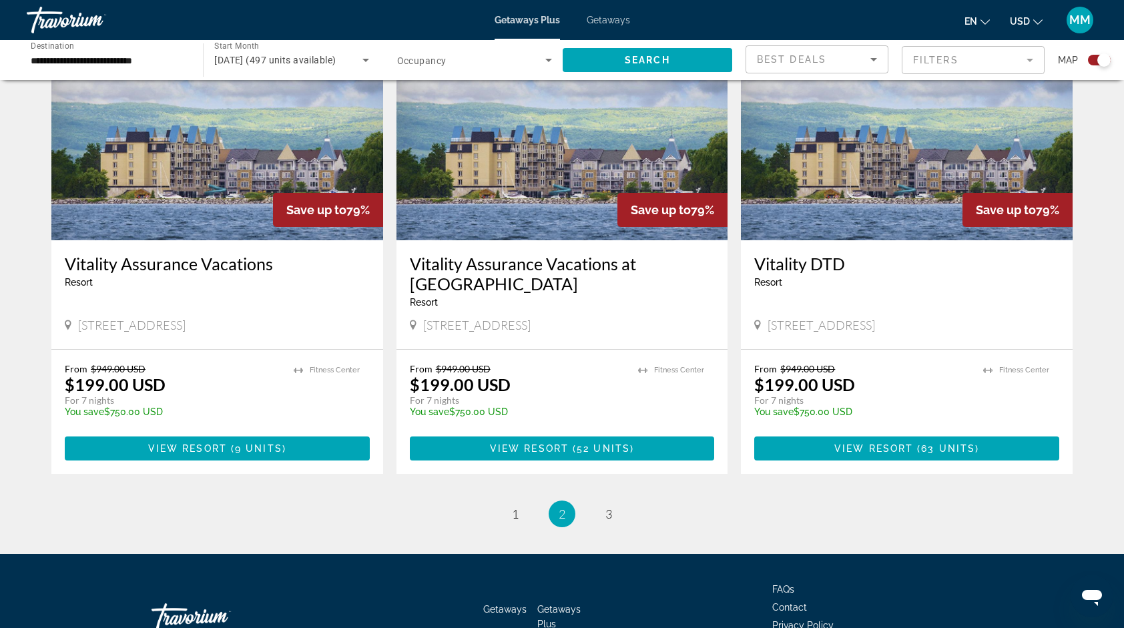
scroll to position [1963, 0]
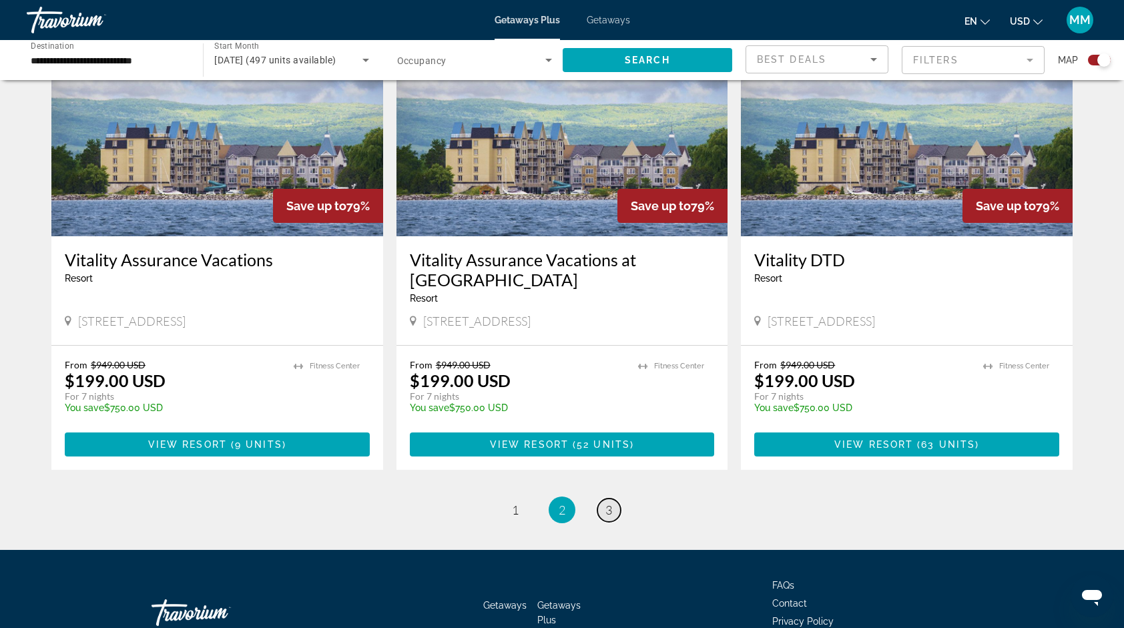
click at [612, 498] on link "page 3" at bounding box center [608, 509] width 23 height 23
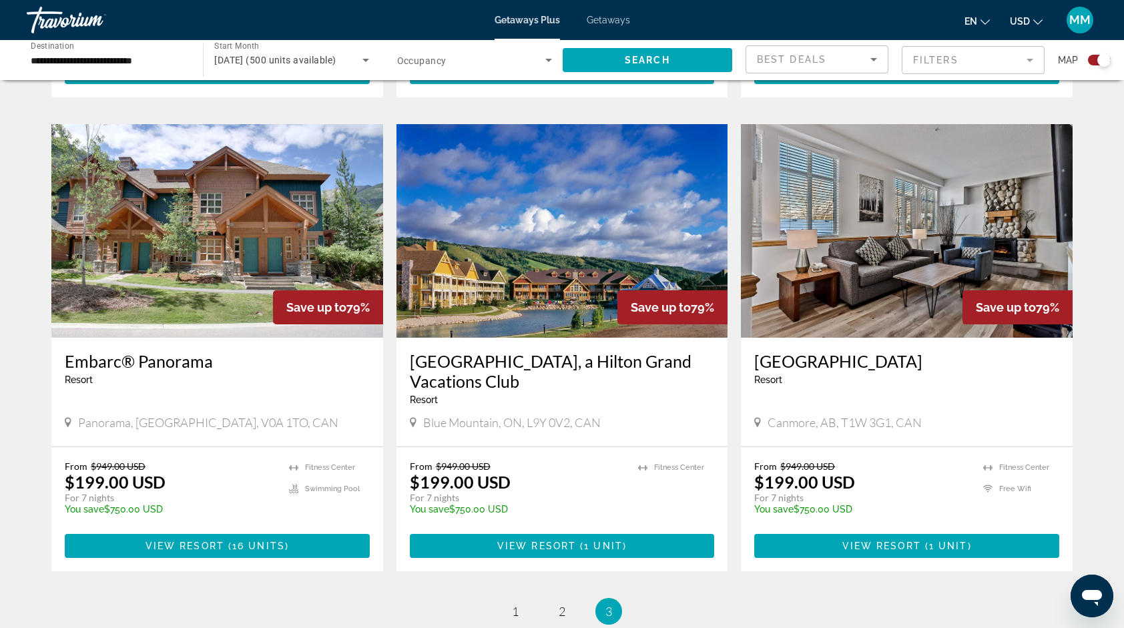
scroll to position [908, 0]
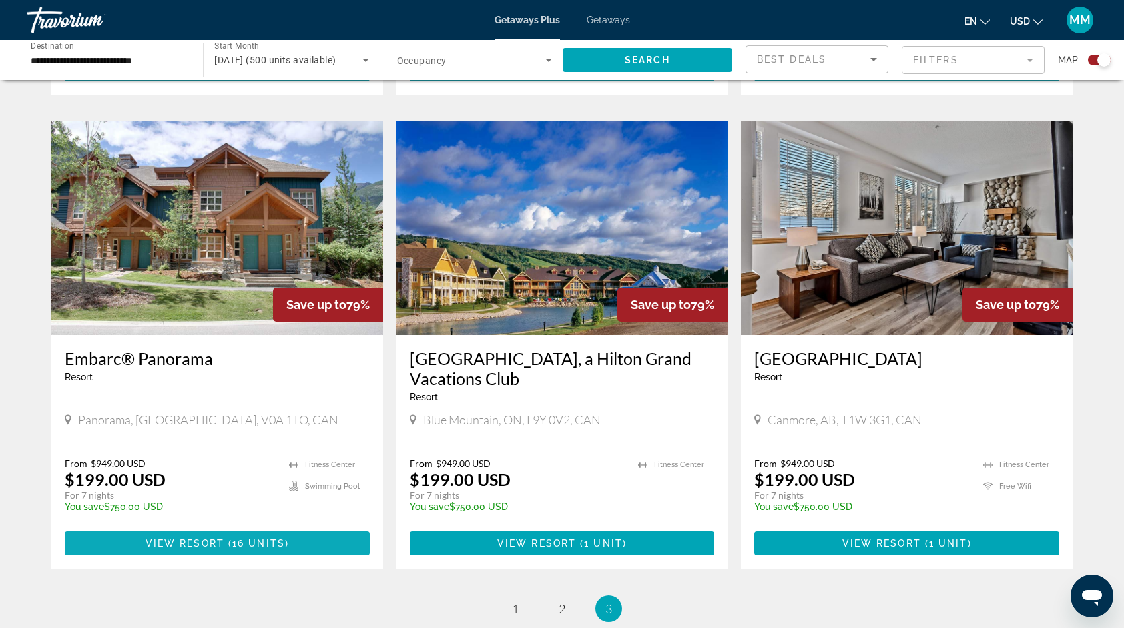
click at [300, 527] on span "Main content" at bounding box center [217, 543] width 305 height 32
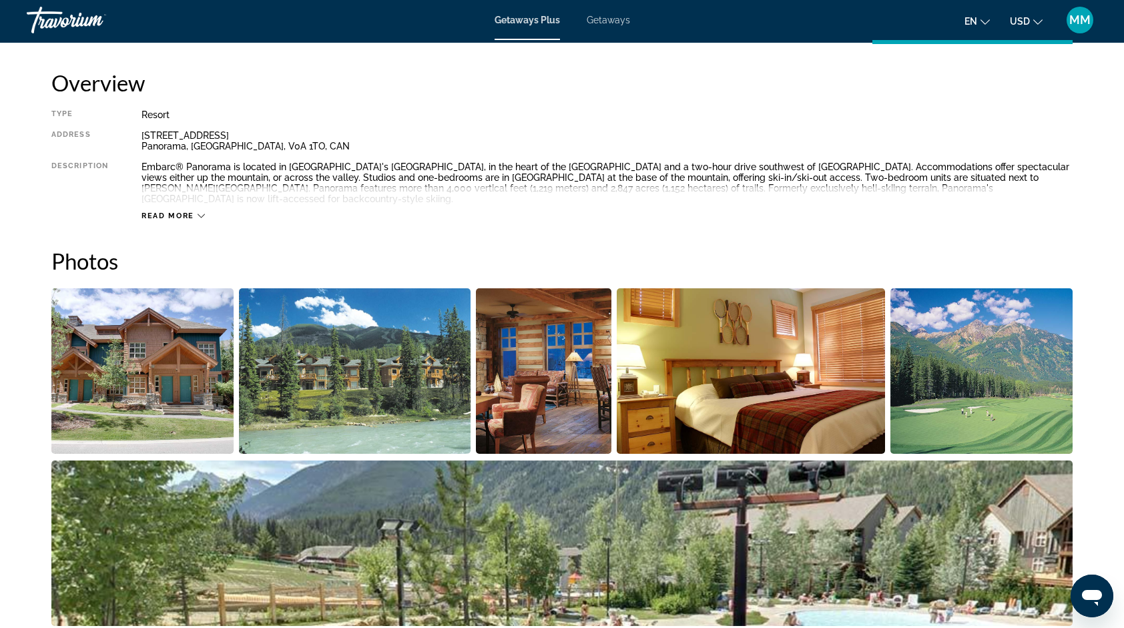
scroll to position [434, 0]
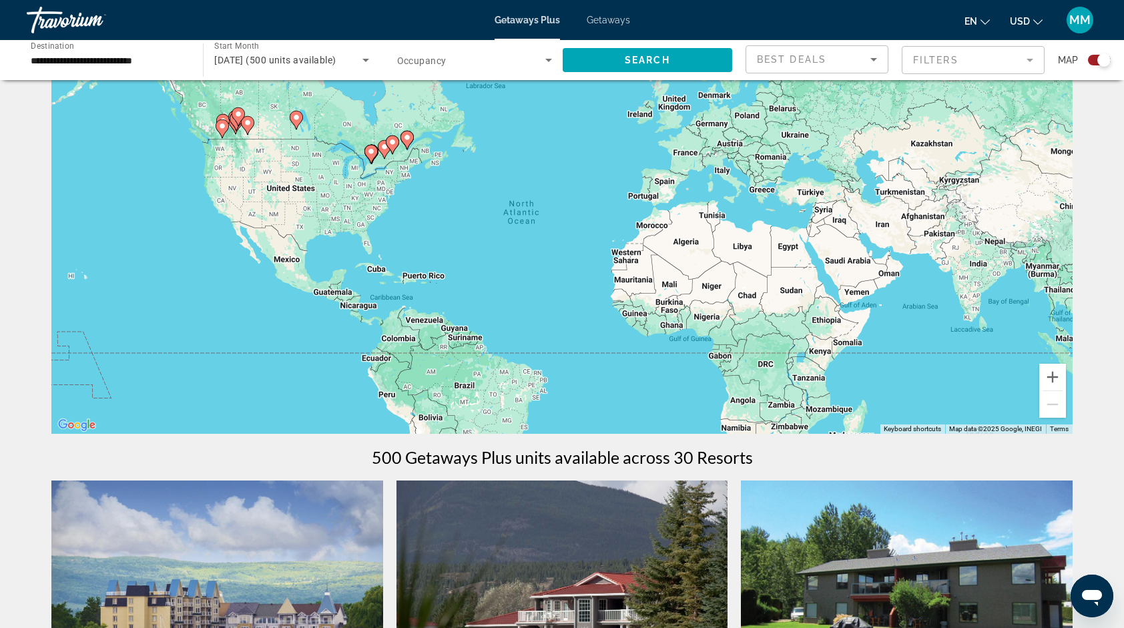
scroll to position [61, 0]
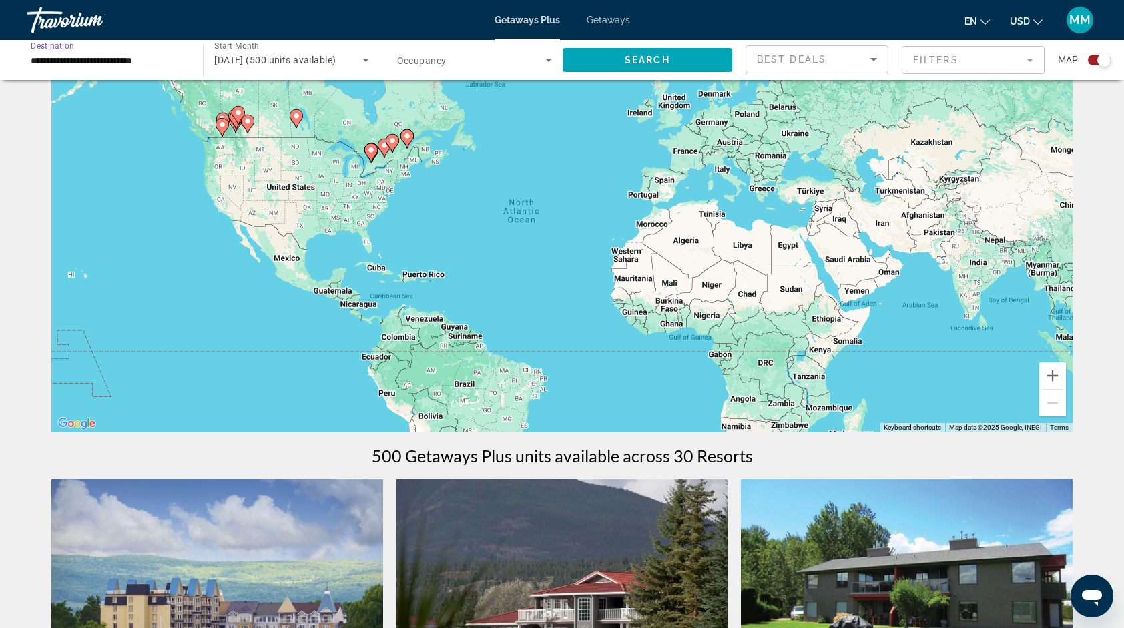
click at [134, 57] on input "**********" at bounding box center [108, 61] width 155 height 16
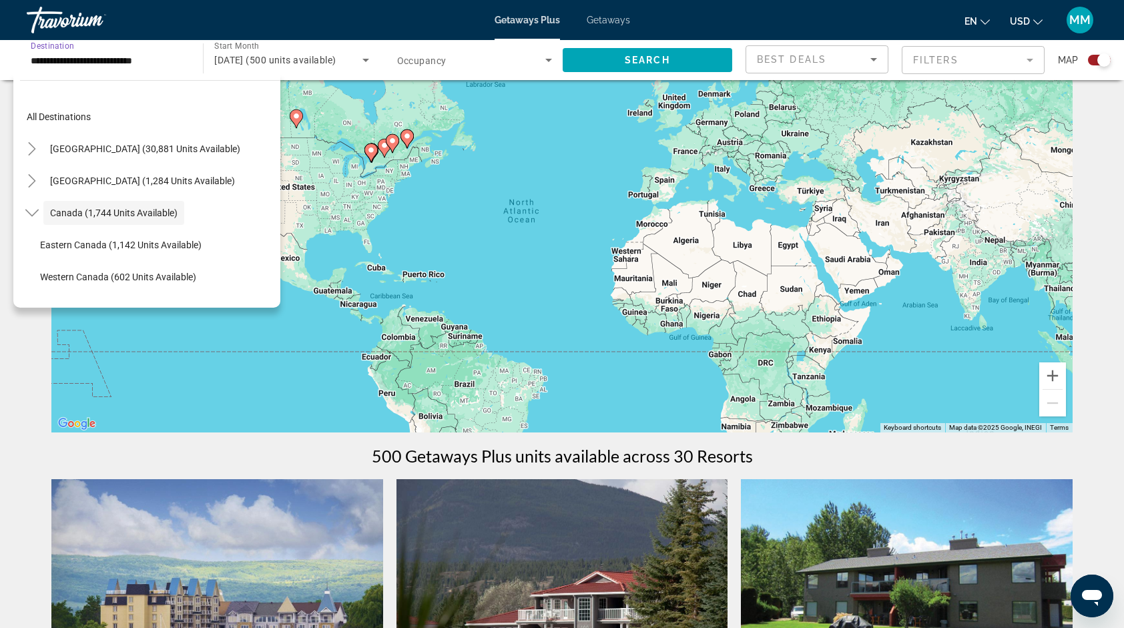
scroll to position [15, 0]
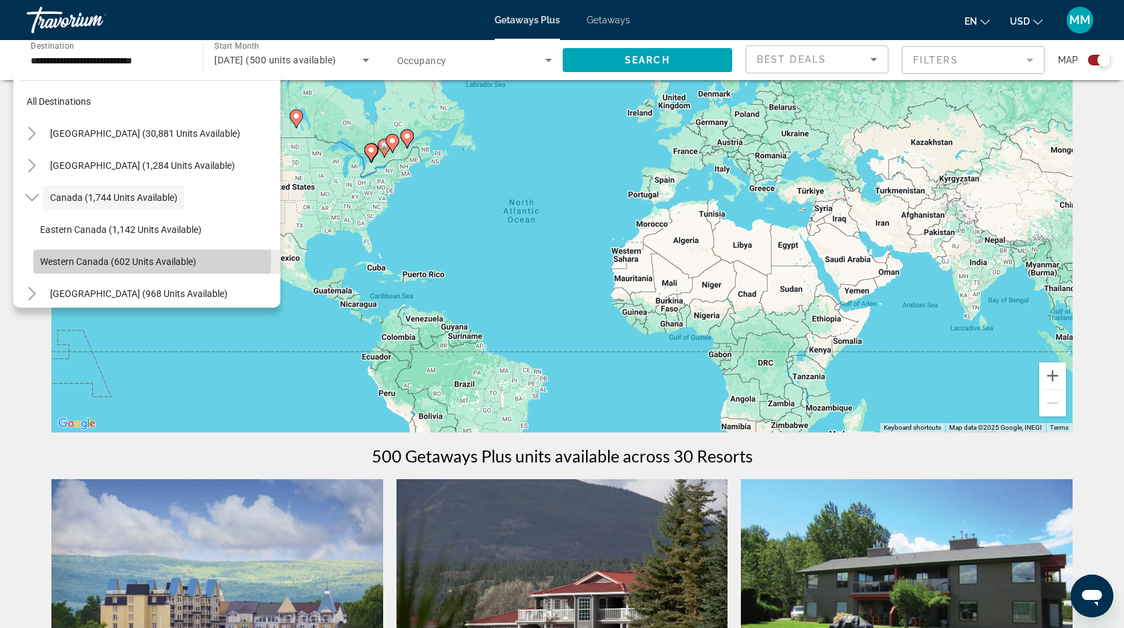
click at [106, 260] on span "Western Canada (602 units available)" at bounding box center [118, 261] width 156 height 11
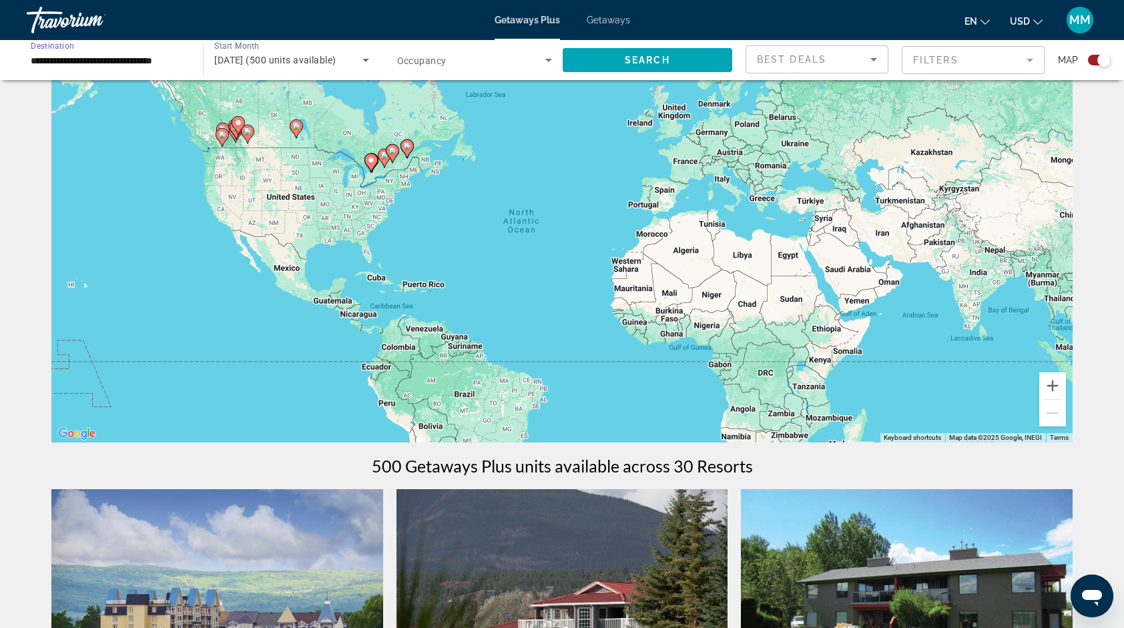
scroll to position [0, 0]
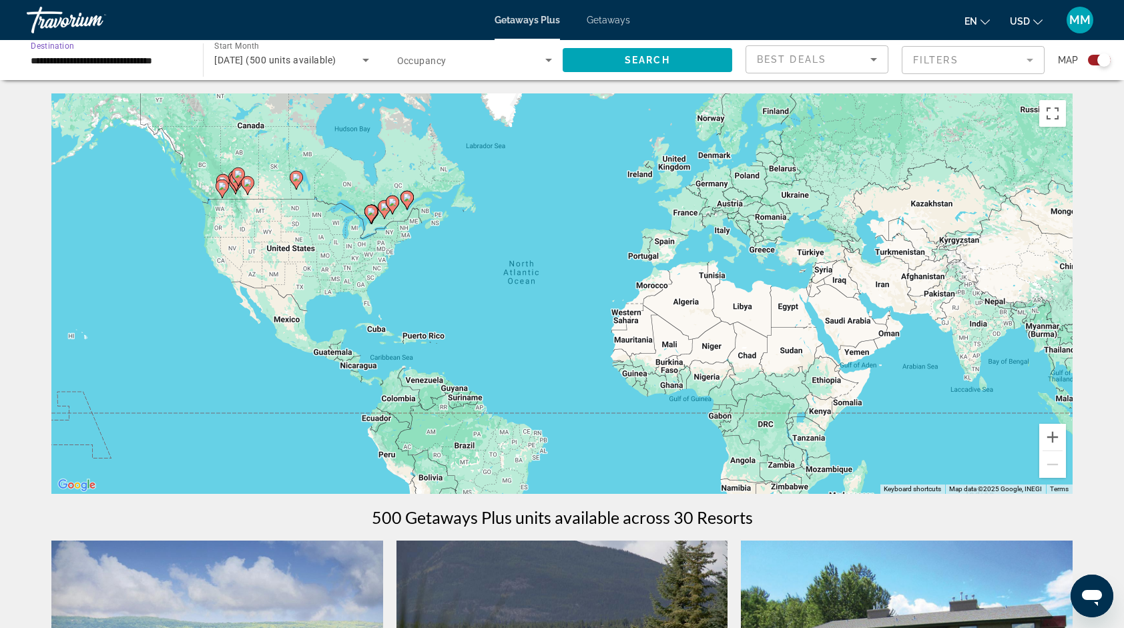
click at [141, 67] on input "**********" at bounding box center [108, 61] width 155 height 16
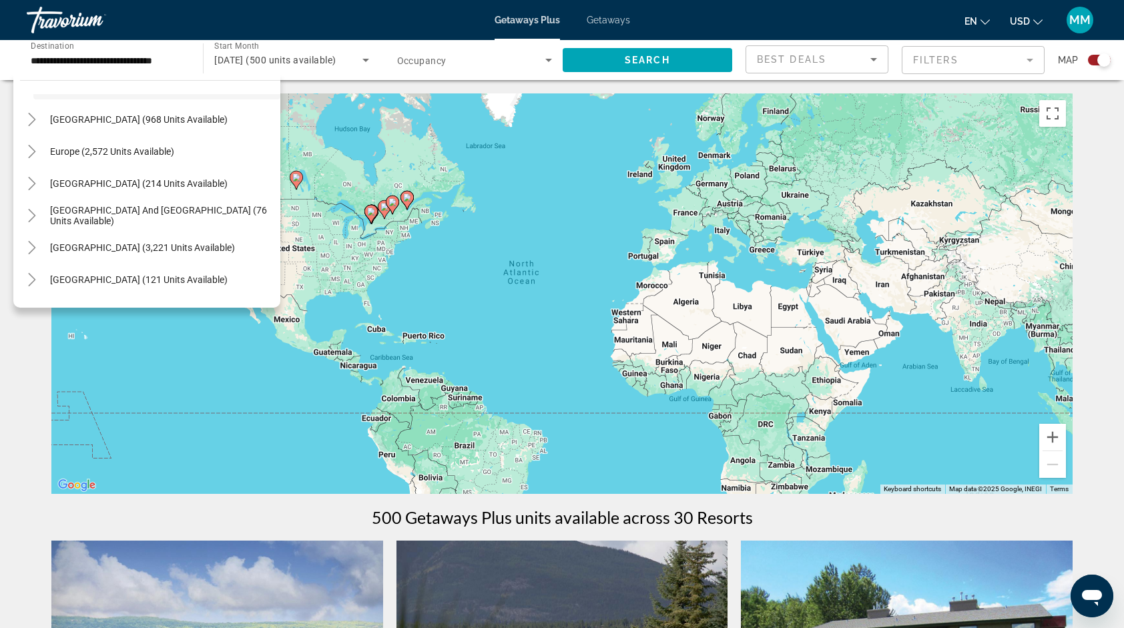
scroll to position [189, 0]
click at [55, 152] on span "Europe (2,572 units available)" at bounding box center [112, 152] width 124 height 11
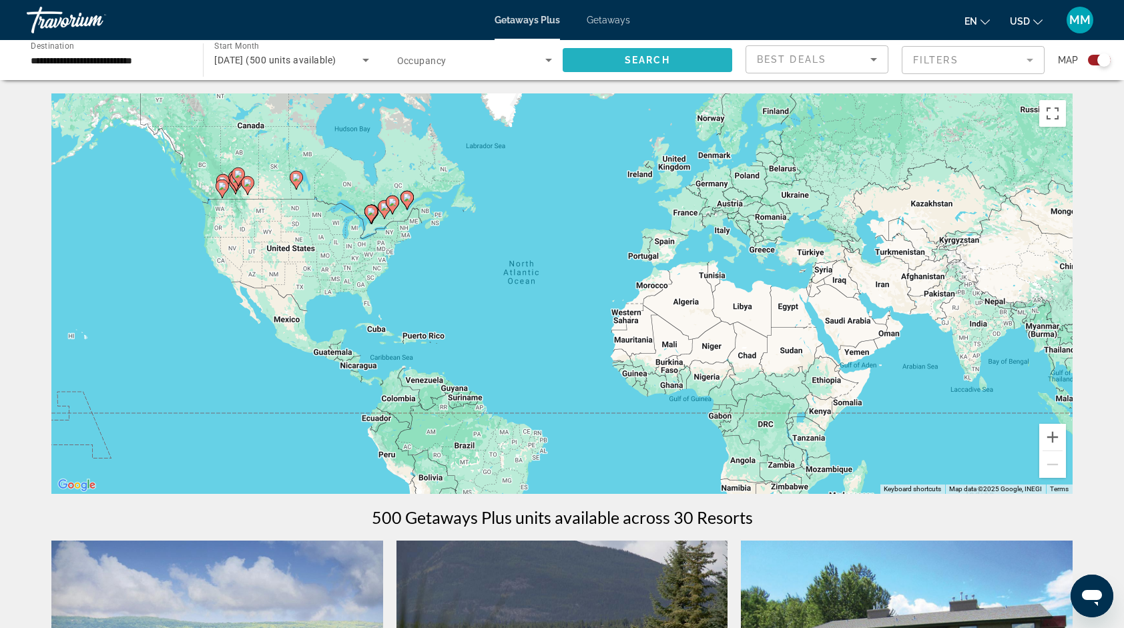
drag, startPoint x: 695, startPoint y: 64, endPoint x: 643, endPoint y: 59, distance: 52.3
click at [643, 59] on span "Search" at bounding box center [647, 60] width 45 height 11
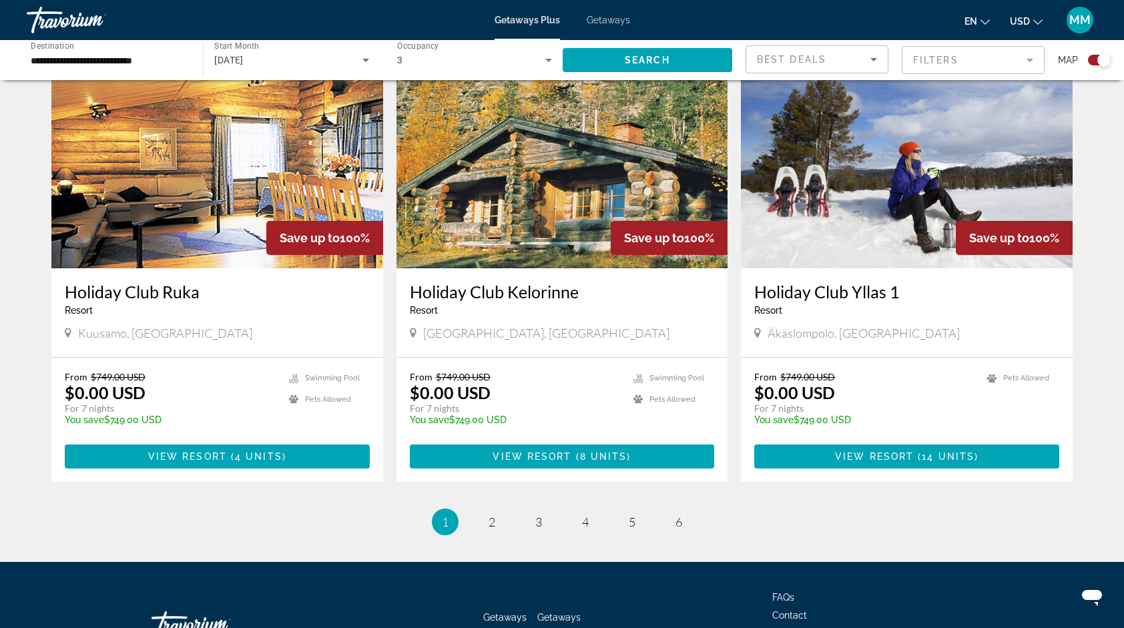
scroll to position [1943, 0]
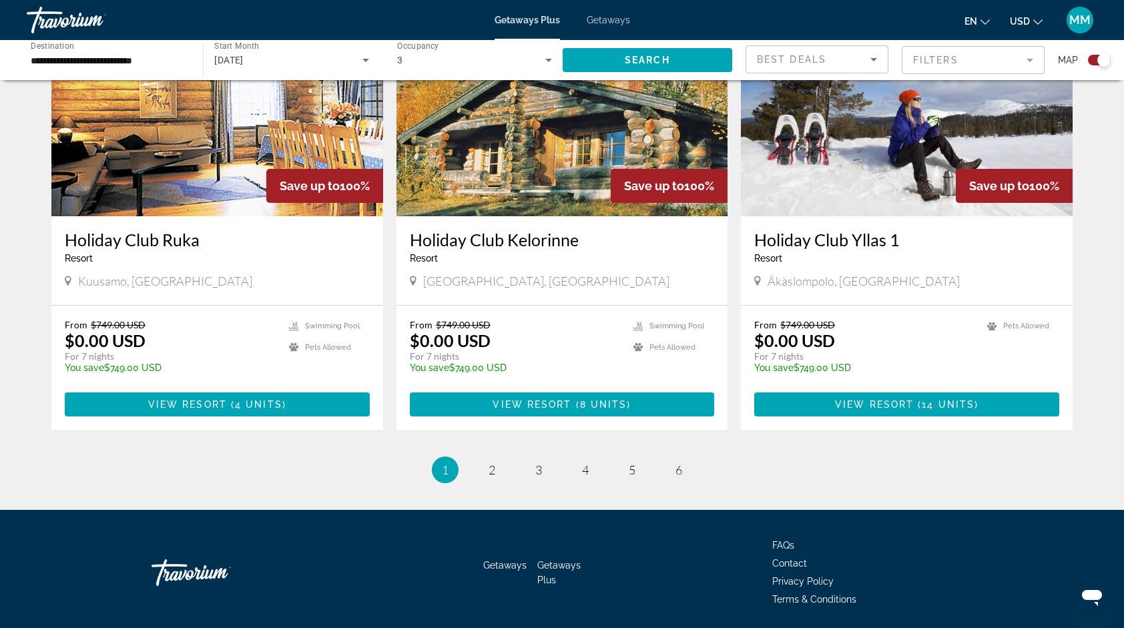
click at [90, 63] on input "**********" at bounding box center [108, 61] width 155 height 16
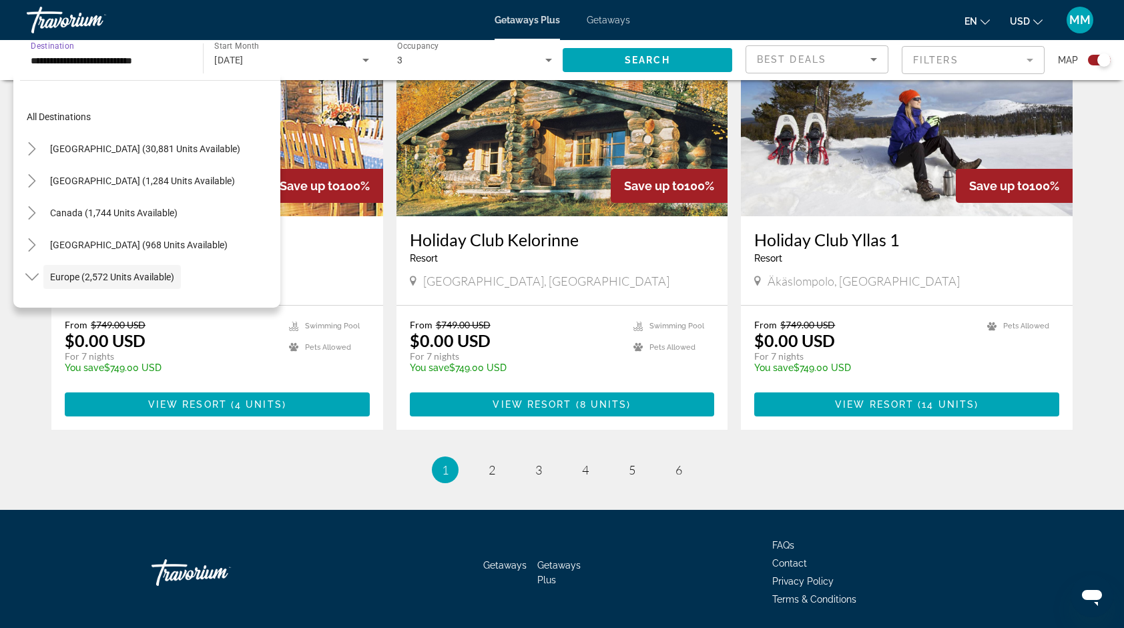
scroll to position [79, 0]
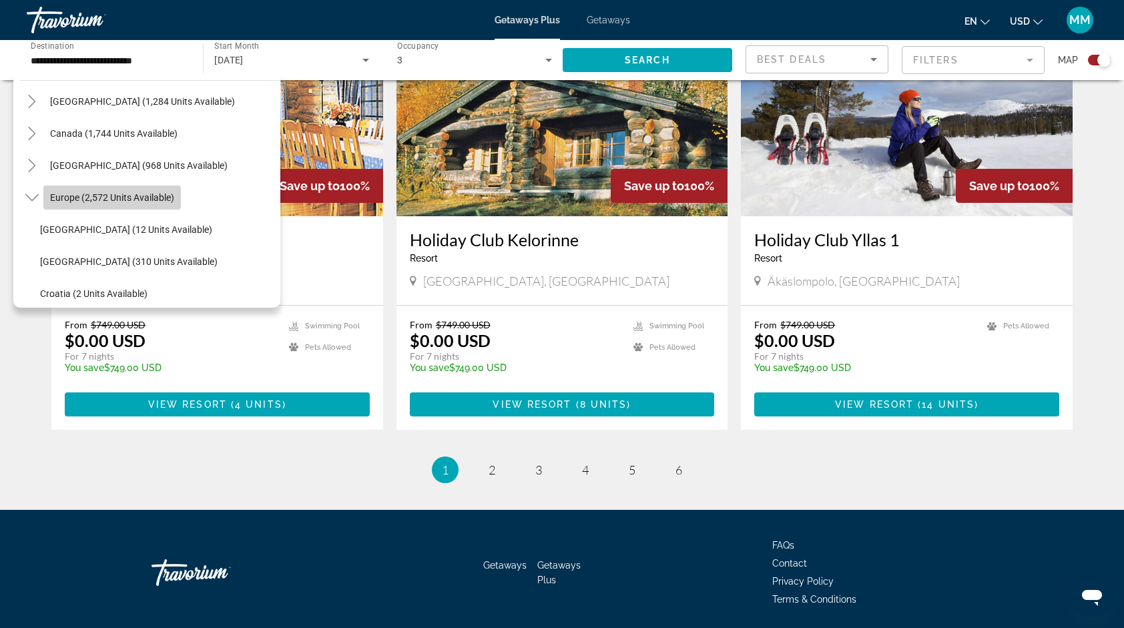
click at [131, 195] on span "Europe (2,572 units available)" at bounding box center [112, 197] width 124 height 11
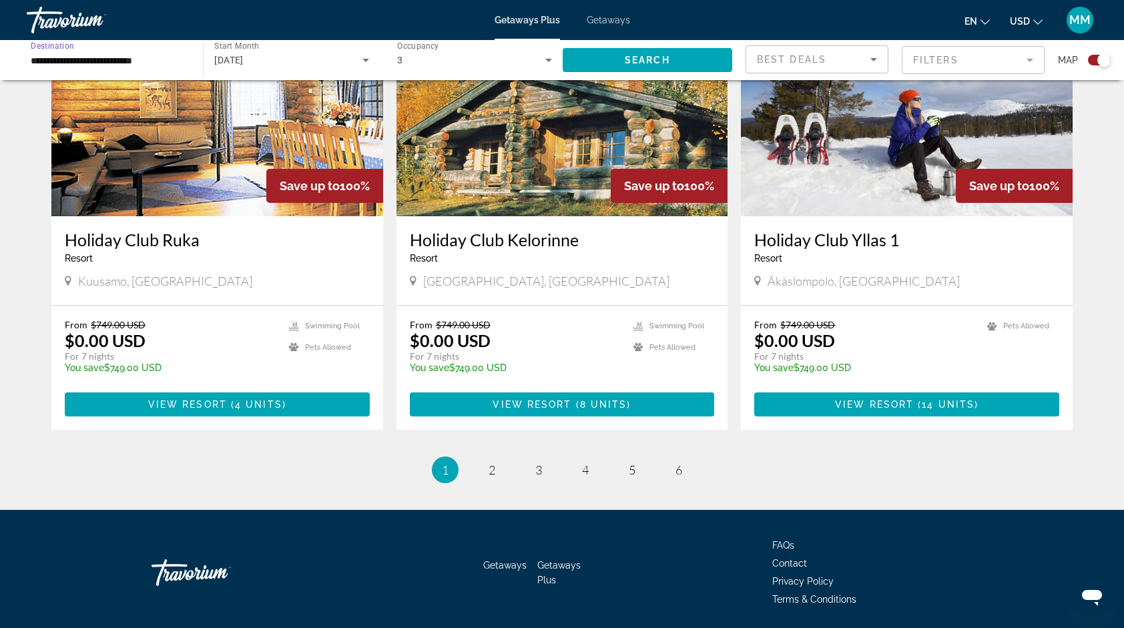
click at [117, 53] on input "**********" at bounding box center [108, 61] width 155 height 16
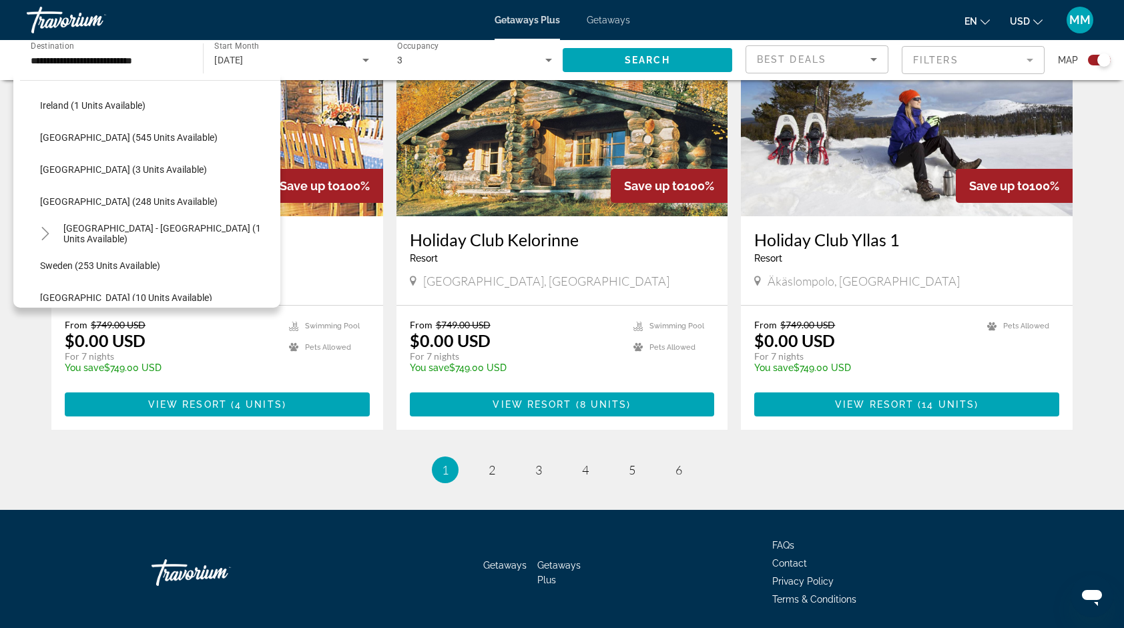
scroll to position [497, 0]
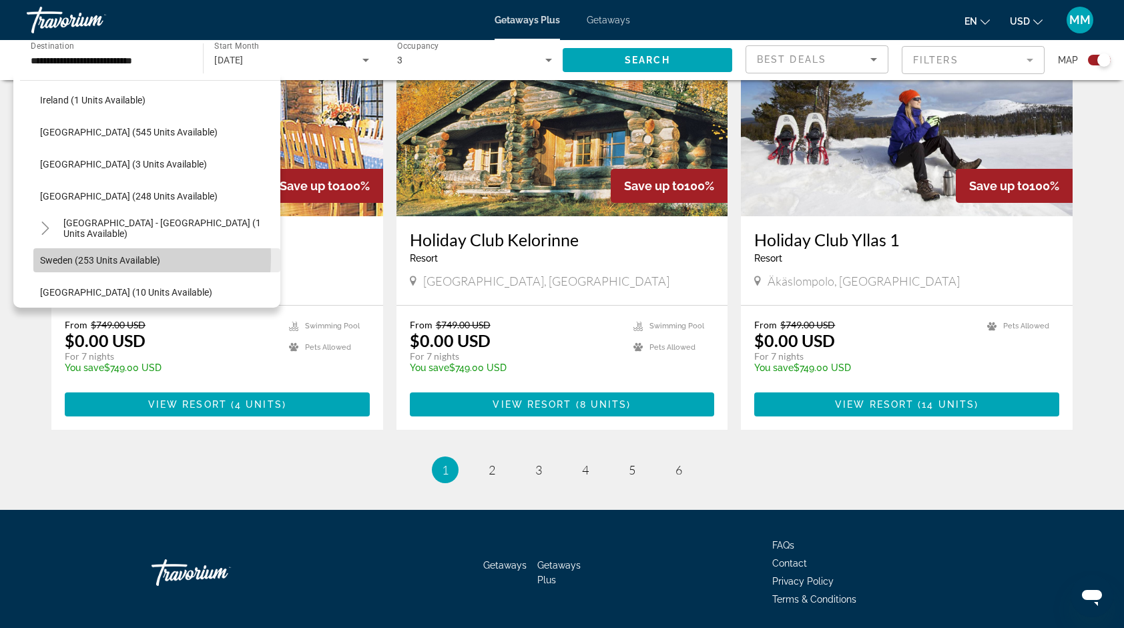
click at [52, 256] on span "Sweden (253 units available)" at bounding box center [100, 260] width 120 height 11
type input "**********"
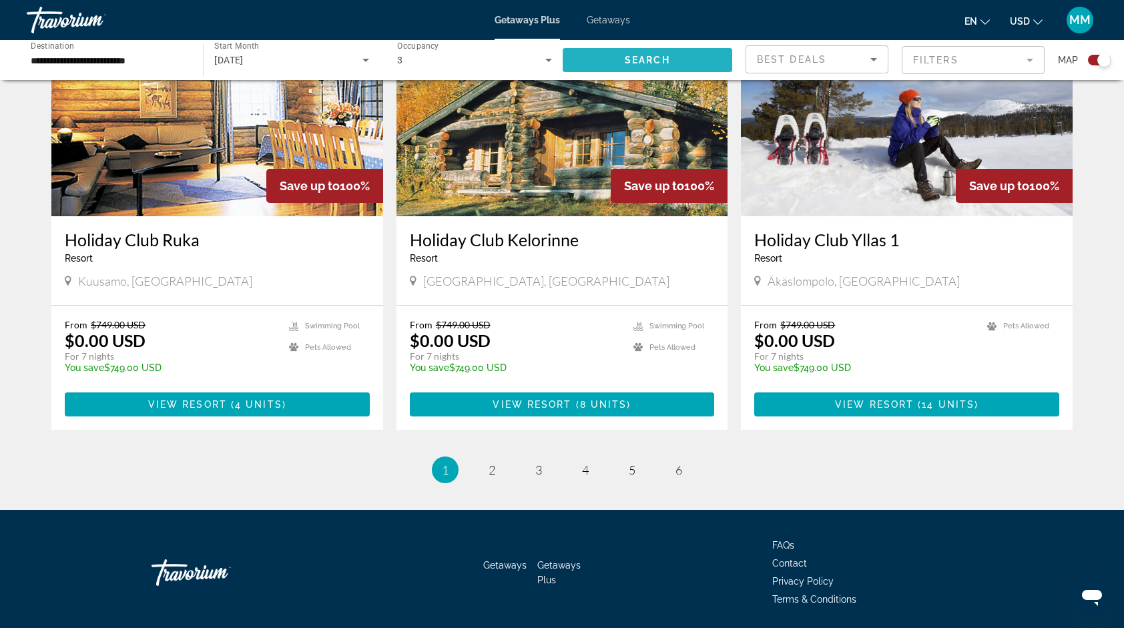
click at [632, 51] on span "Search widget" at bounding box center [648, 60] width 170 height 32
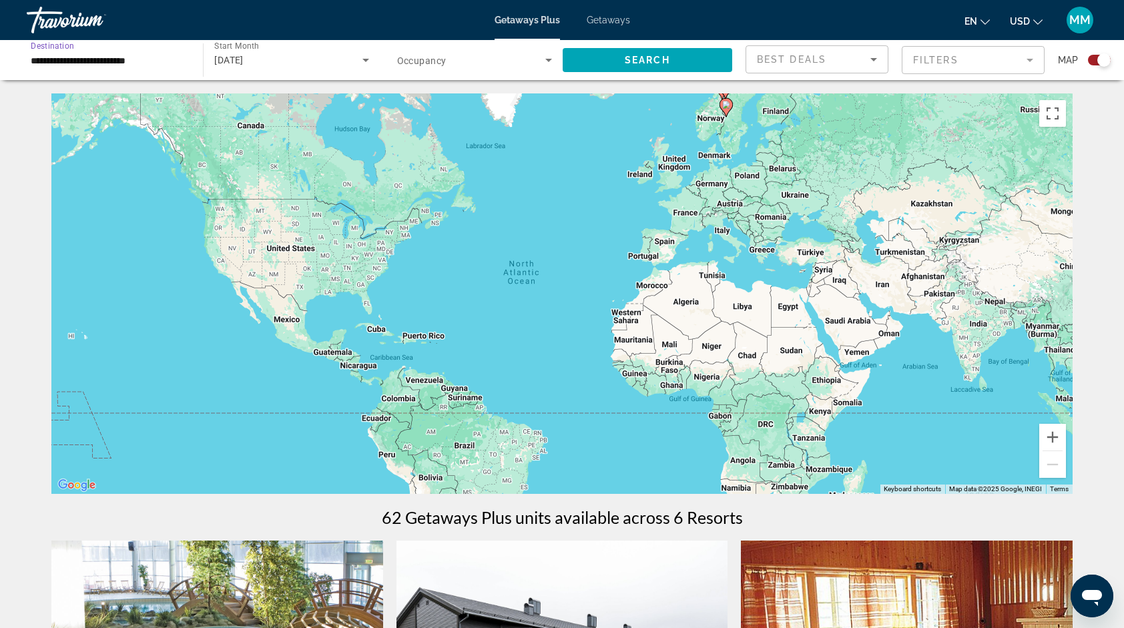
click at [45, 65] on input "**********" at bounding box center [108, 61] width 155 height 16
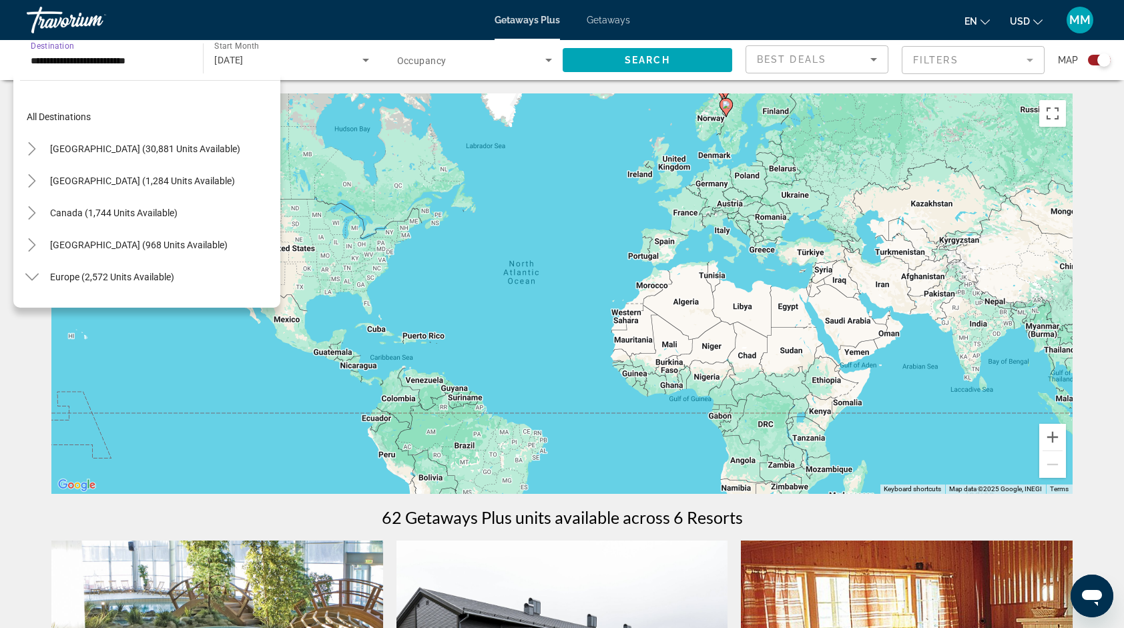
scroll to position [560, 0]
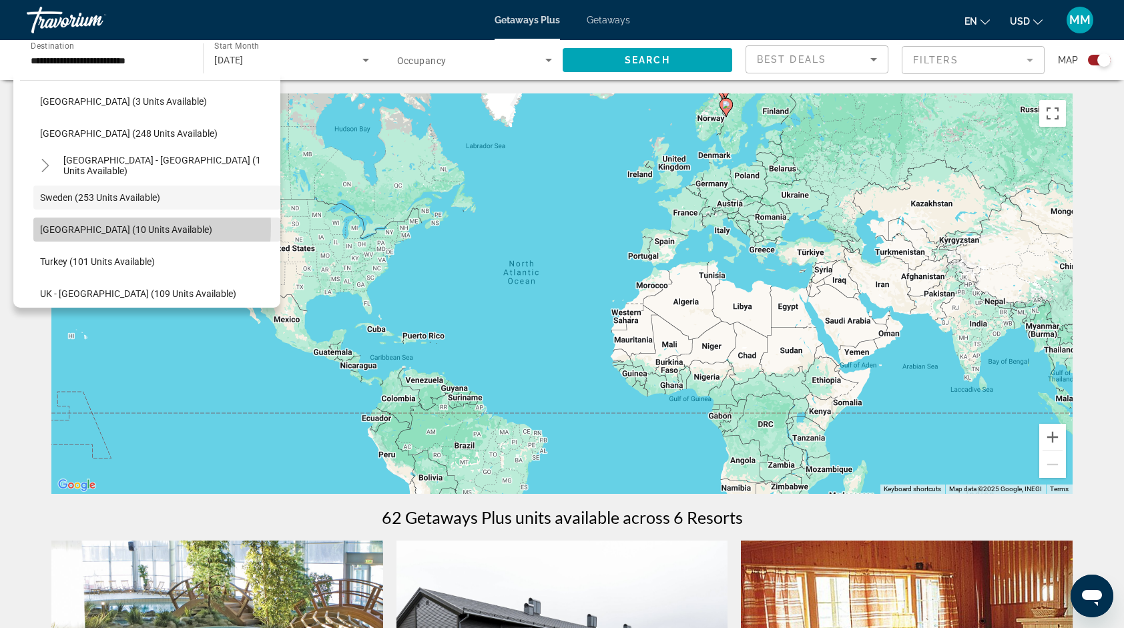
click at [65, 226] on span "[GEOGRAPHIC_DATA] (10 units available)" at bounding box center [126, 229] width 172 height 11
type input "**********"
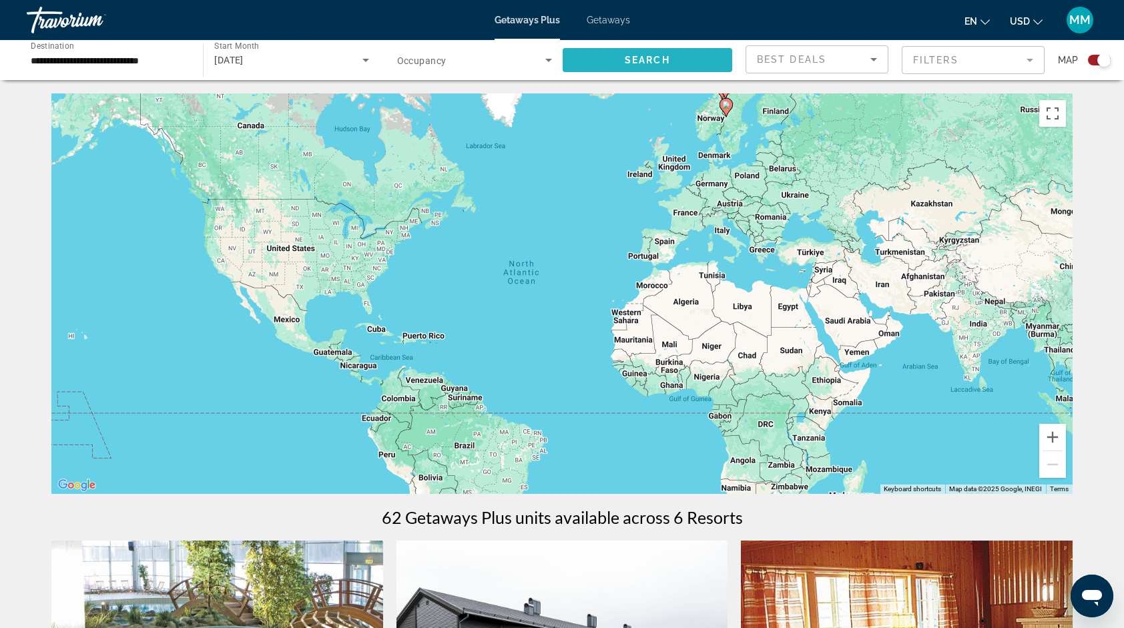
click at [627, 57] on span "Search" at bounding box center [647, 60] width 45 height 11
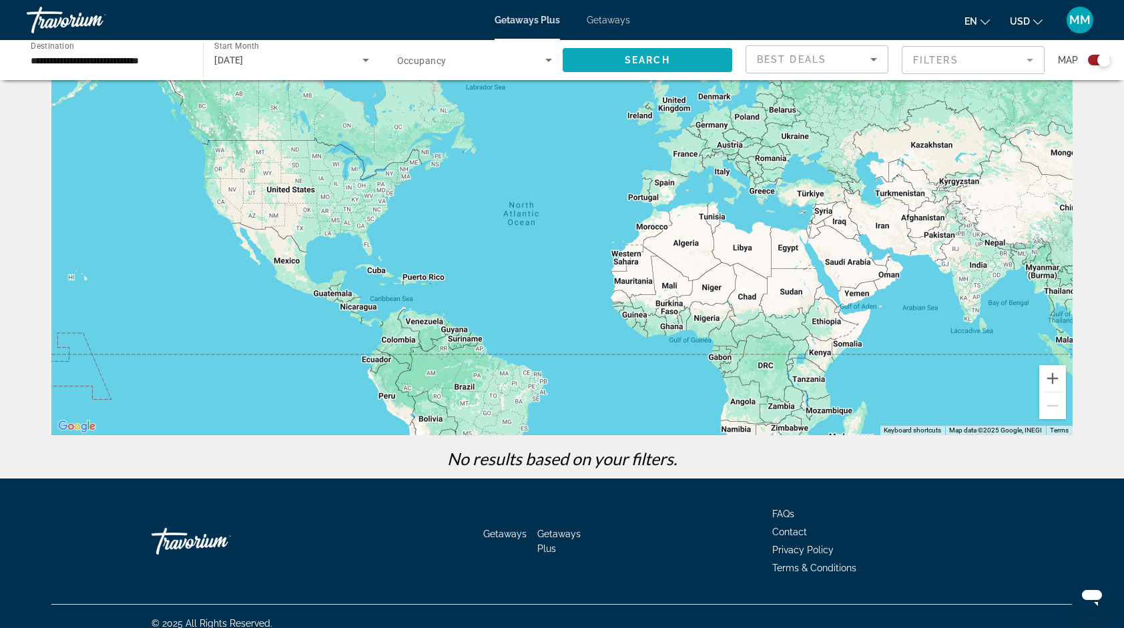
scroll to position [72, 0]
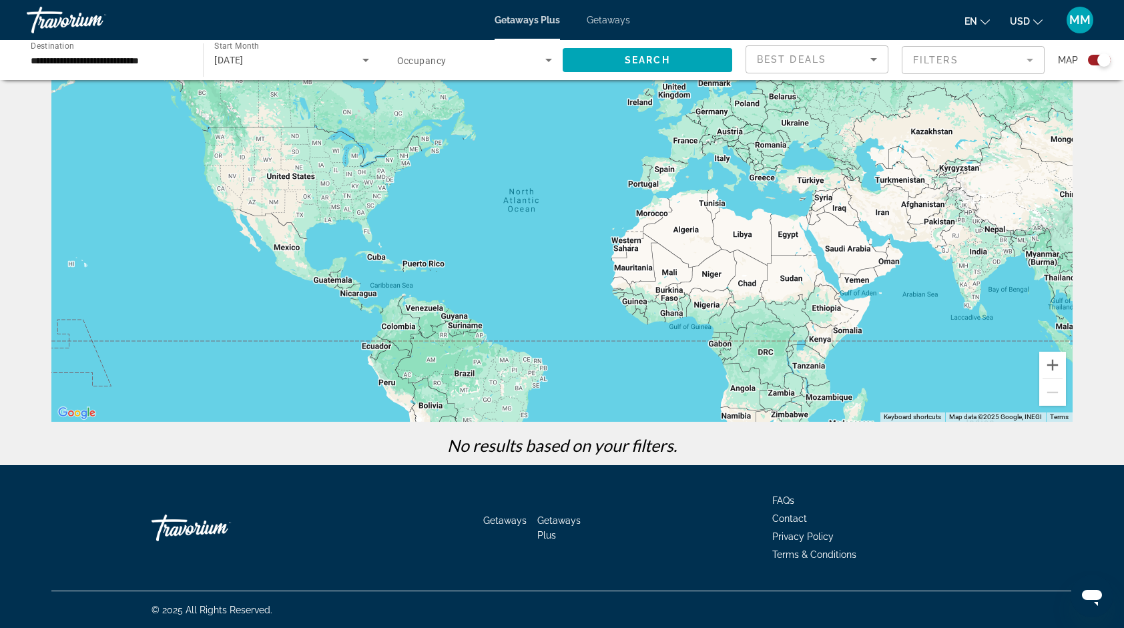
click at [543, 49] on div "Search widget" at bounding box center [474, 59] width 155 height 37
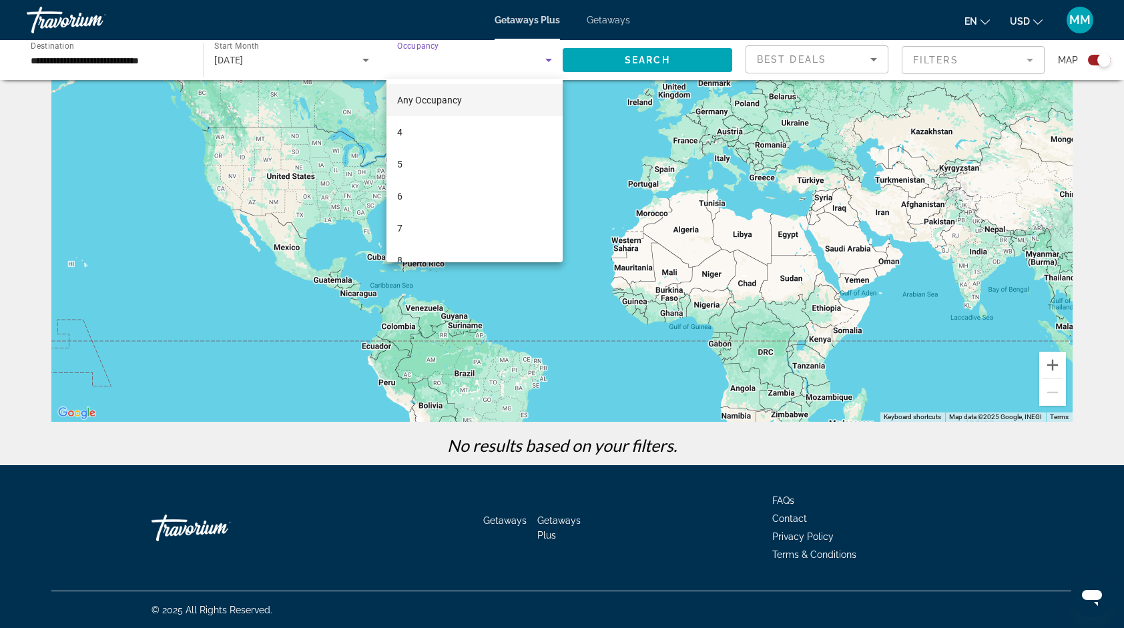
click at [290, 57] on div at bounding box center [562, 314] width 1124 height 628
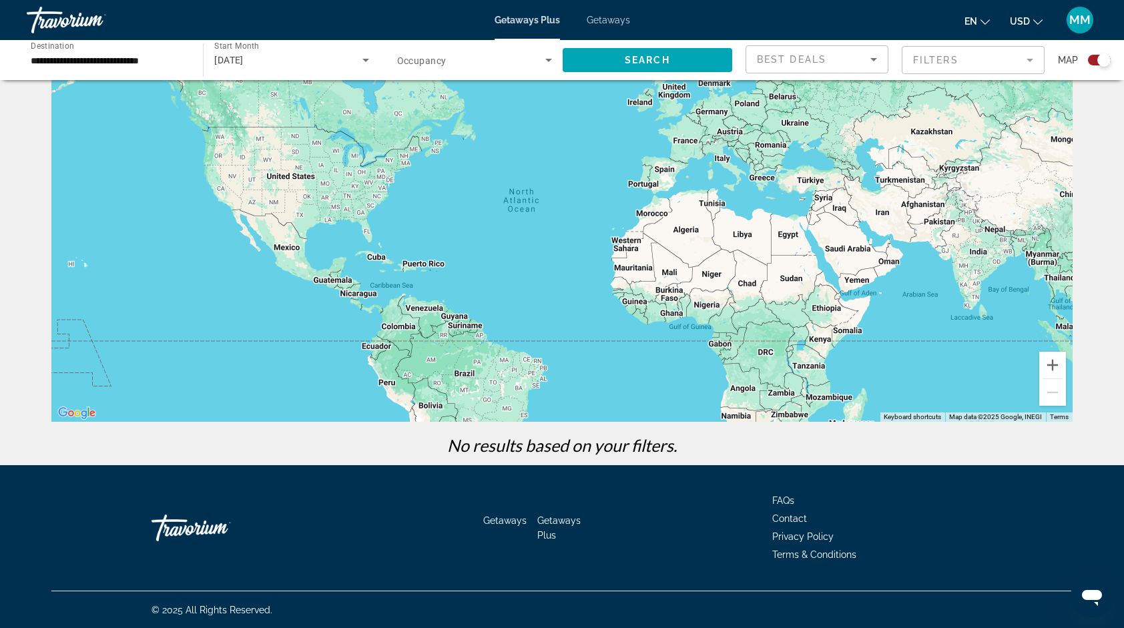
click at [364, 63] on icon "Search widget" at bounding box center [366, 60] width 16 height 16
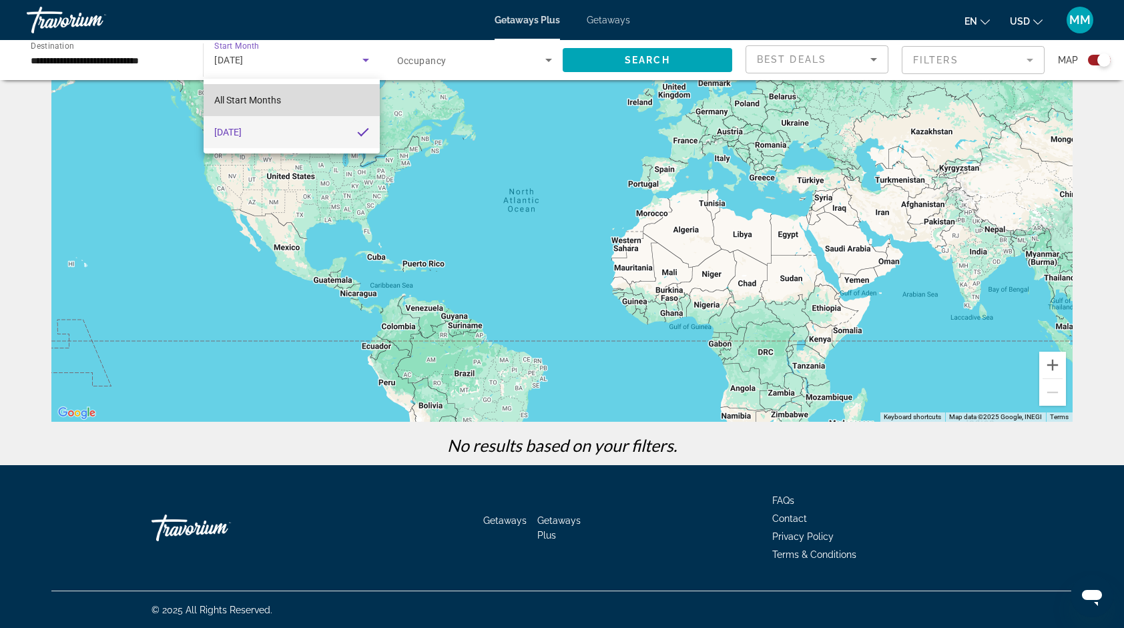
click at [257, 99] on span "All Start Months" at bounding box center [247, 100] width 67 height 11
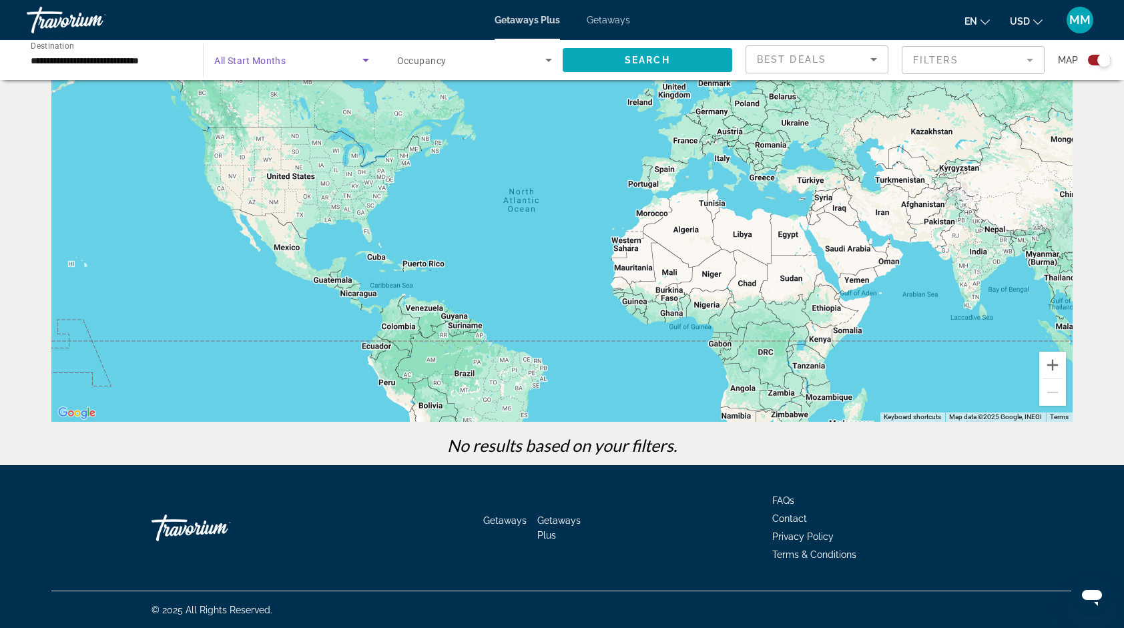
click at [630, 61] on span "Search" at bounding box center [647, 60] width 45 height 11
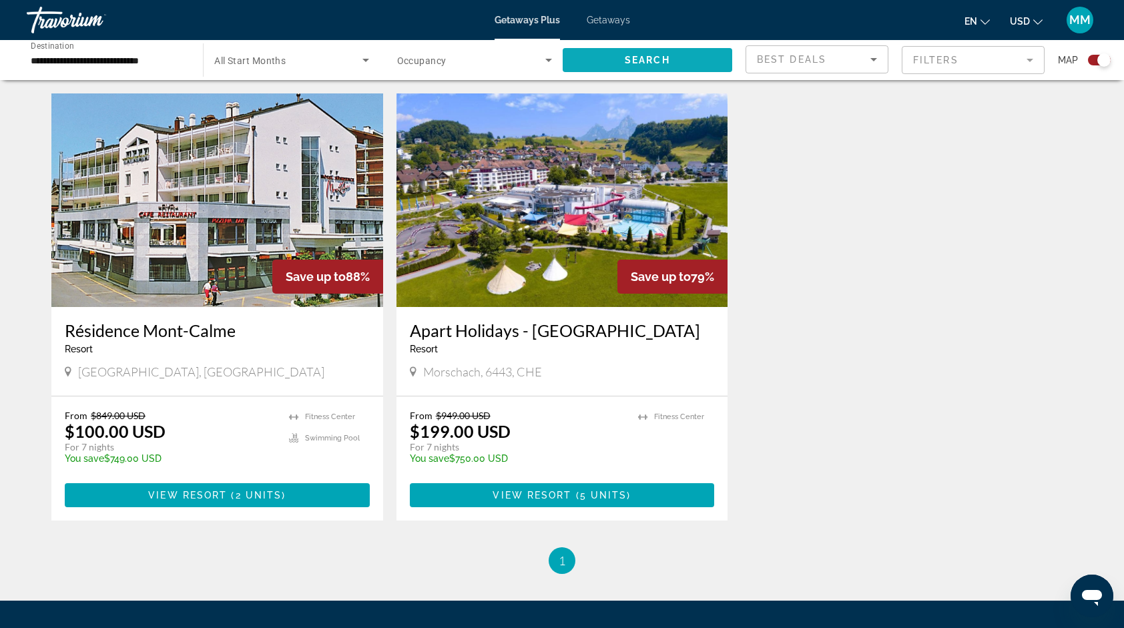
scroll to position [454, 0]
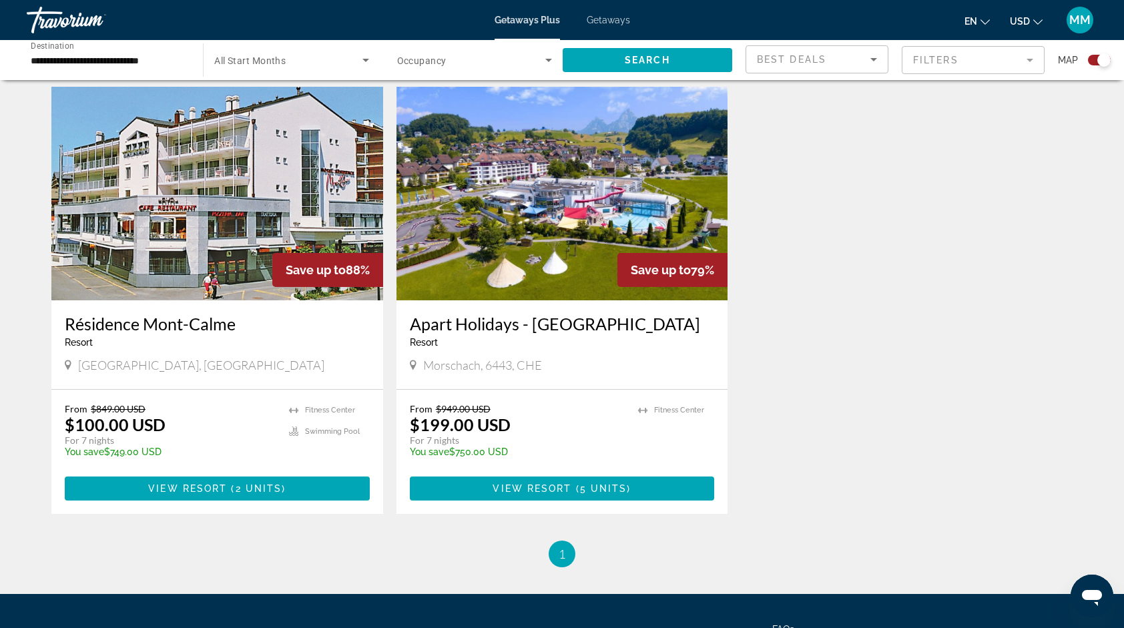
click at [490, 250] on img "Main content" at bounding box center [562, 194] width 332 height 214
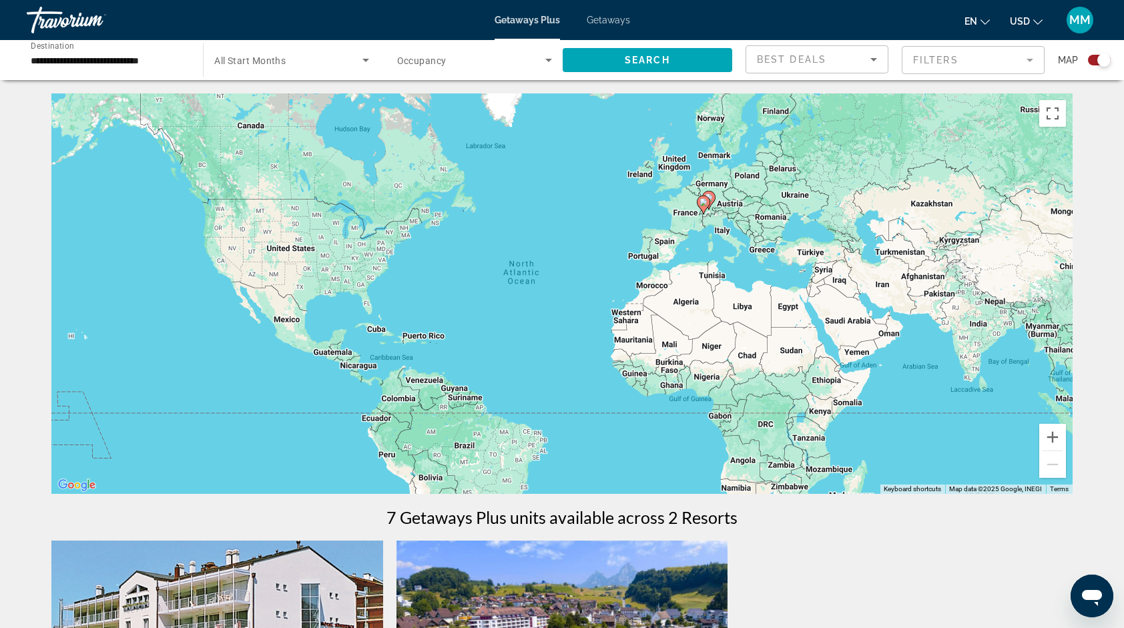
click at [152, 63] on input "**********" at bounding box center [108, 61] width 155 height 16
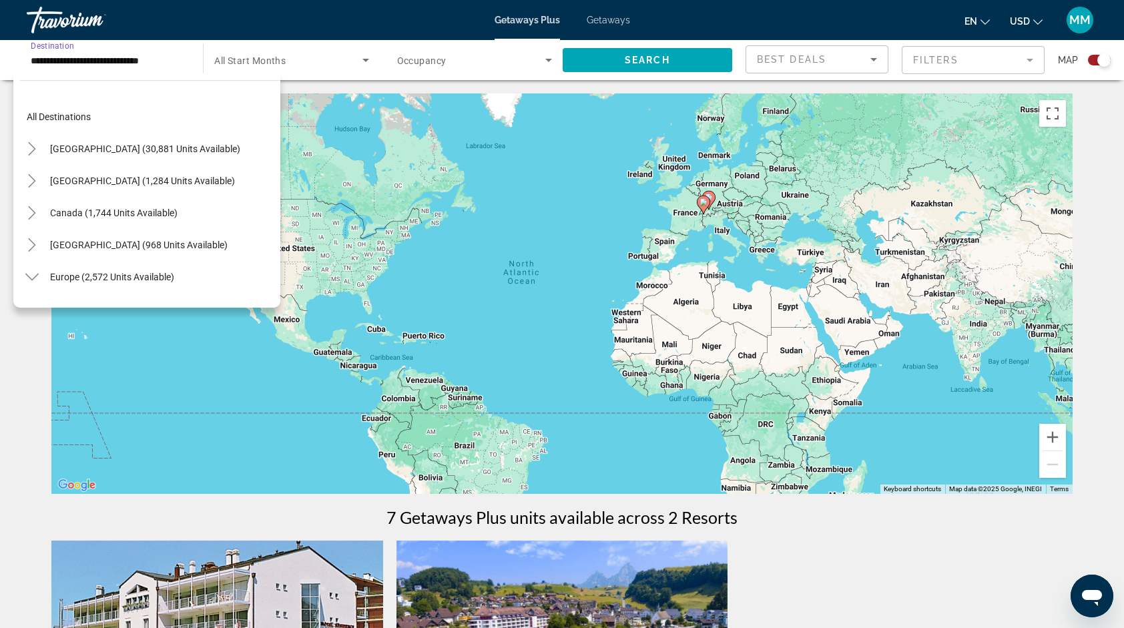
scroll to position [592, 0]
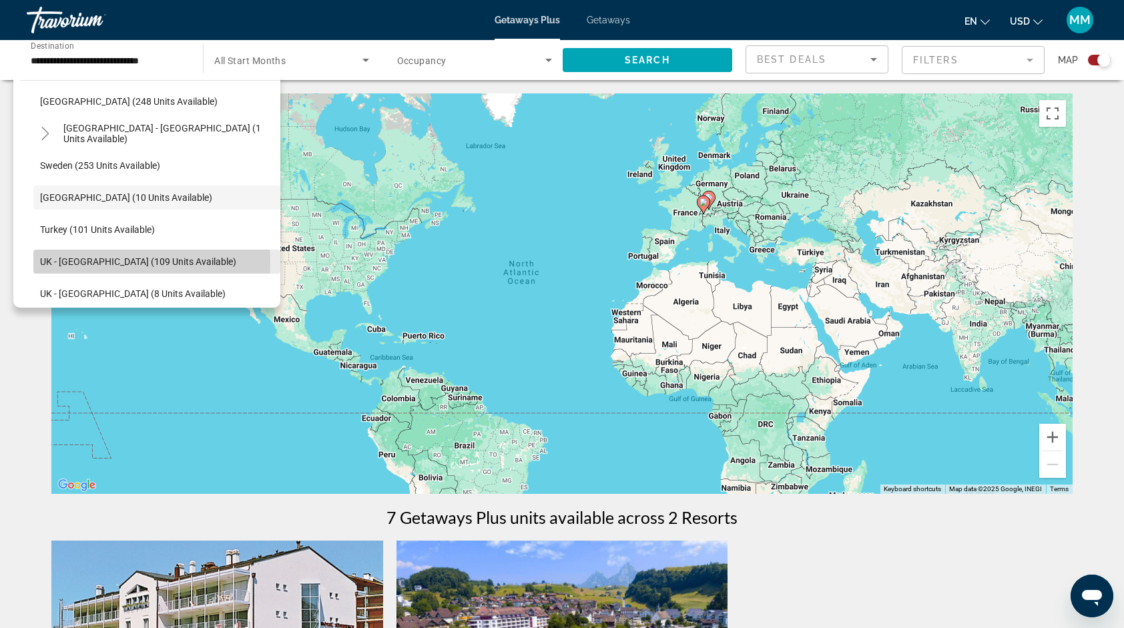
click at [89, 262] on span "UK - [GEOGRAPHIC_DATA] (109 units available)" at bounding box center [138, 261] width 196 height 11
type input "**********"
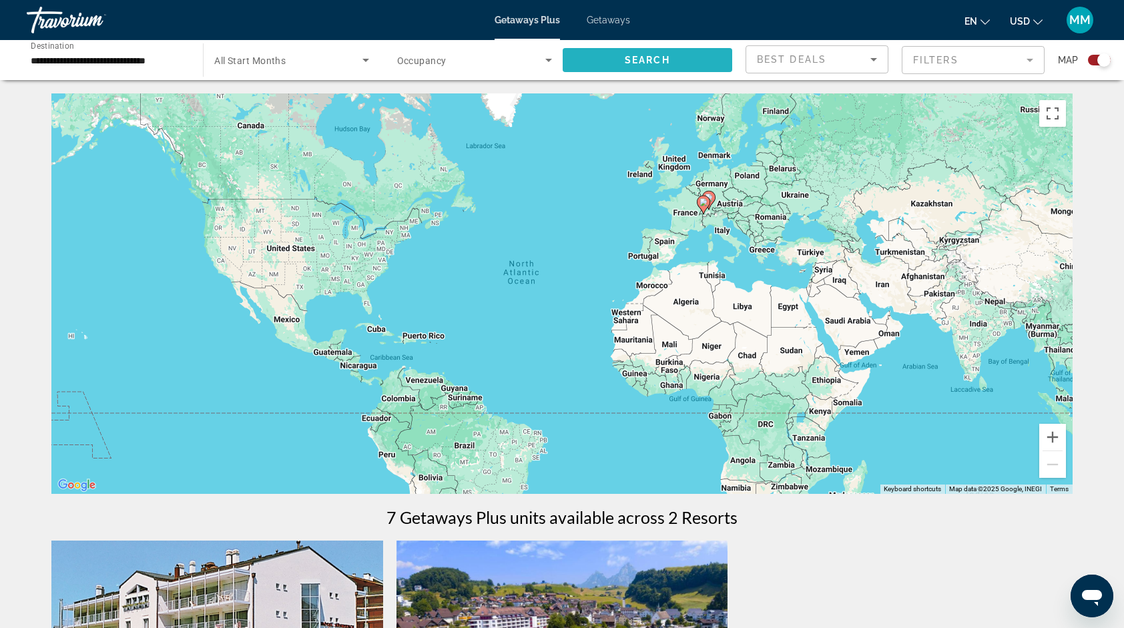
click at [632, 59] on span "Search" at bounding box center [647, 60] width 45 height 11
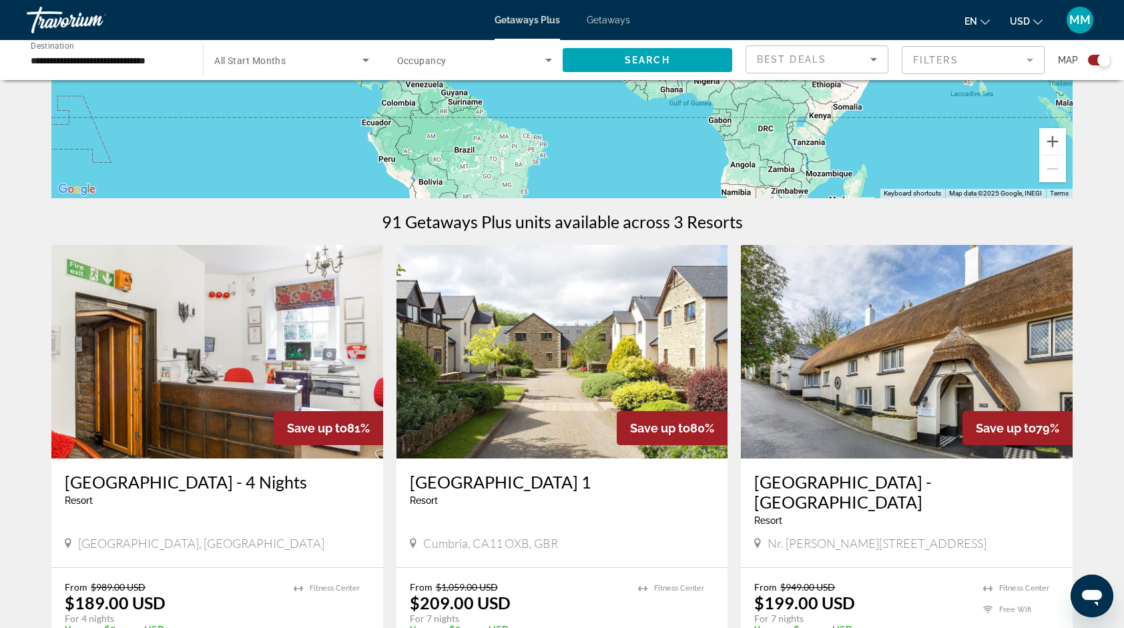
scroll to position [292, 0]
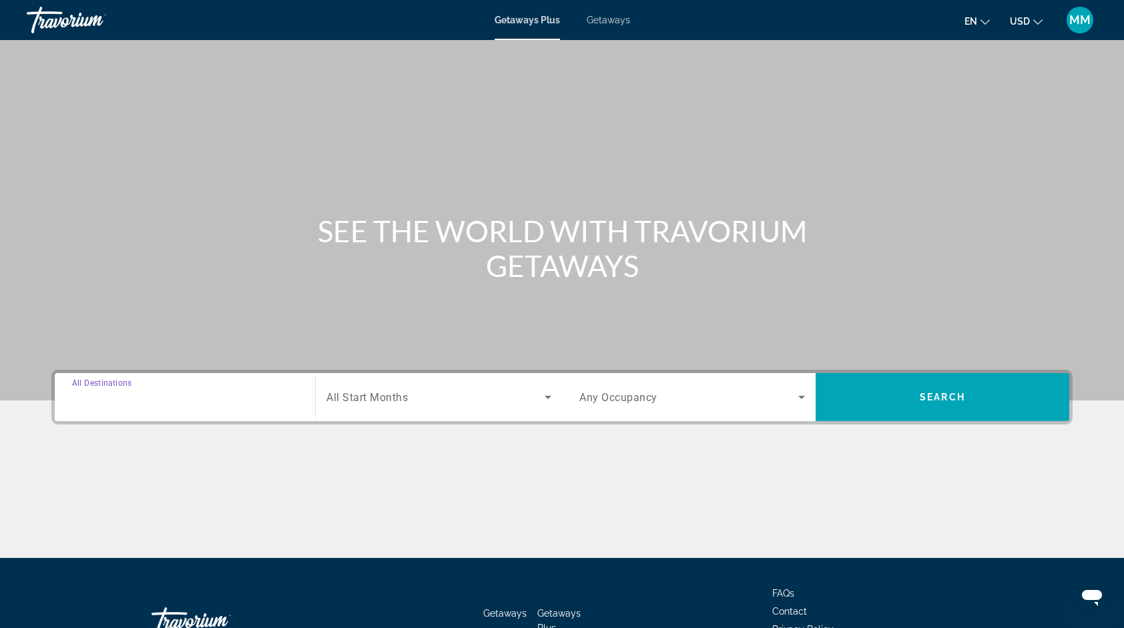
click at [199, 391] on input "Destination All Destinations" at bounding box center [185, 398] width 226 height 16
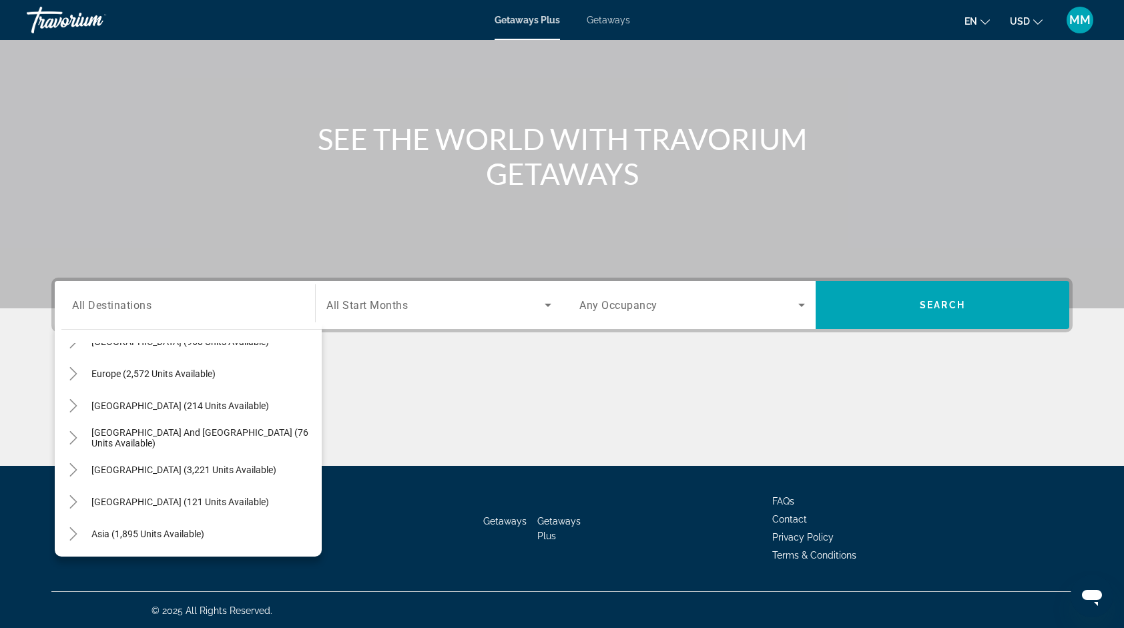
scroll to position [155, 0]
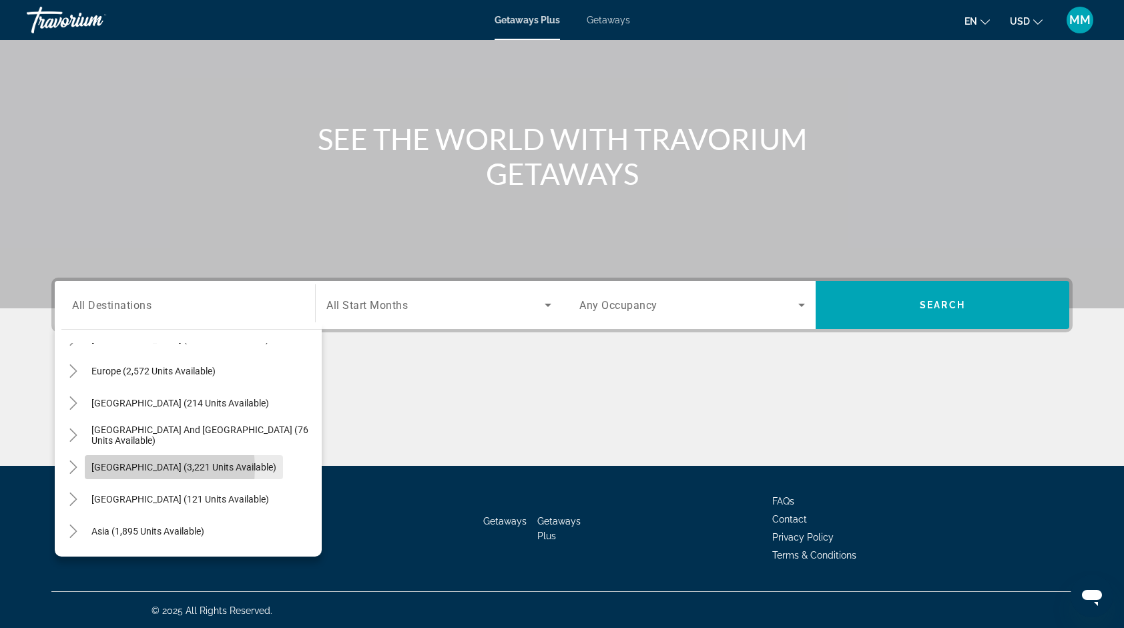
click at [133, 467] on span "[GEOGRAPHIC_DATA] (3,221 units available)" at bounding box center [183, 467] width 185 height 11
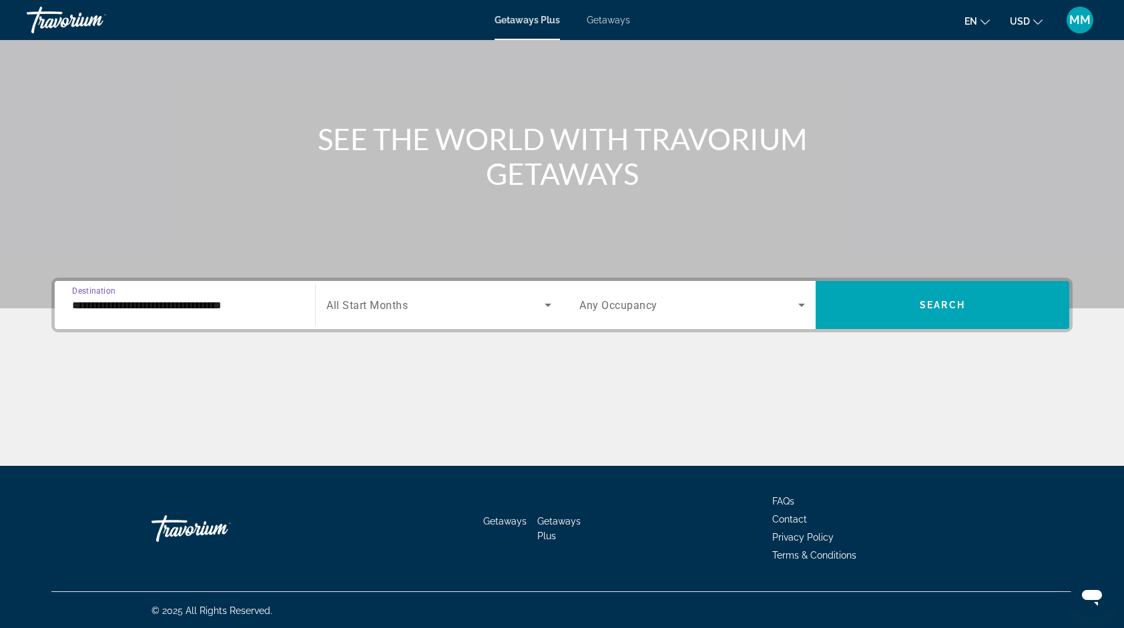
click at [248, 305] on input "**********" at bounding box center [185, 306] width 226 height 16
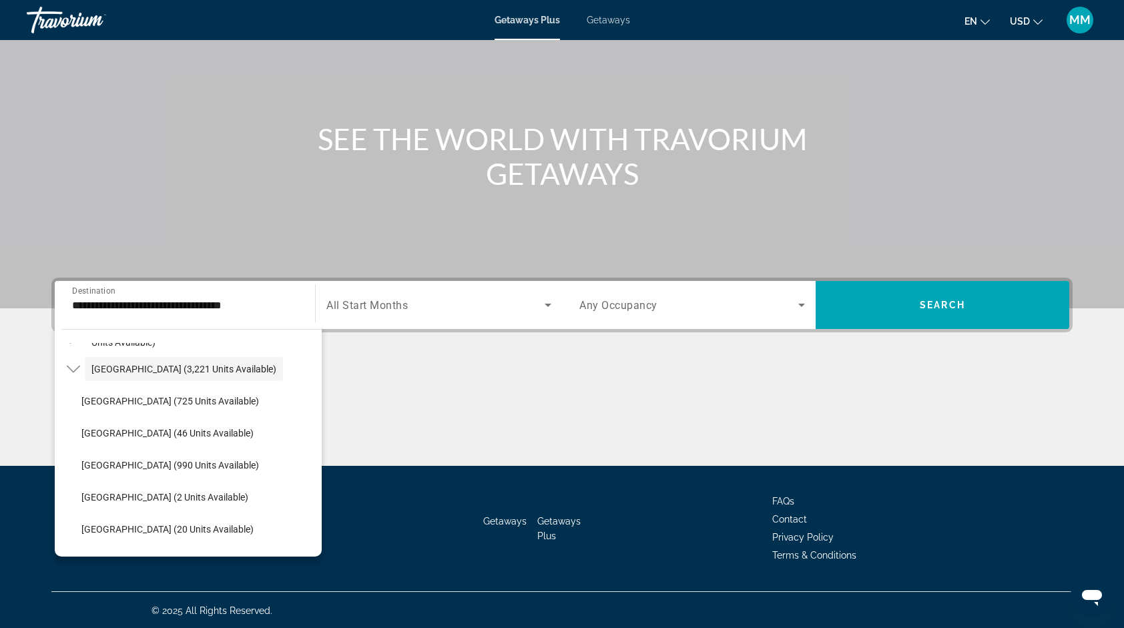
scroll to position [258, 0]
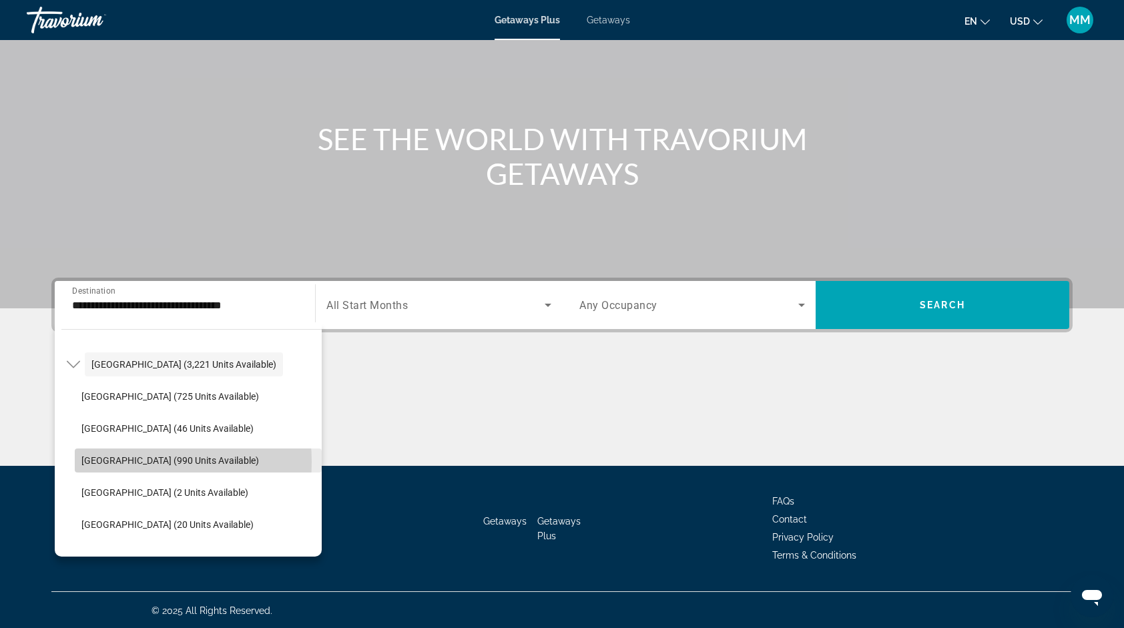
click at [111, 460] on span "[GEOGRAPHIC_DATA] (990 units available)" at bounding box center [170, 460] width 178 height 11
type input "**********"
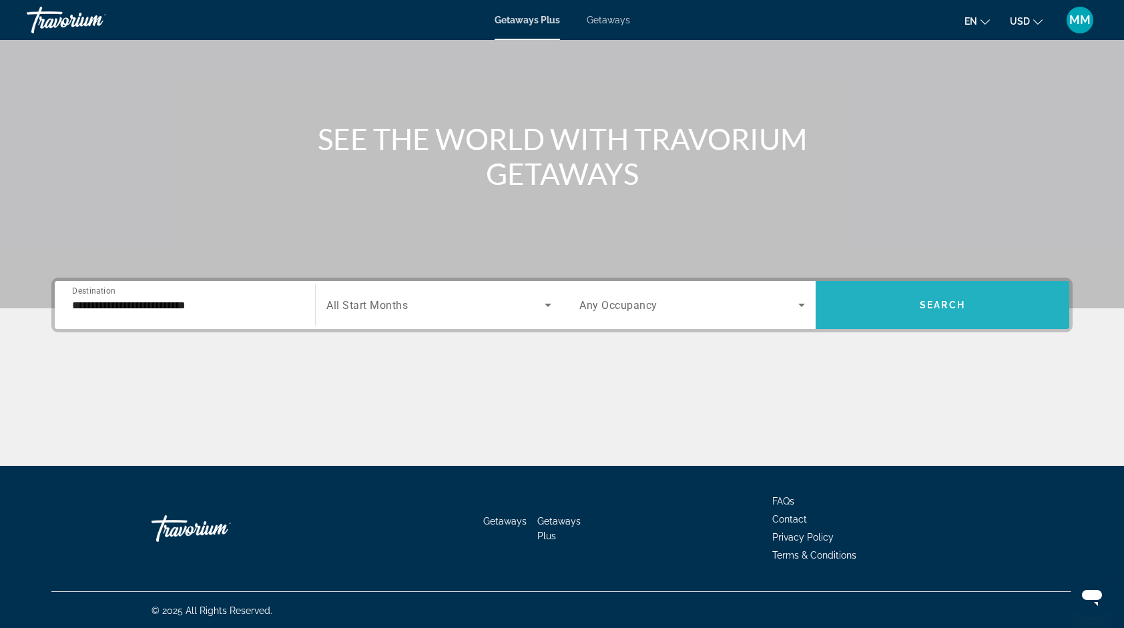
click at [904, 315] on span "Search widget" at bounding box center [942, 305] width 254 height 32
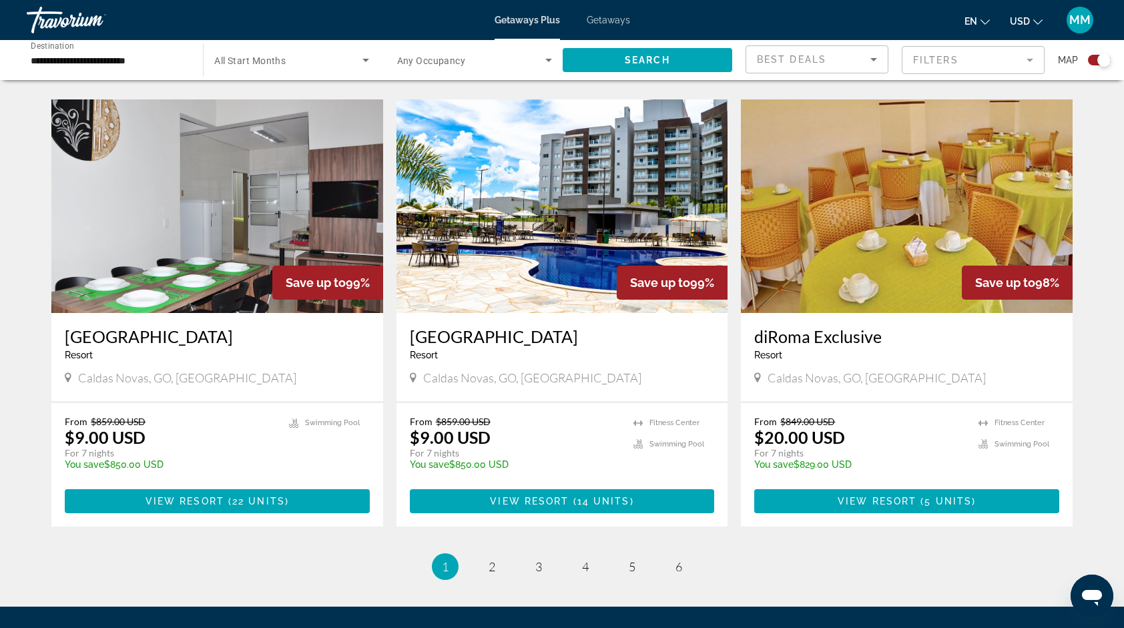
scroll to position [1943, 0]
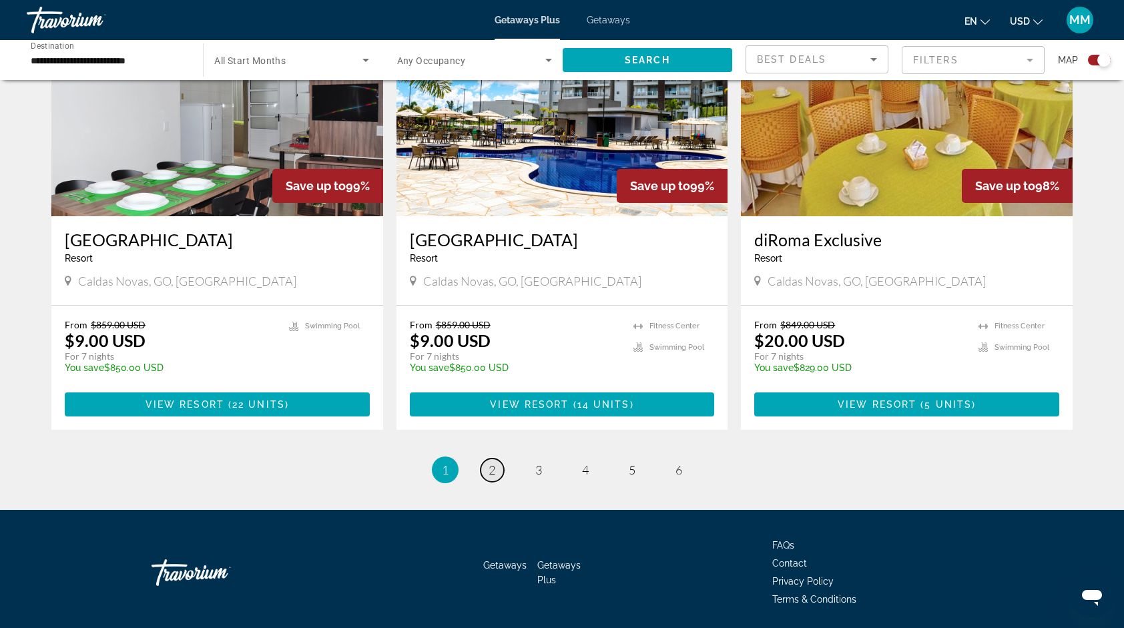
click at [494, 462] on span "2" at bounding box center [491, 469] width 7 height 15
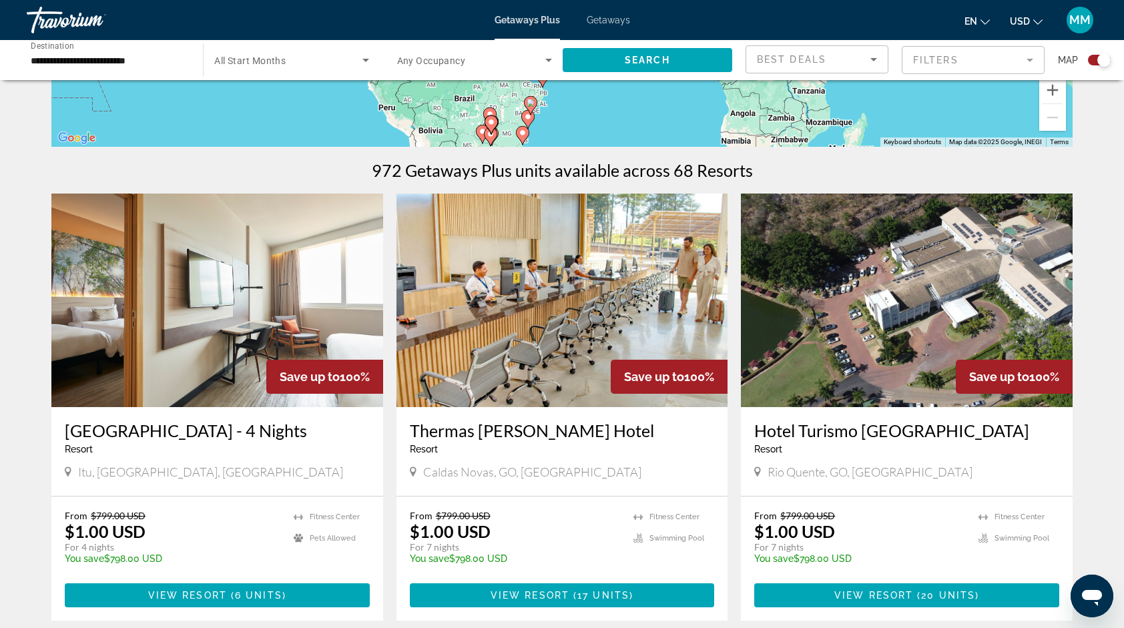
scroll to position [374, 0]
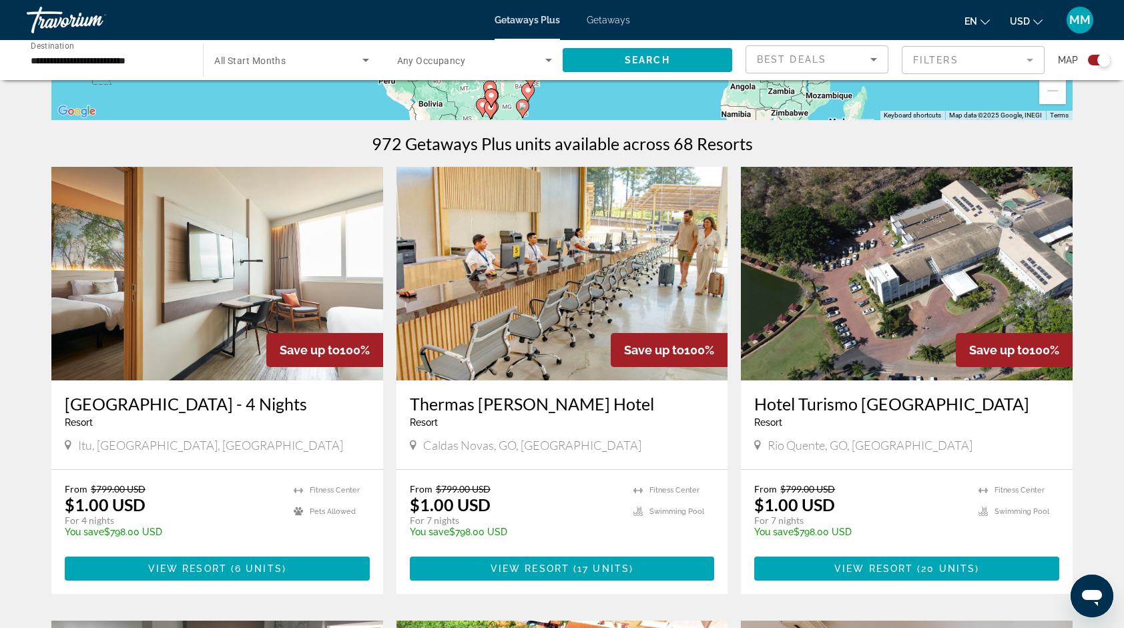
click at [613, 280] on img "Main content" at bounding box center [562, 274] width 332 height 214
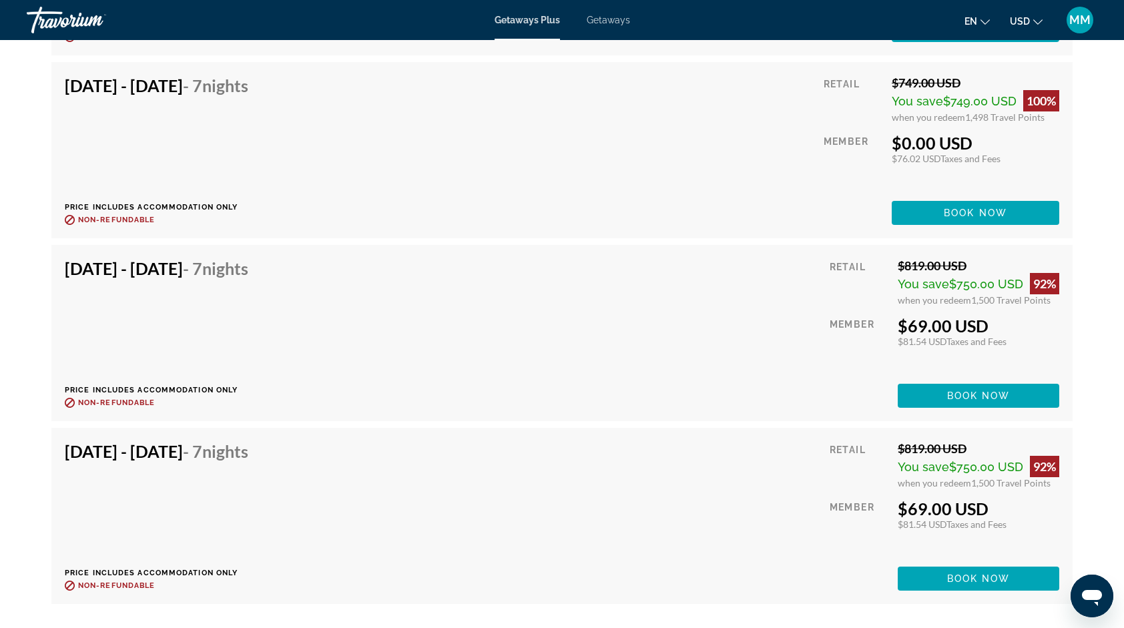
scroll to position [3203, 0]
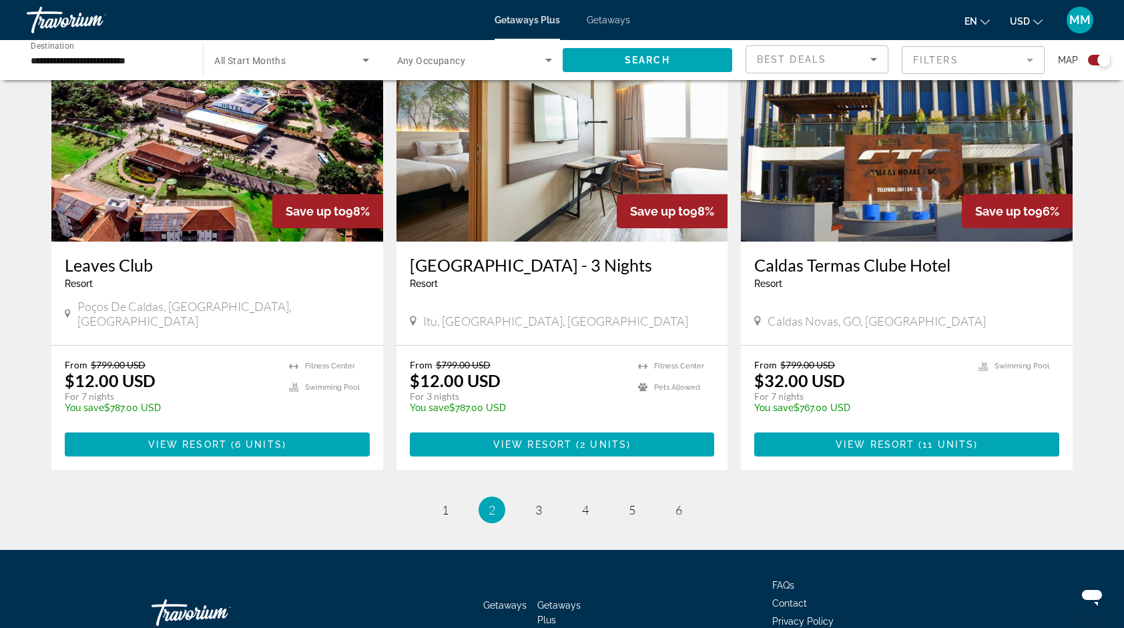
scroll to position [1943, 0]
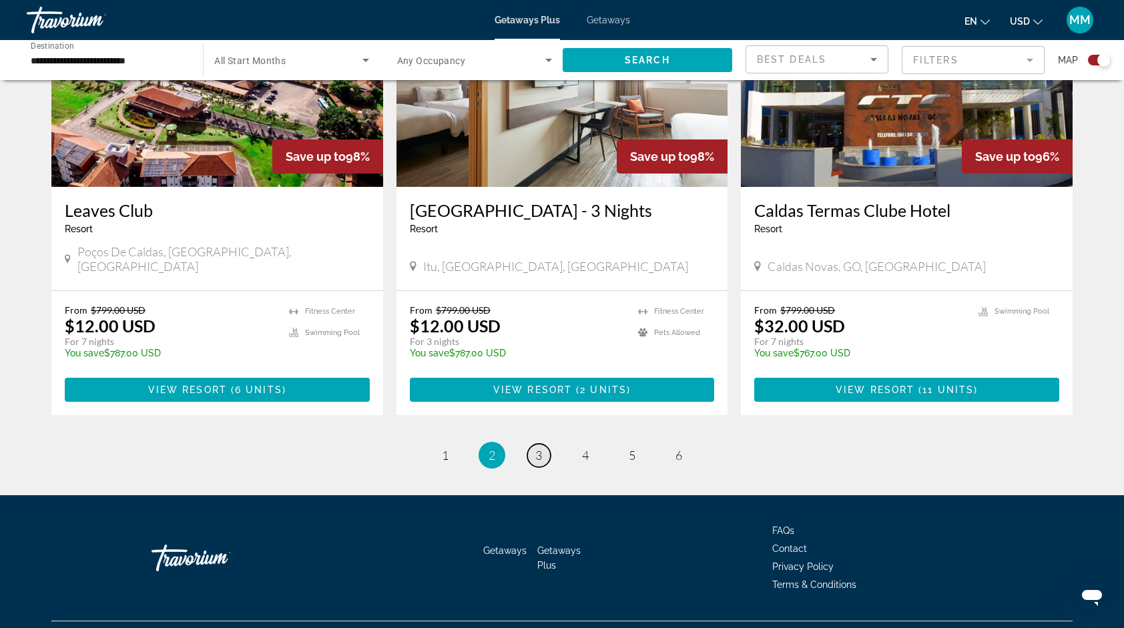
click at [533, 444] on link "page 3" at bounding box center [538, 455] width 23 height 23
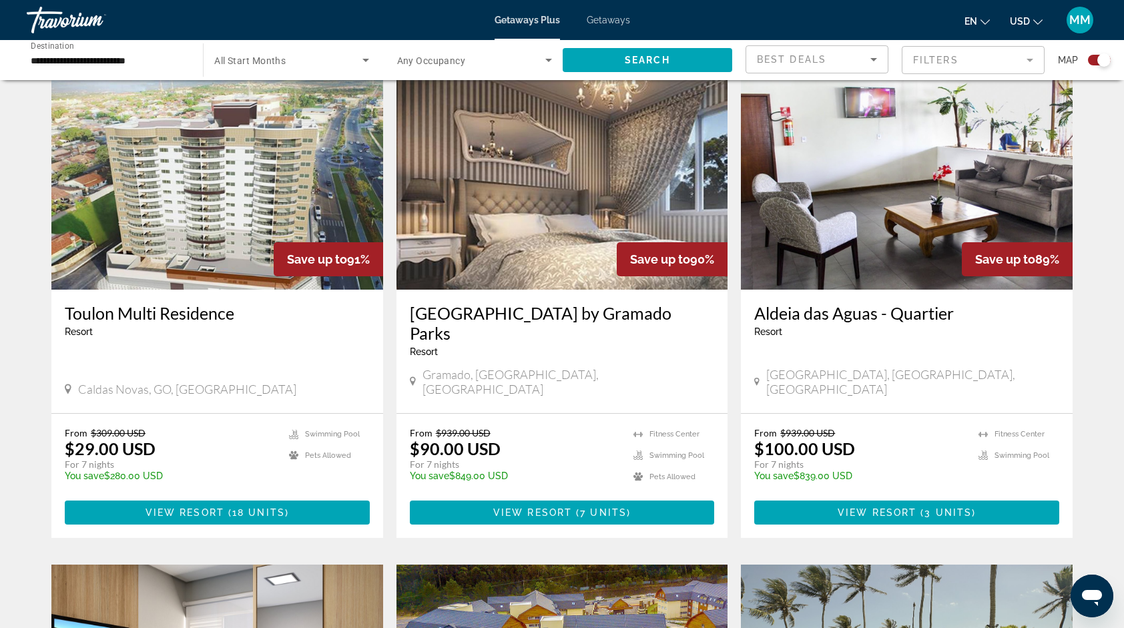
scroll to position [507, 0]
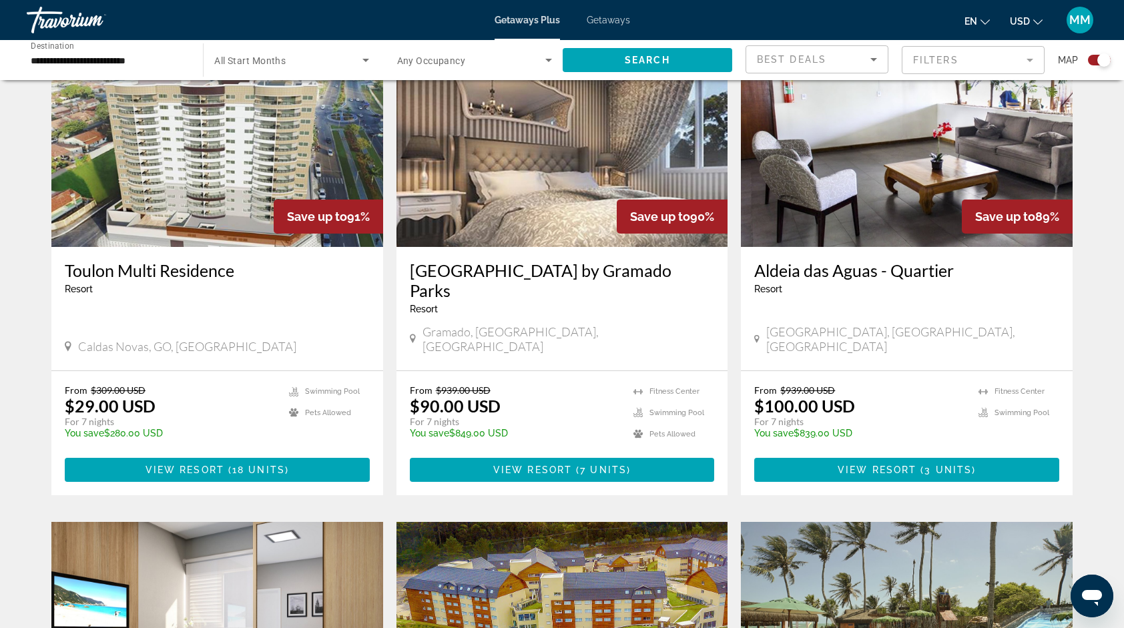
click at [331, 143] on img "Main content" at bounding box center [217, 140] width 332 height 214
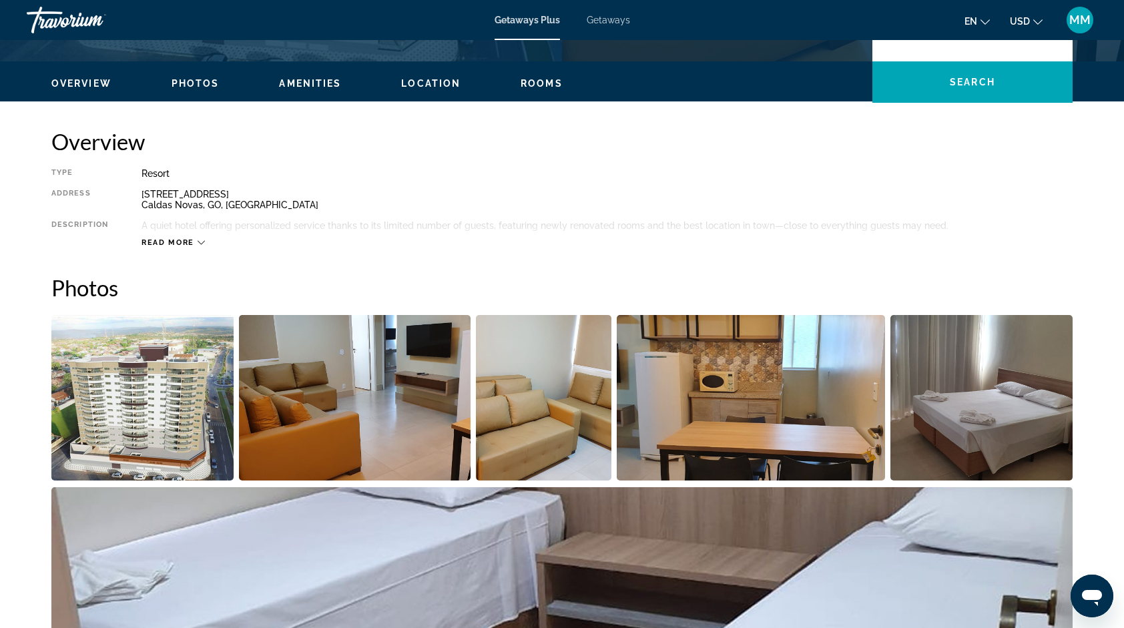
scroll to position [400, 0]
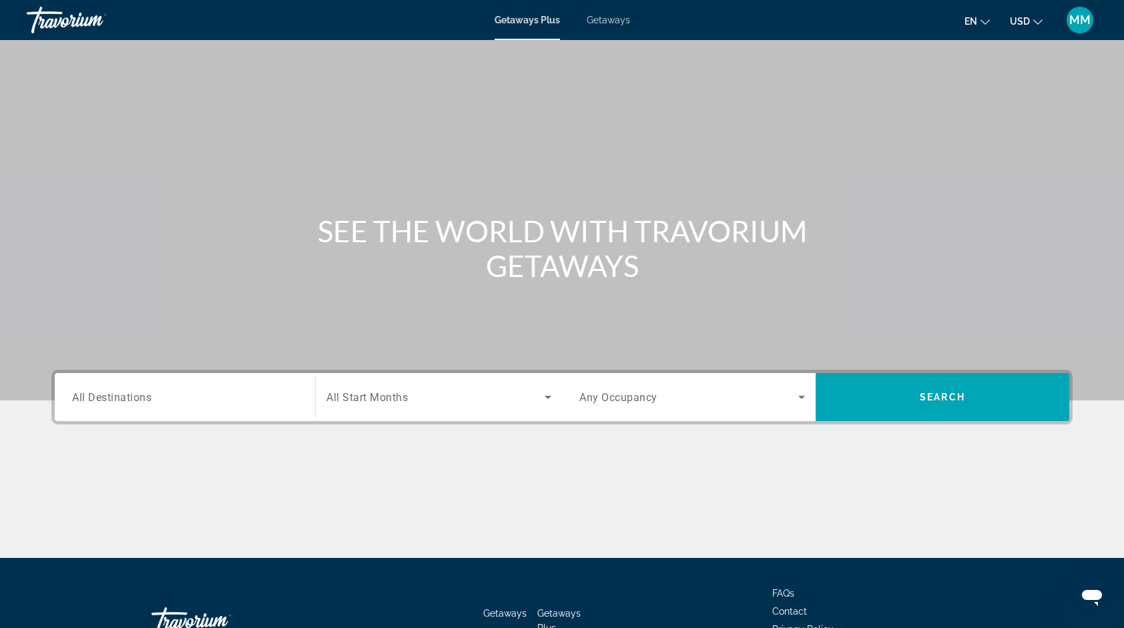
click at [617, 23] on span "Getaways" at bounding box center [608, 20] width 43 height 11
click at [157, 403] on input "Destination All Destinations" at bounding box center [185, 398] width 226 height 16
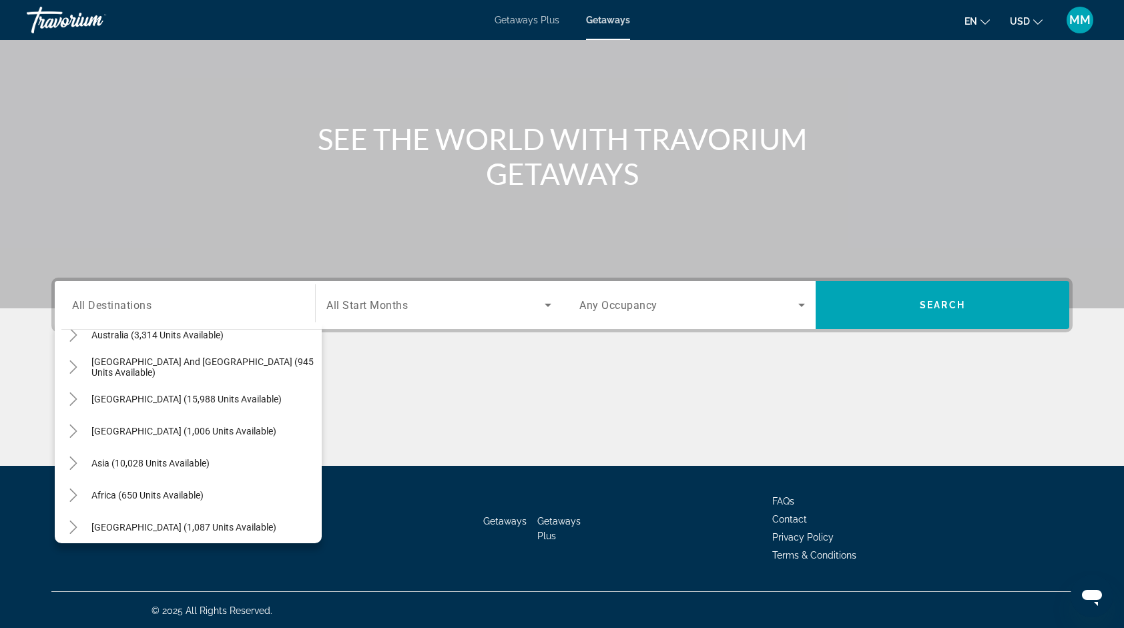
scroll to position [216, 0]
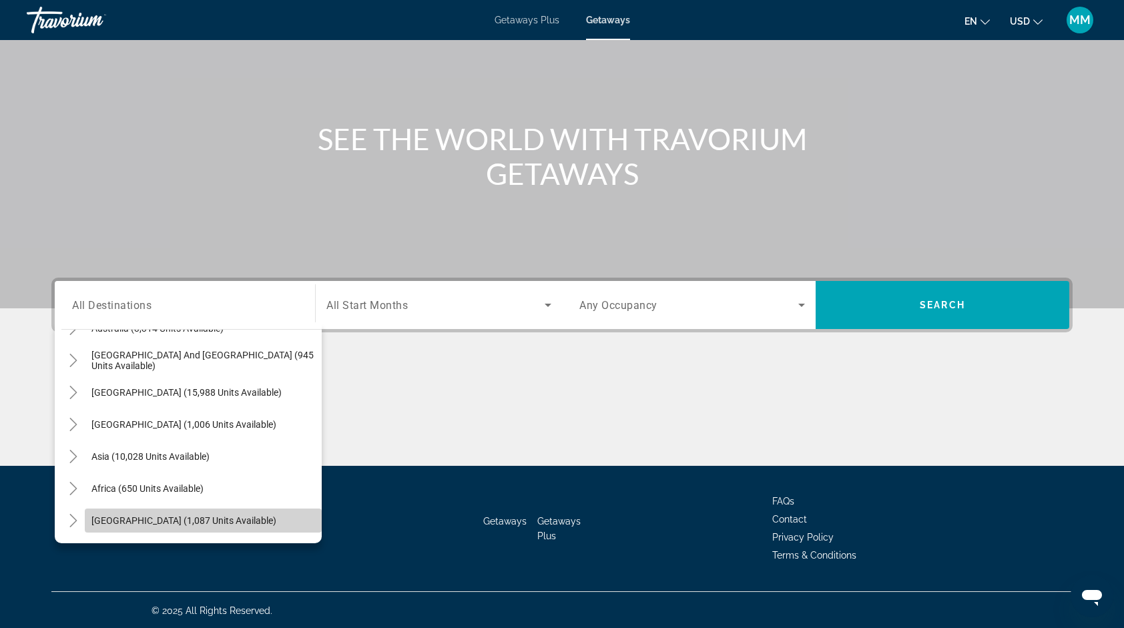
click at [208, 517] on span "[GEOGRAPHIC_DATA] (1,087 units available)" at bounding box center [183, 520] width 185 height 11
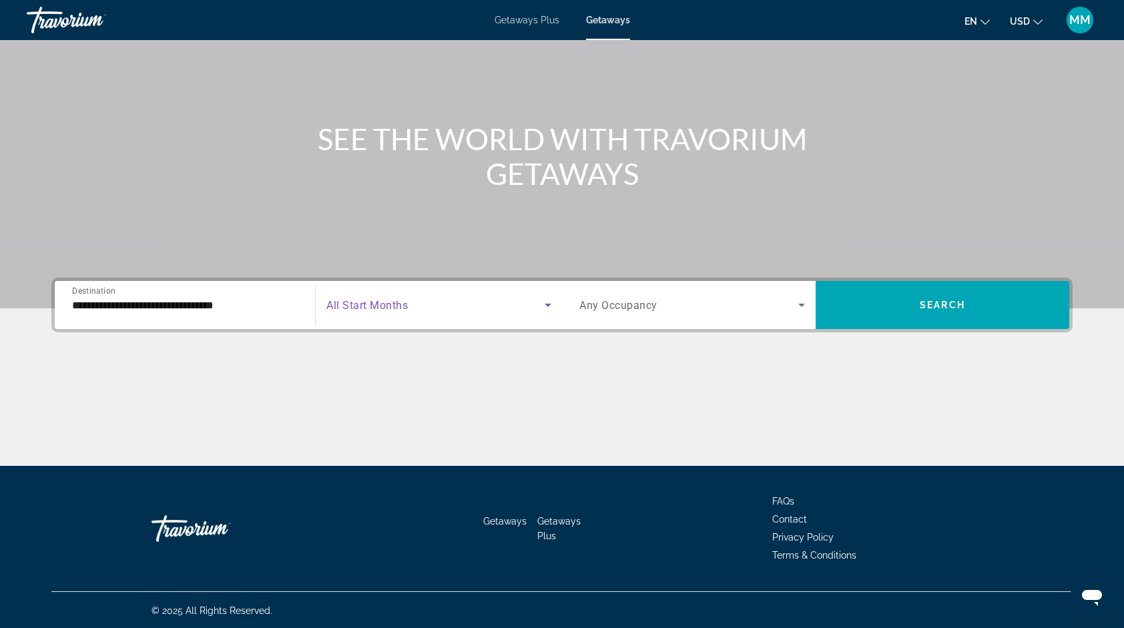
click at [452, 298] on span "Search widget" at bounding box center [435, 305] width 218 height 16
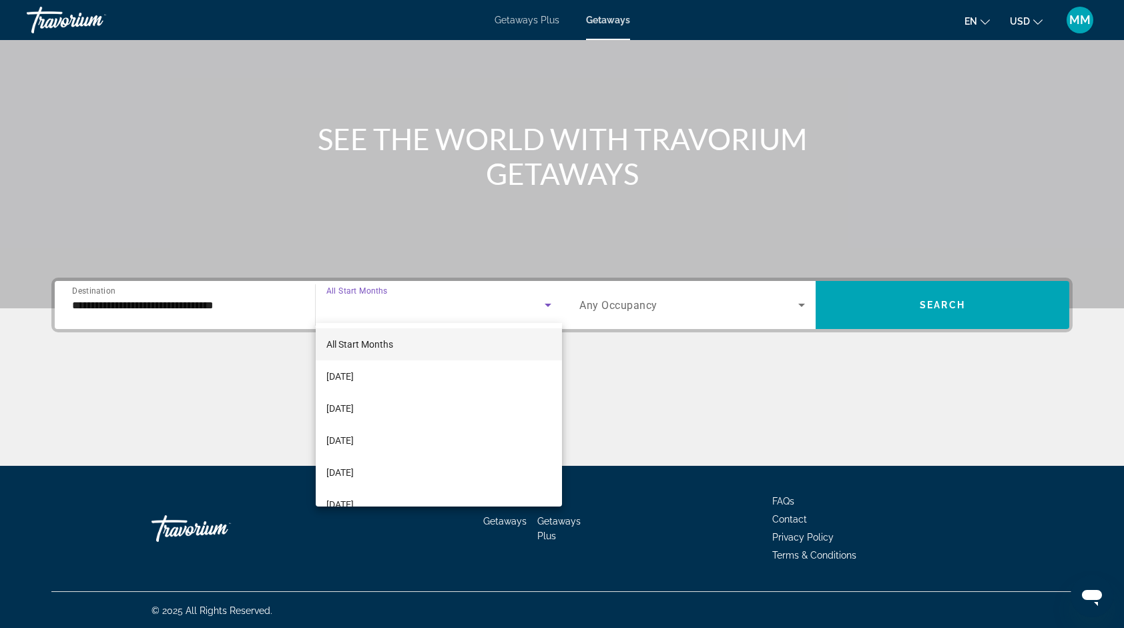
click at [239, 310] on div at bounding box center [562, 314] width 1124 height 628
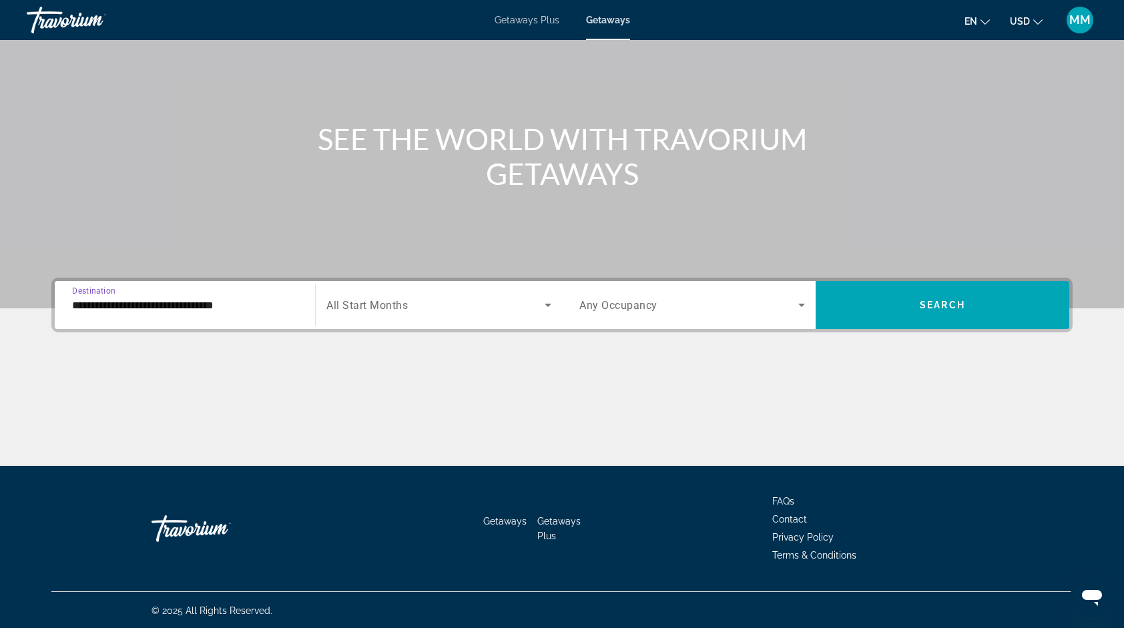
click at [239, 310] on input "**********" at bounding box center [185, 306] width 226 height 16
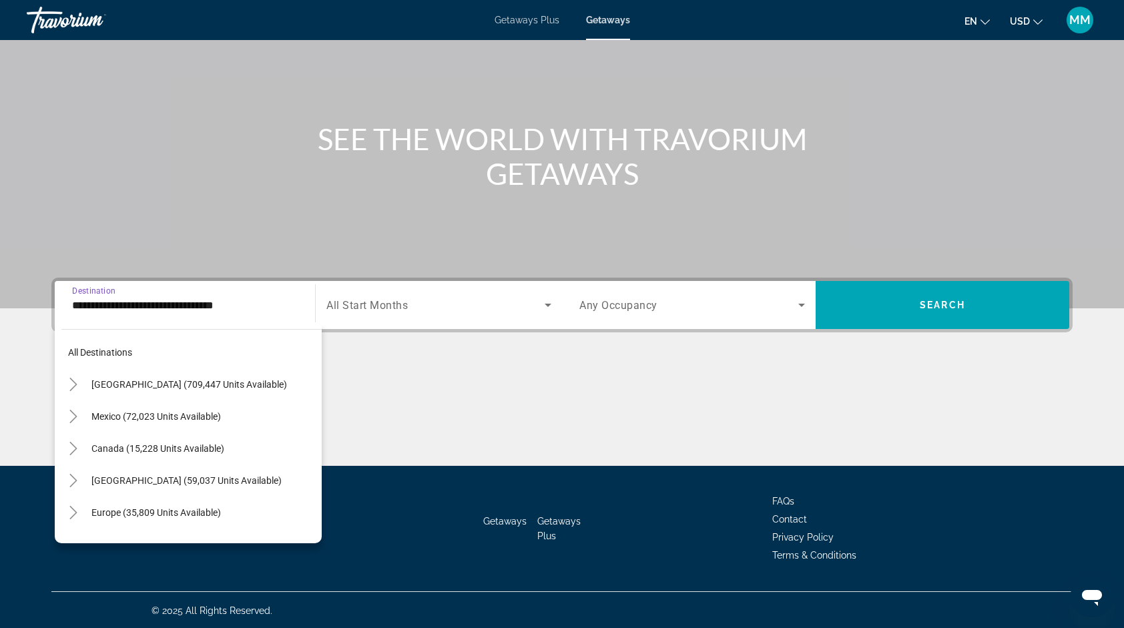
scroll to position [304, 0]
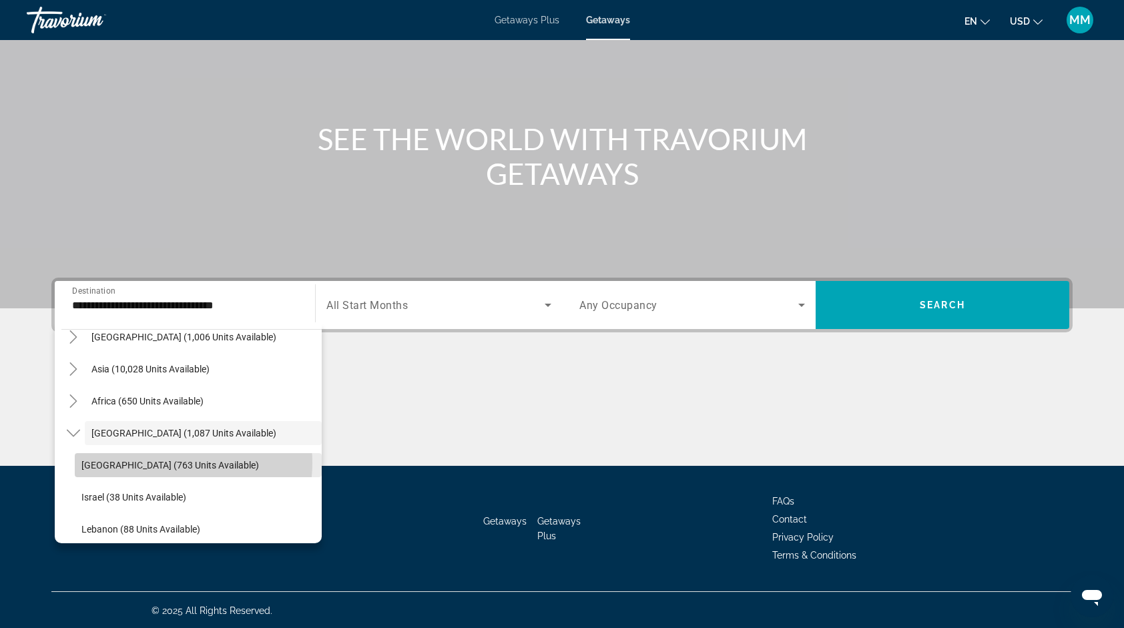
click at [166, 462] on span "[GEOGRAPHIC_DATA] (763 units available)" at bounding box center [170, 465] width 178 height 11
type input "**********"
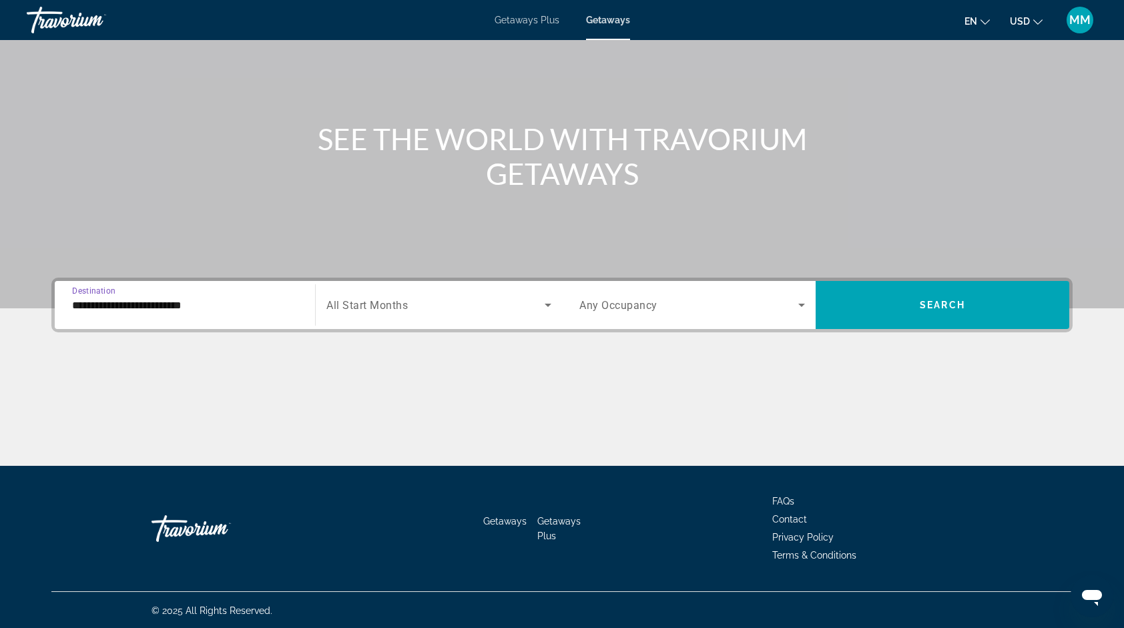
click at [516, 315] on div "Search widget" at bounding box center [438, 304] width 225 height 37
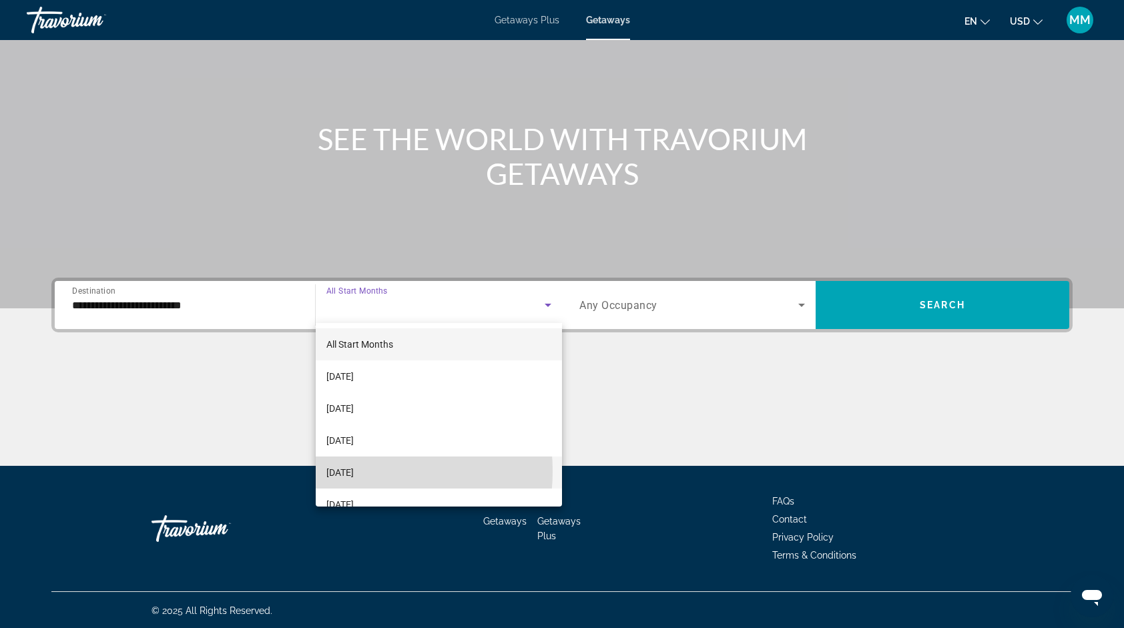
click at [352, 471] on span "[DATE]" at bounding box center [339, 472] width 27 height 16
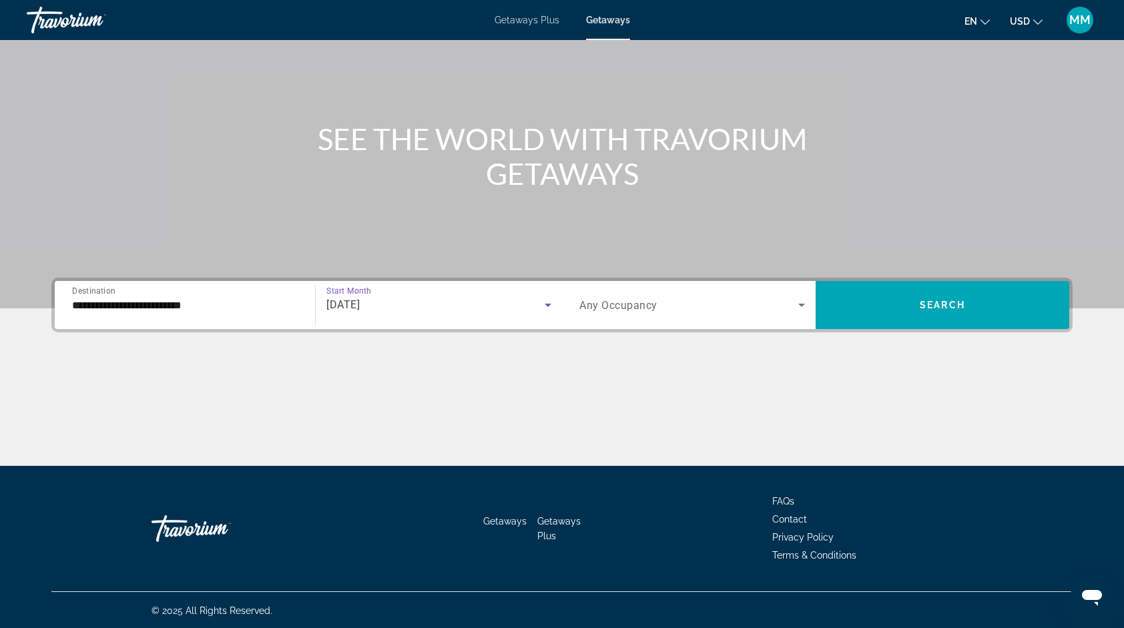
click at [737, 309] on span "Search widget" at bounding box center [688, 305] width 219 height 16
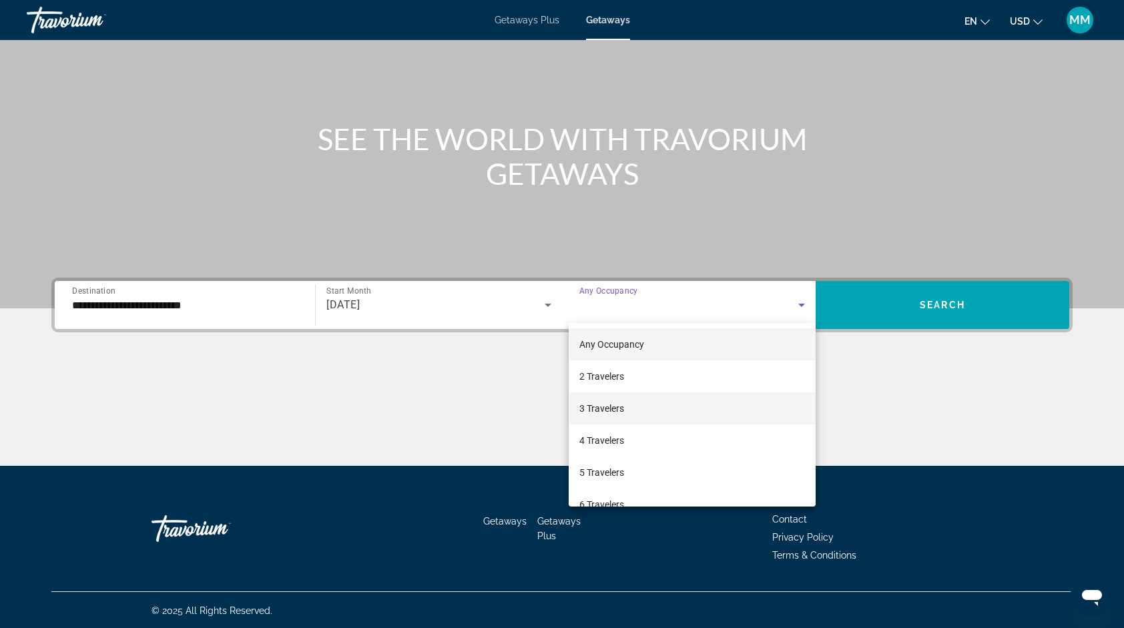
click at [605, 406] on span "3 Travelers" at bounding box center [601, 408] width 45 height 16
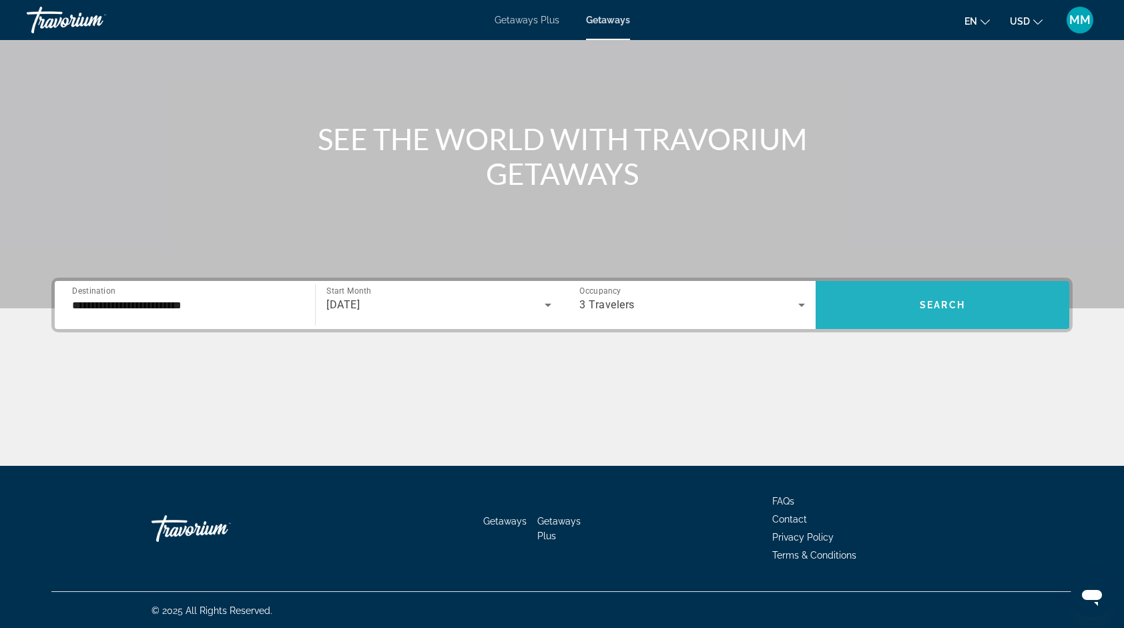
click at [996, 294] on span "Search widget" at bounding box center [942, 305] width 254 height 32
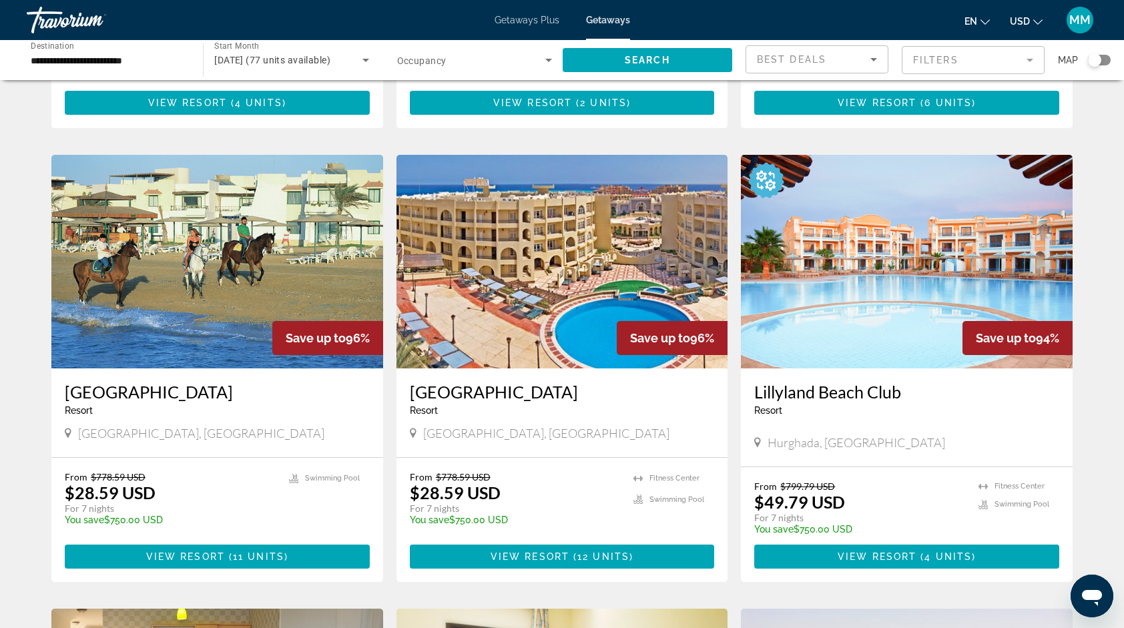
scroll to position [427, 0]
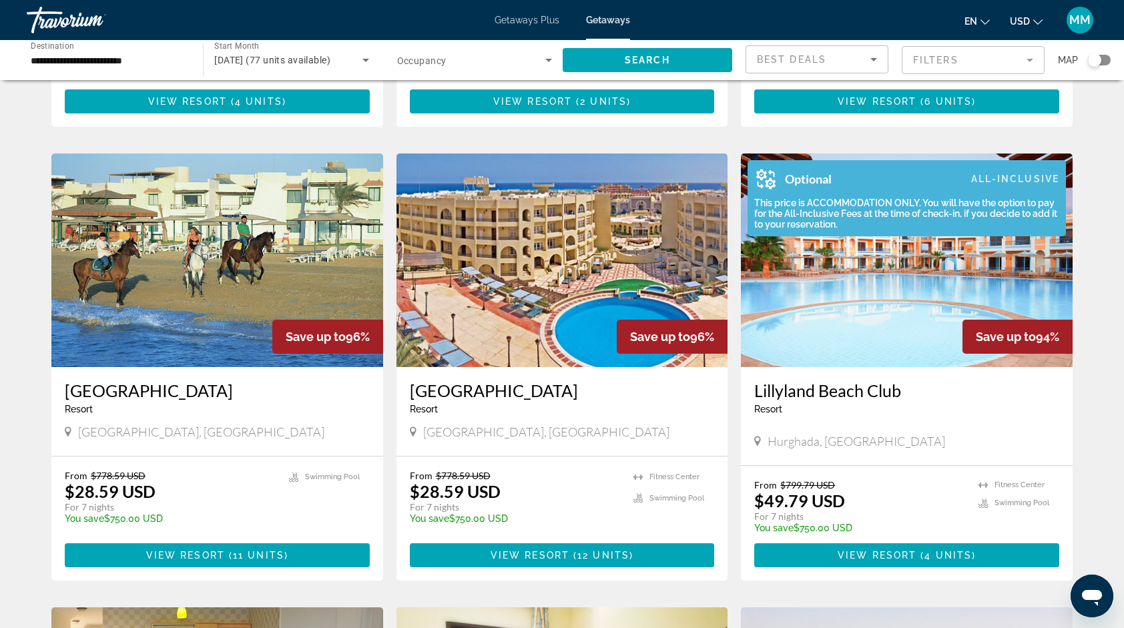
click at [963, 180] on div "Optional All-Inclusive" at bounding box center [903, 178] width 312 height 37
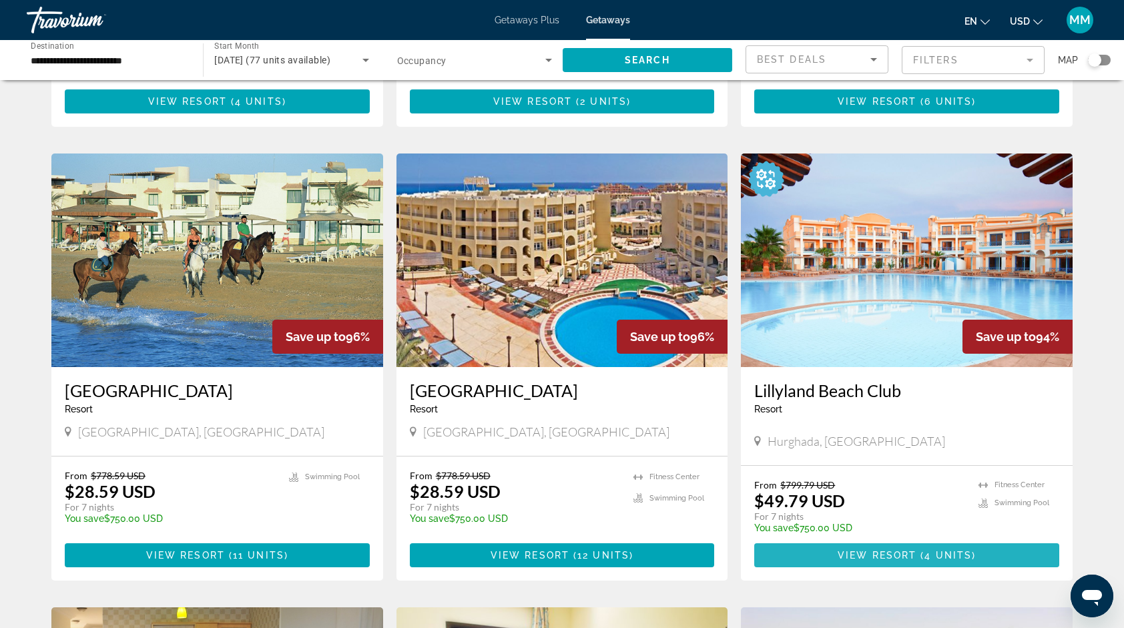
click at [906, 558] on span "View Resort" at bounding box center [876, 555] width 79 height 11
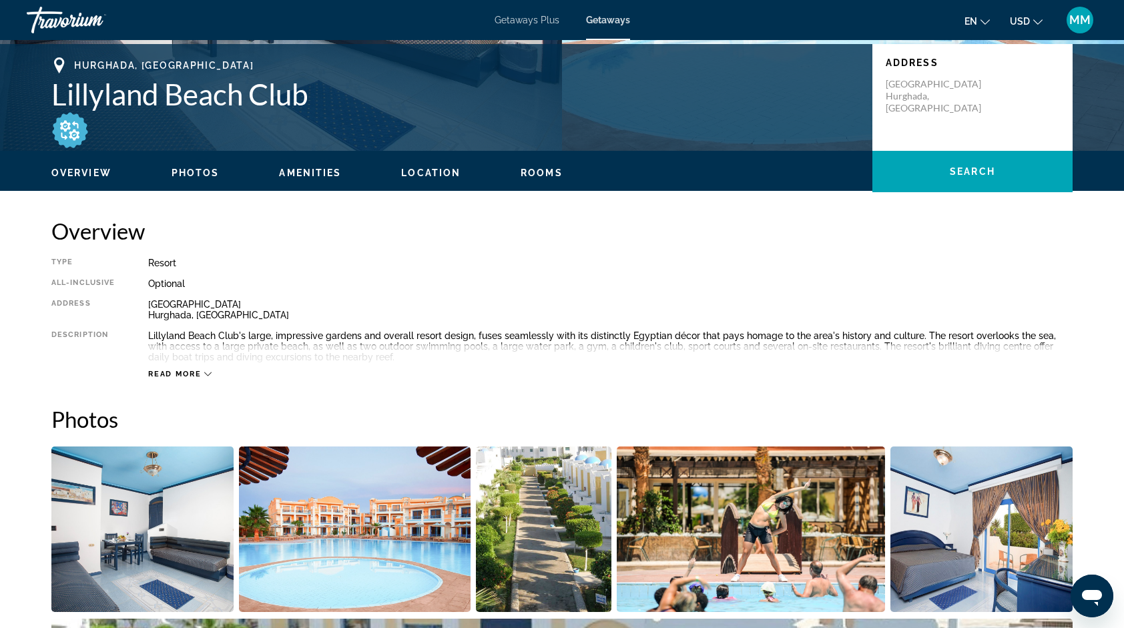
scroll to position [294, 0]
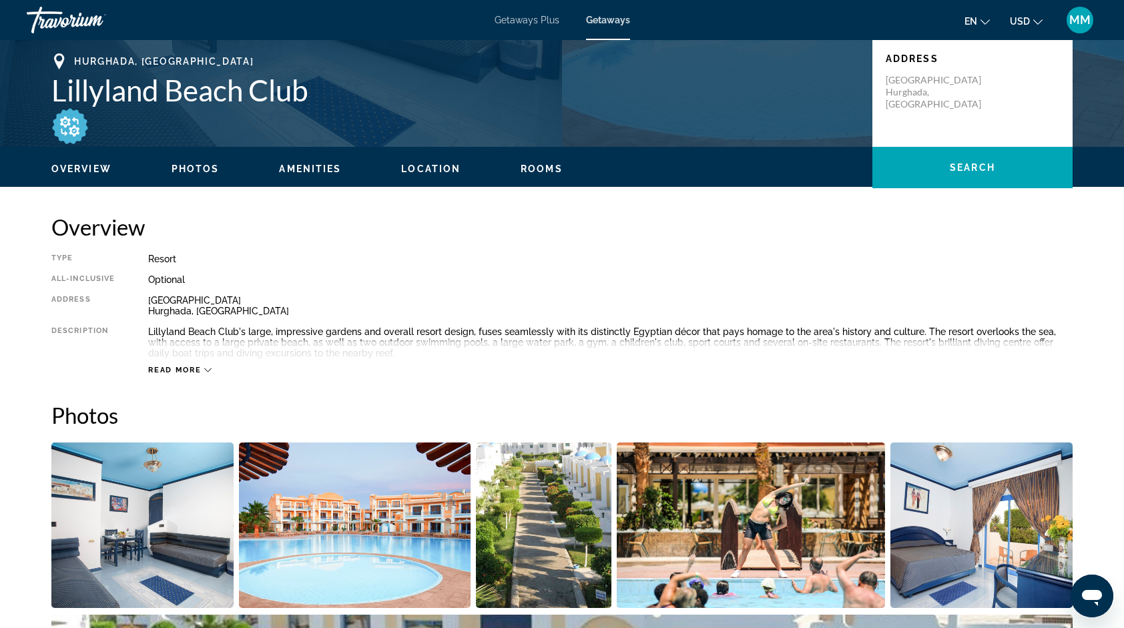
click at [207, 370] on icon "Main content" at bounding box center [207, 370] width 7 height 4
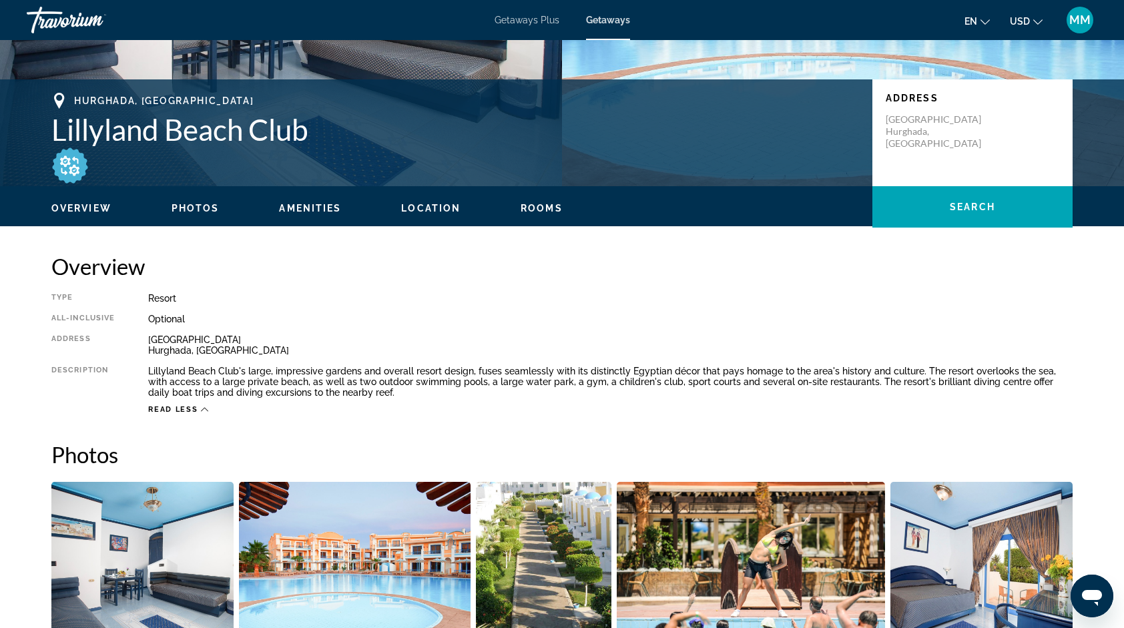
scroll to position [145, 0]
